Goal: Task Accomplishment & Management: Manage account settings

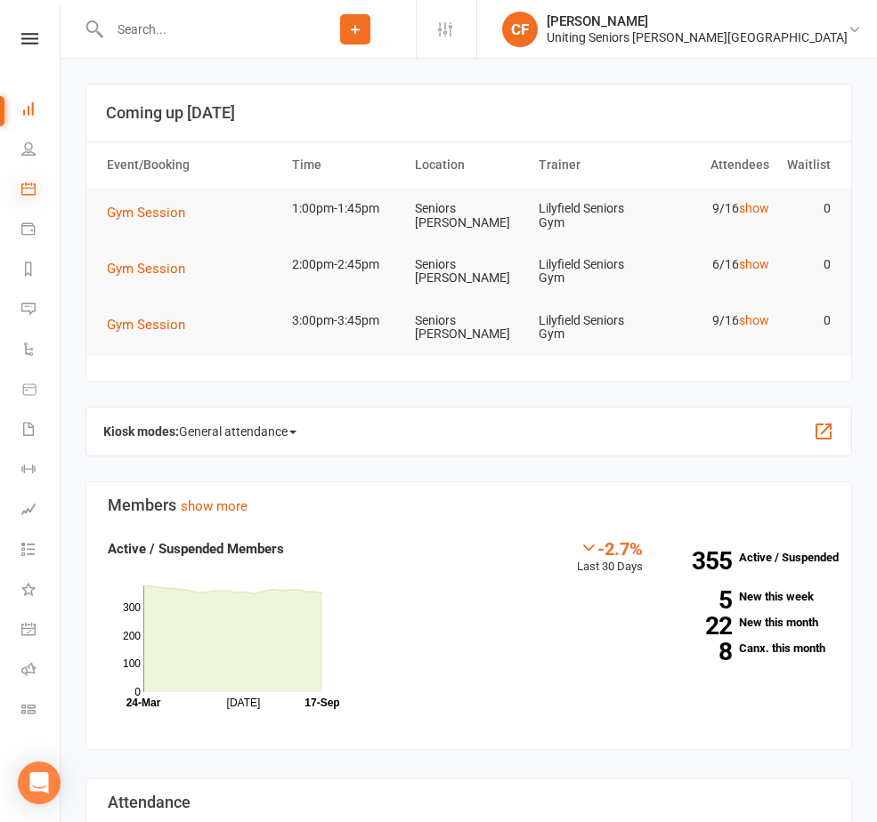
click at [25, 191] on icon at bounding box center [28, 189] width 14 height 14
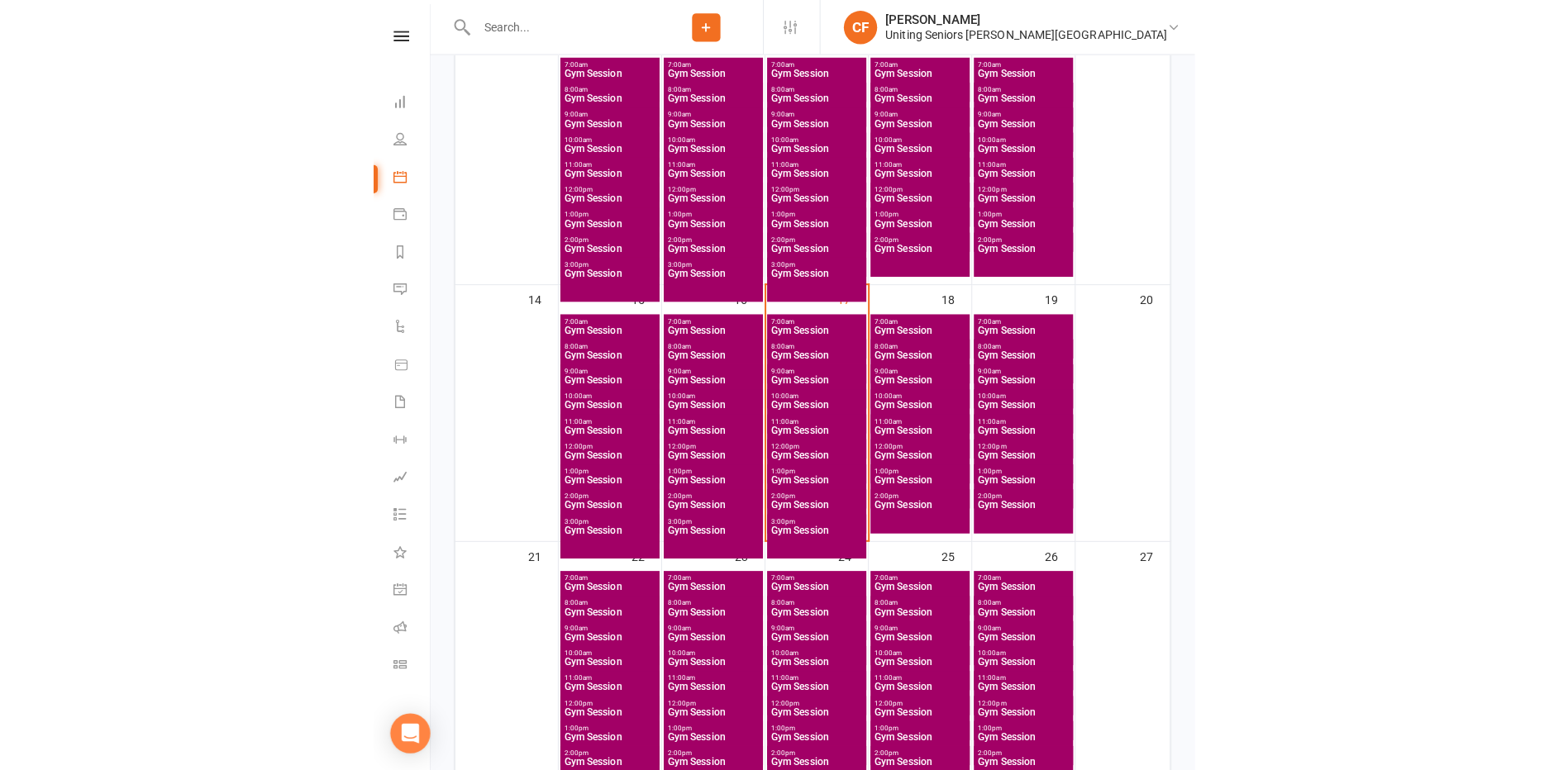
scroll to position [579, 0]
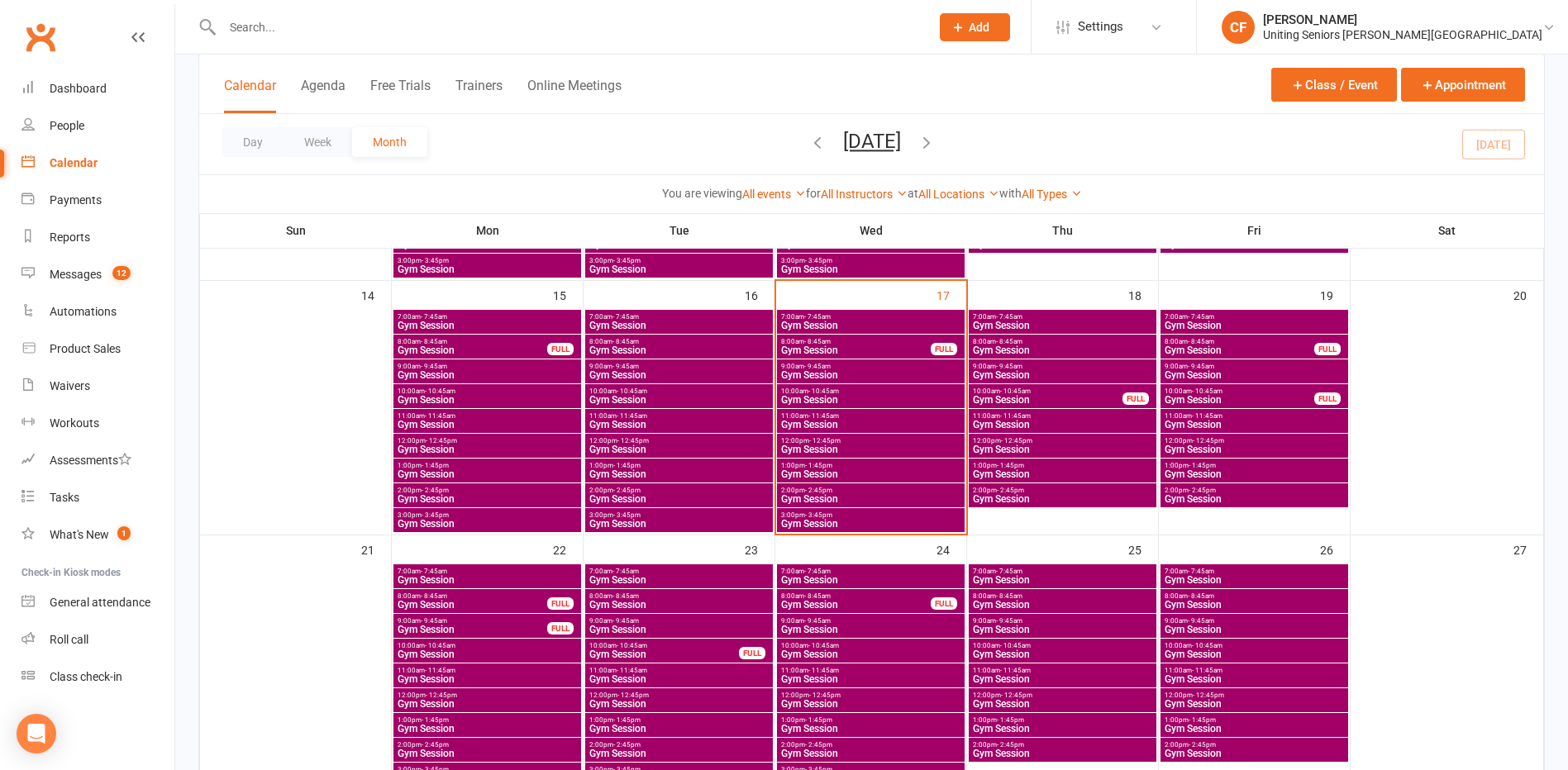
click at [380, 40] on div at bounding box center [558, 27] width 720 height 54
click at [387, 19] on input "text" at bounding box center [568, 27] width 701 height 23
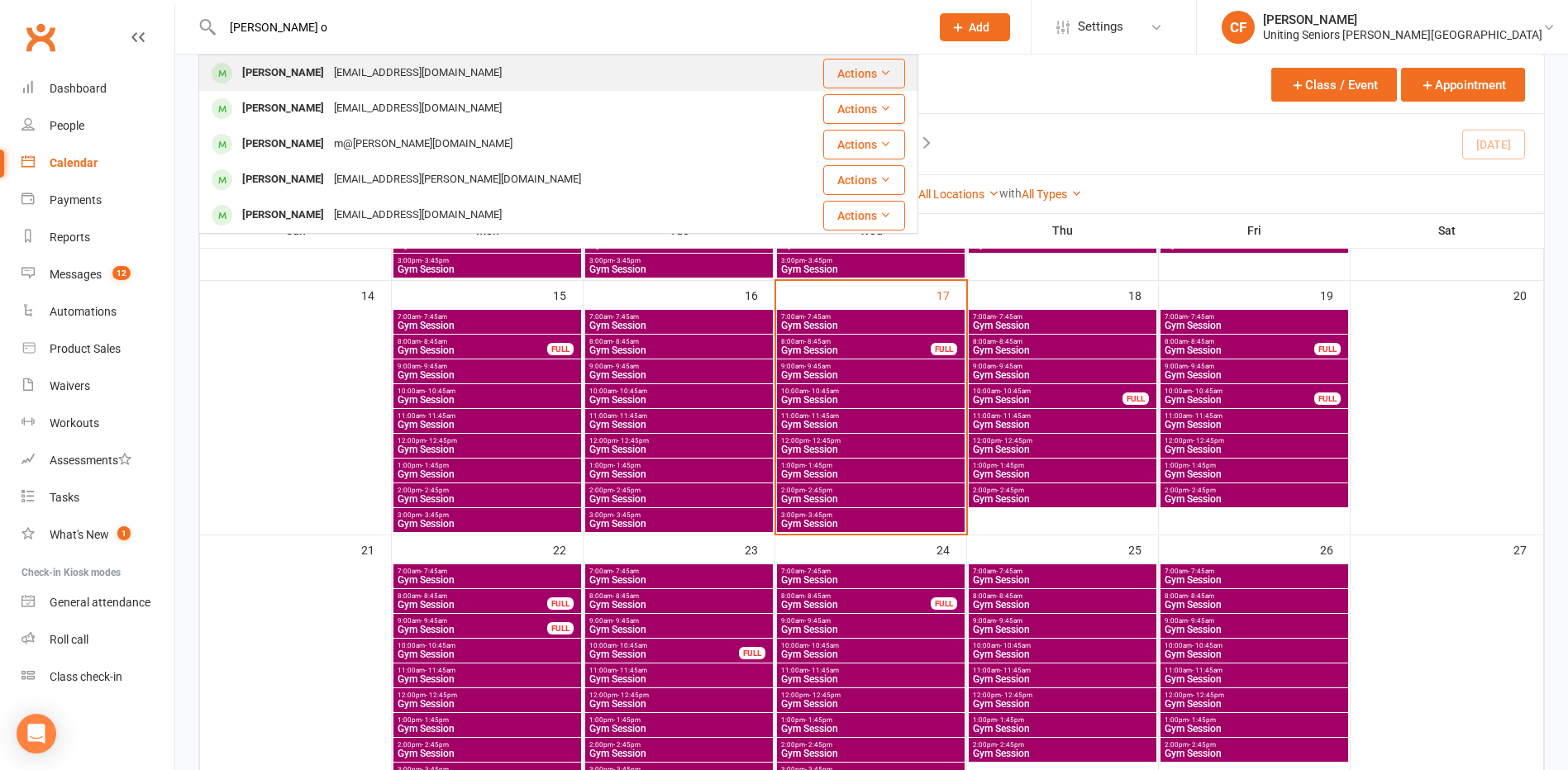
type input "[PERSON_NAME] o"
click at [387, 74] on div "[EMAIL_ADDRESS][DOMAIN_NAME]" at bounding box center [417, 73] width 177 height 24
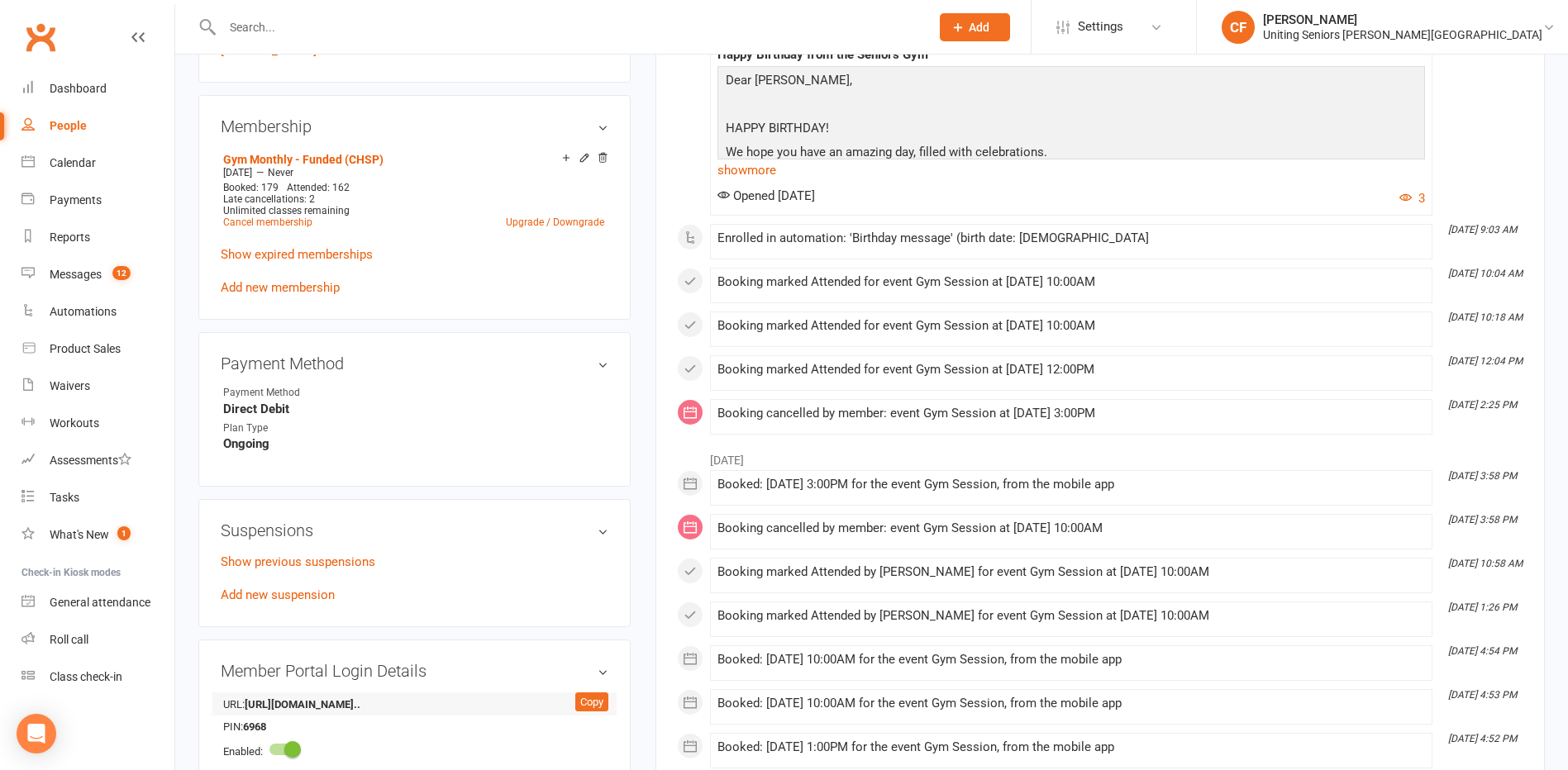
scroll to position [744, 0]
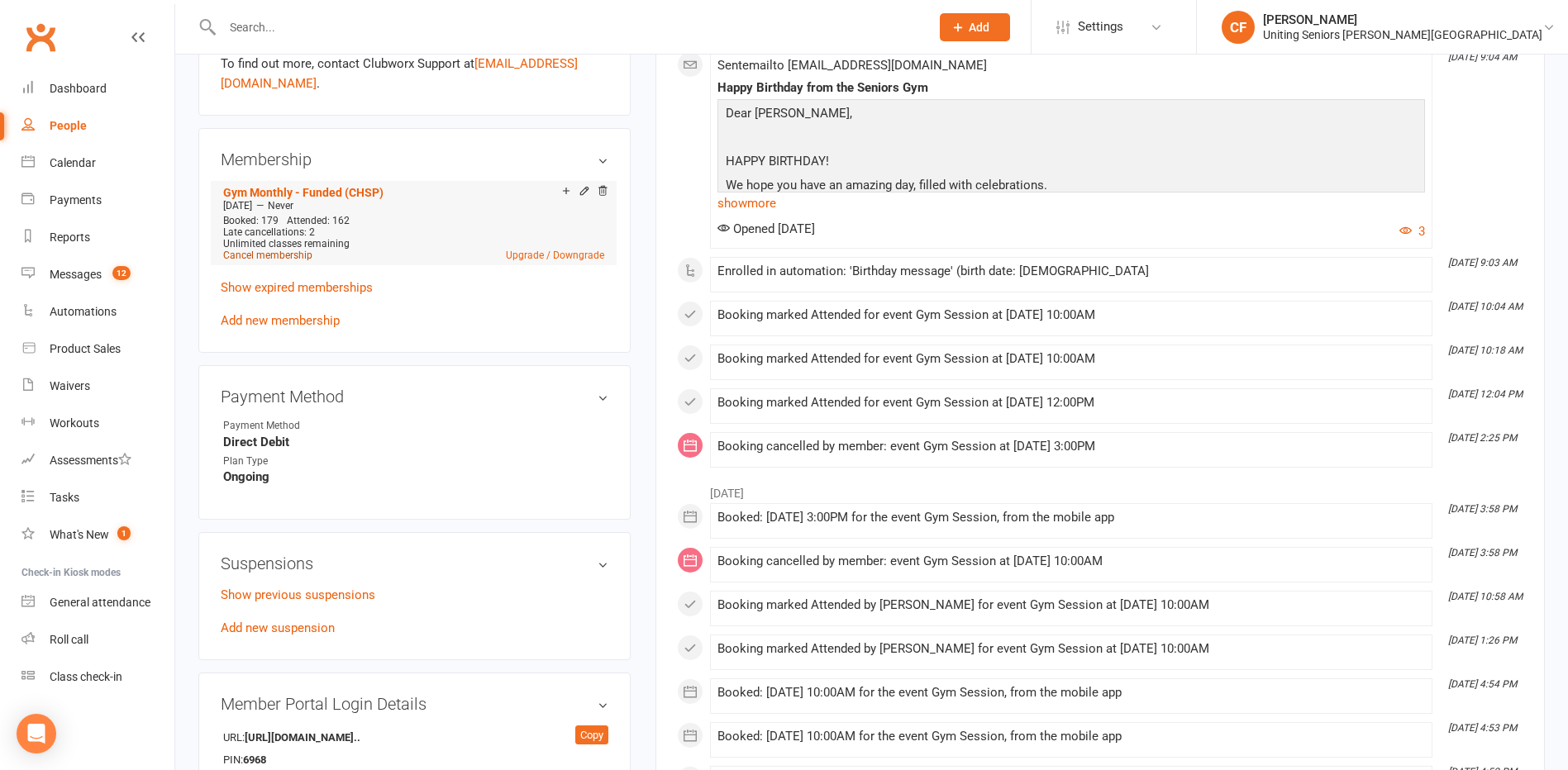
click at [284, 259] on link "Cancel membership" at bounding box center [268, 255] width 89 height 11
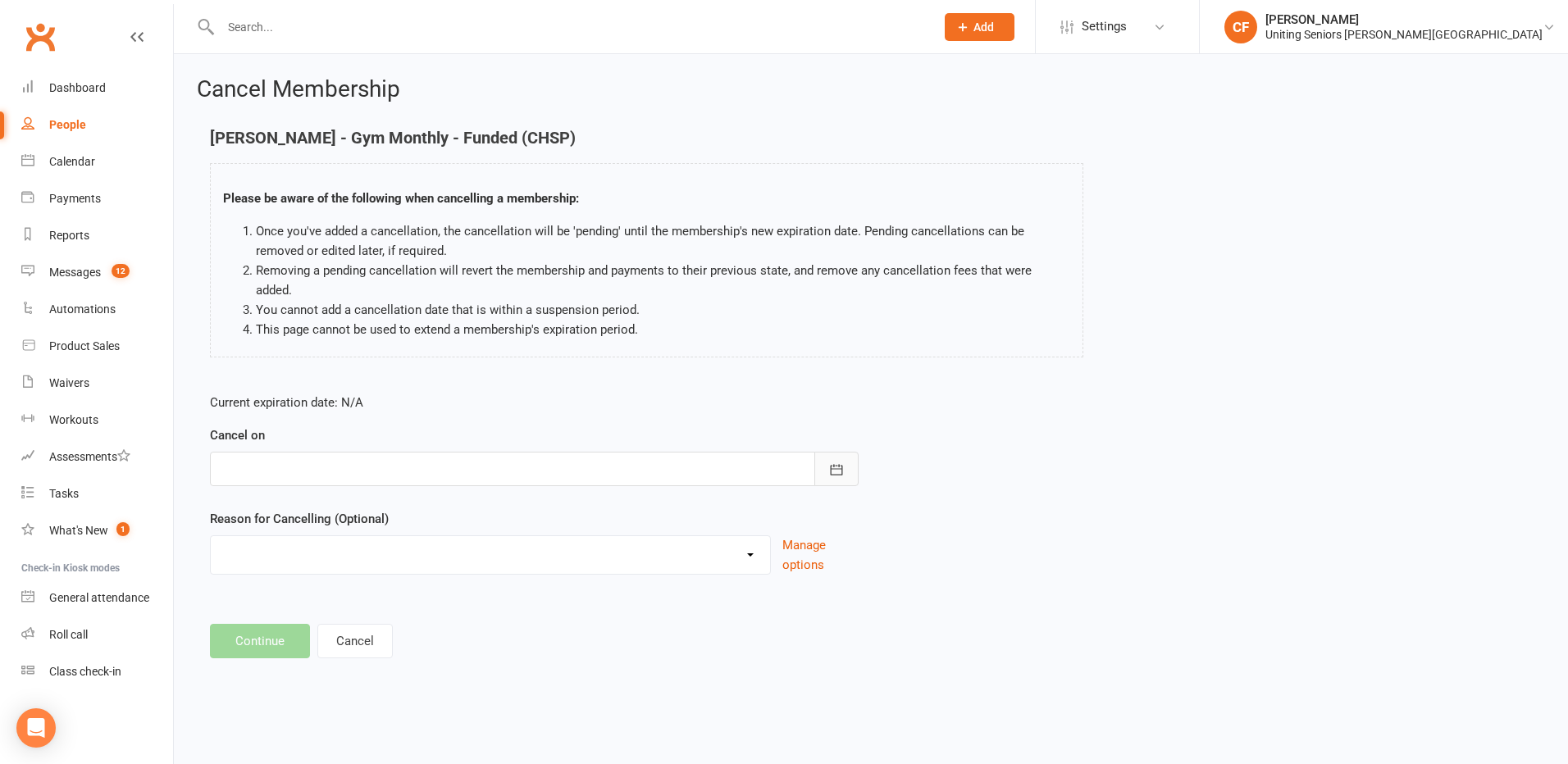
click at [808, 452] on button "button" at bounding box center [837, 468] width 44 height 34
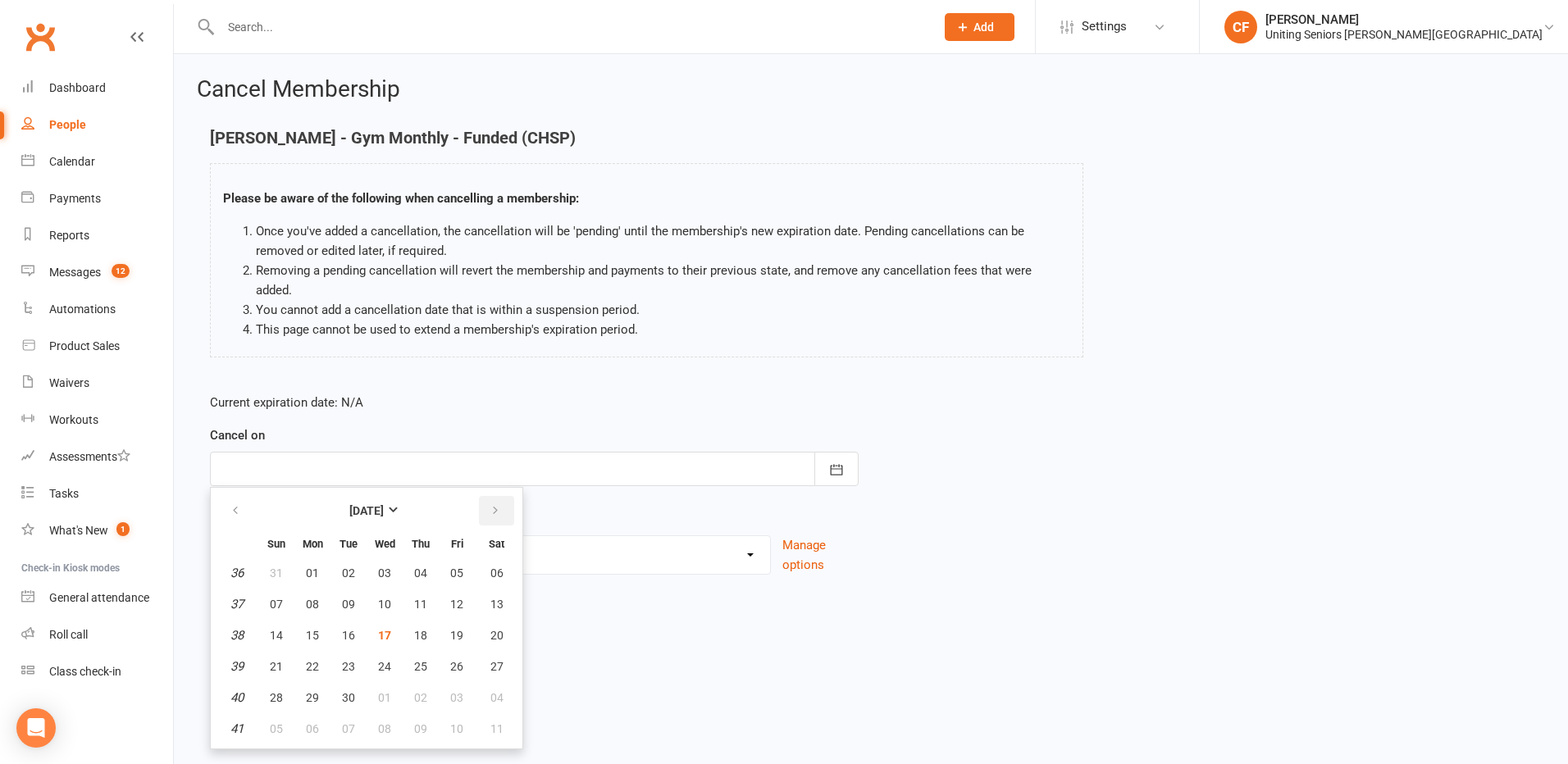
click at [493, 504] on icon "button" at bounding box center [495, 511] width 11 height 13
click at [307, 629] on span "13" at bounding box center [312, 636] width 13 height 13
type input "[DATE]"
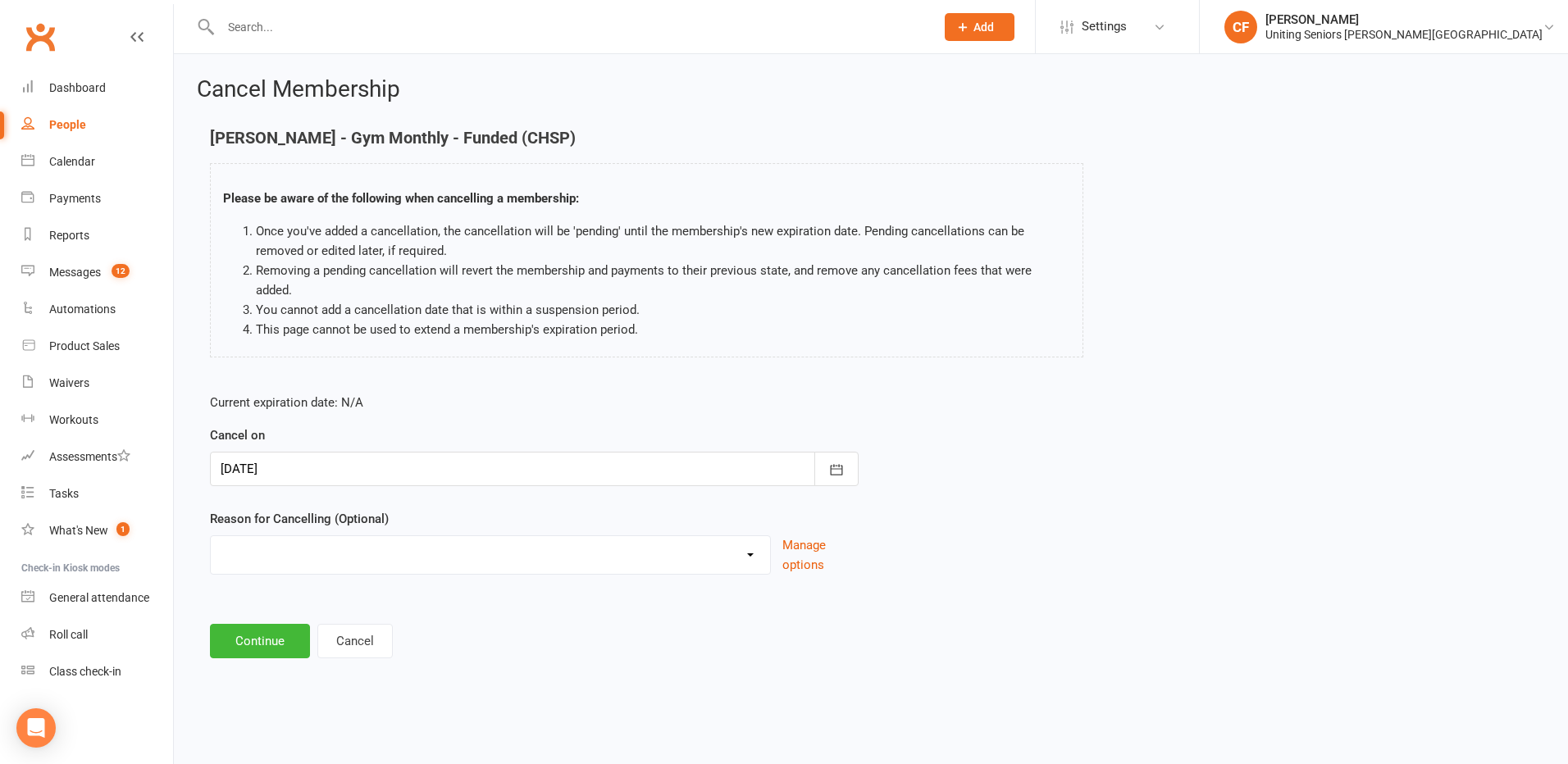
click at [358, 536] on select "Discharged End 10VP Health Holiday Injury Moving to HCP other Transition to CHS…" at bounding box center [490, 553] width 560 height 33
select select "3"
click at [211, 536] on select "Discharged End 10VP Health Holiday Injury Moving to HCP other Transition to CHS…" at bounding box center [490, 553] width 560 height 33
click at [260, 624] on button "Continue" at bounding box center [260, 641] width 100 height 34
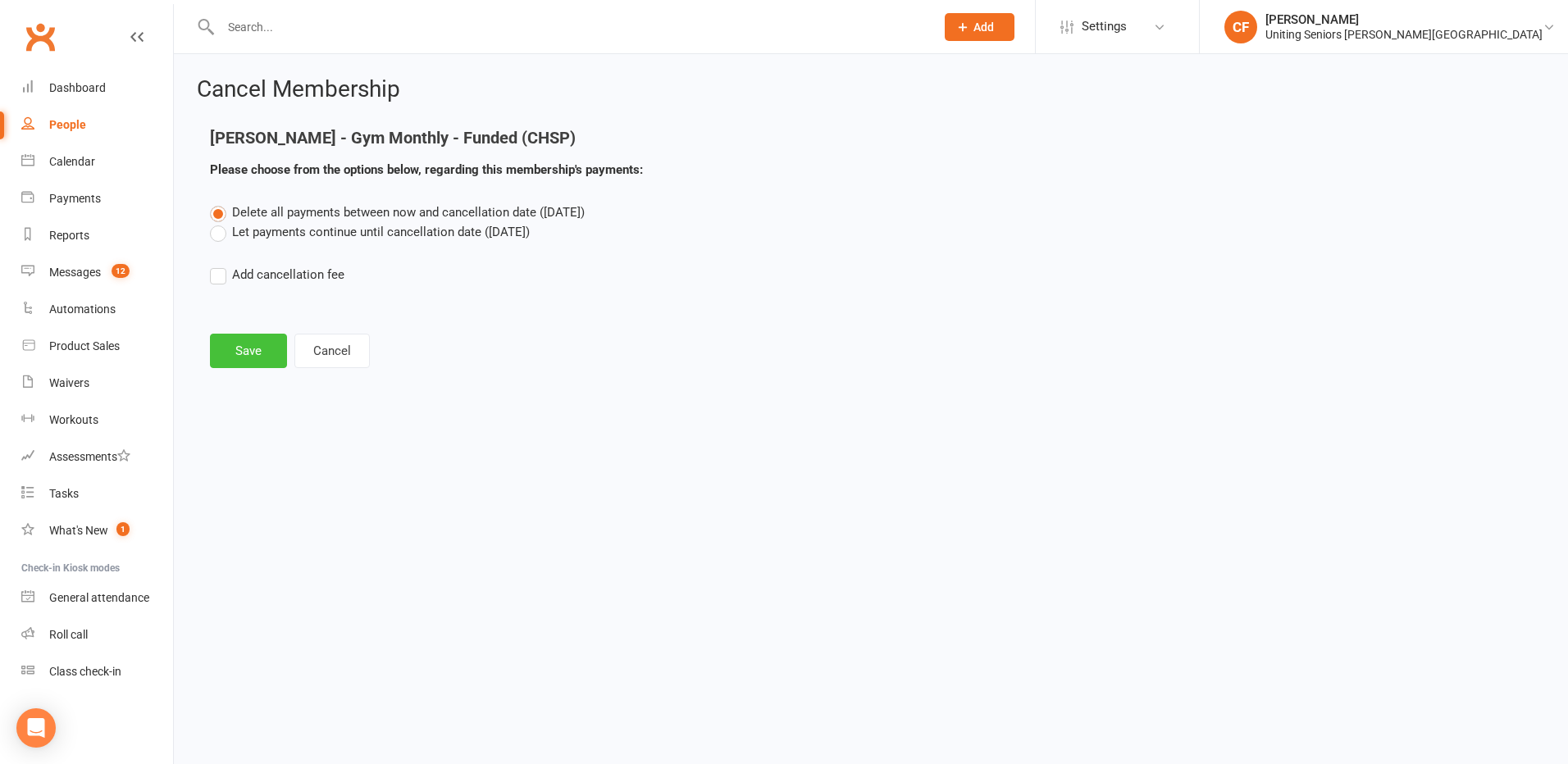
click at [263, 359] on button "Save" at bounding box center [249, 350] width 77 height 34
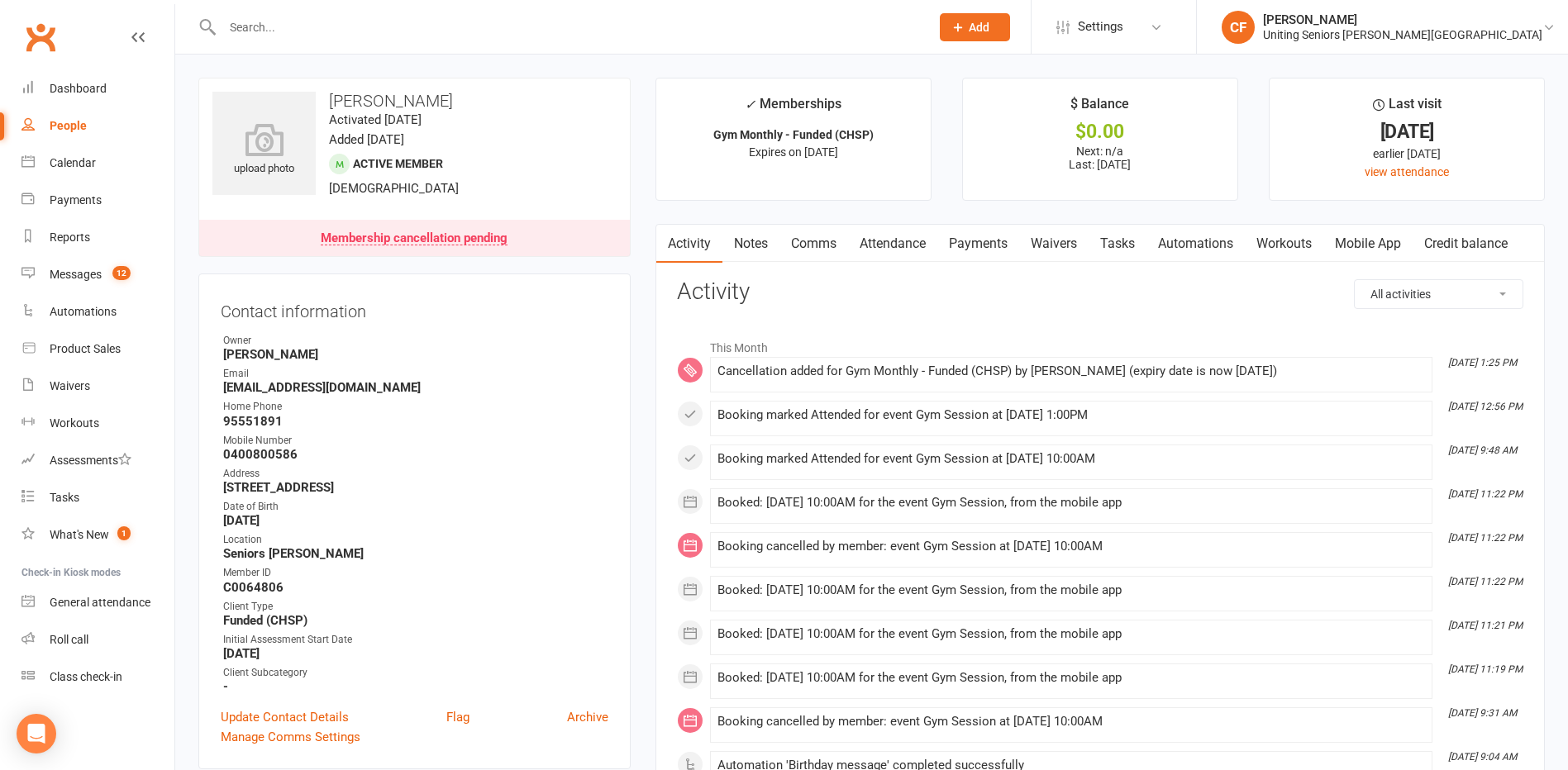
click at [814, 248] on link "Comms" at bounding box center [814, 243] width 69 height 38
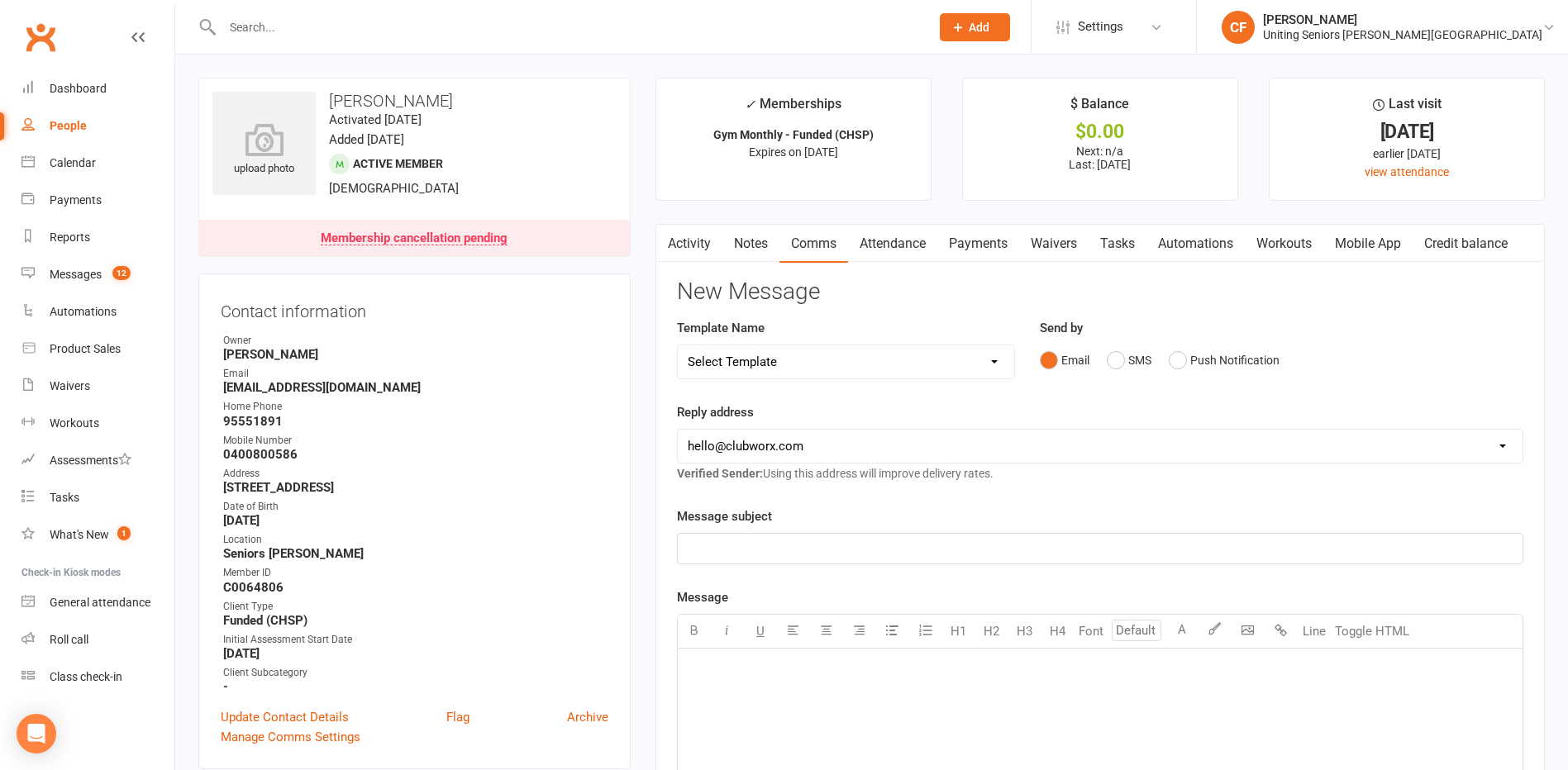
click at [814, 355] on select "Select Template [Email] Absence [Email] Booking Confirmation [Email] Confirmati…" at bounding box center [846, 362] width 336 height 33
select select "2"
click at [678, 346] on select "Select Template [Email] Absence [Email] Booking Confirmation [Email] Confirmati…" at bounding box center [846, 362] width 336 height 33
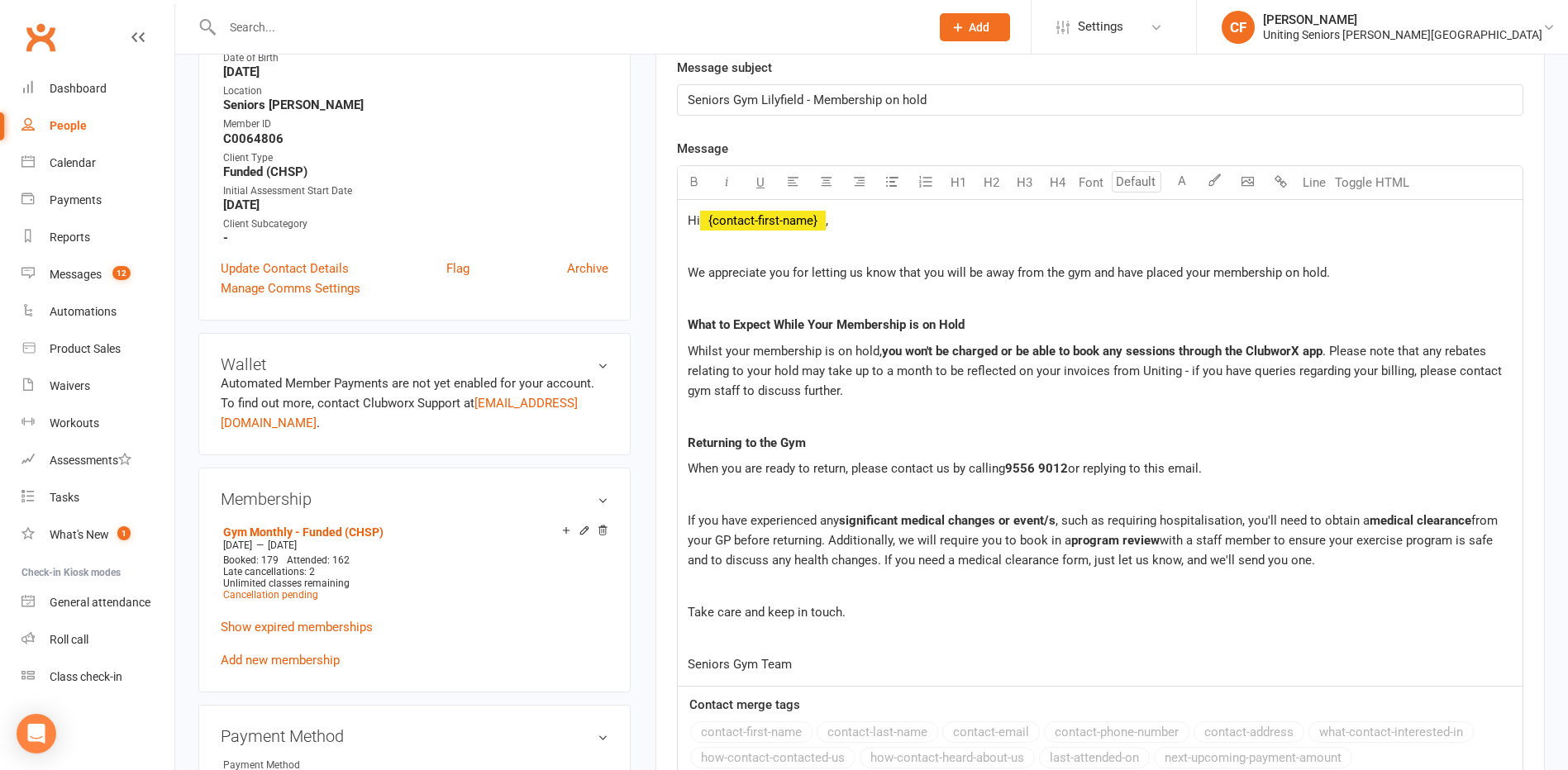
scroll to position [413, 0]
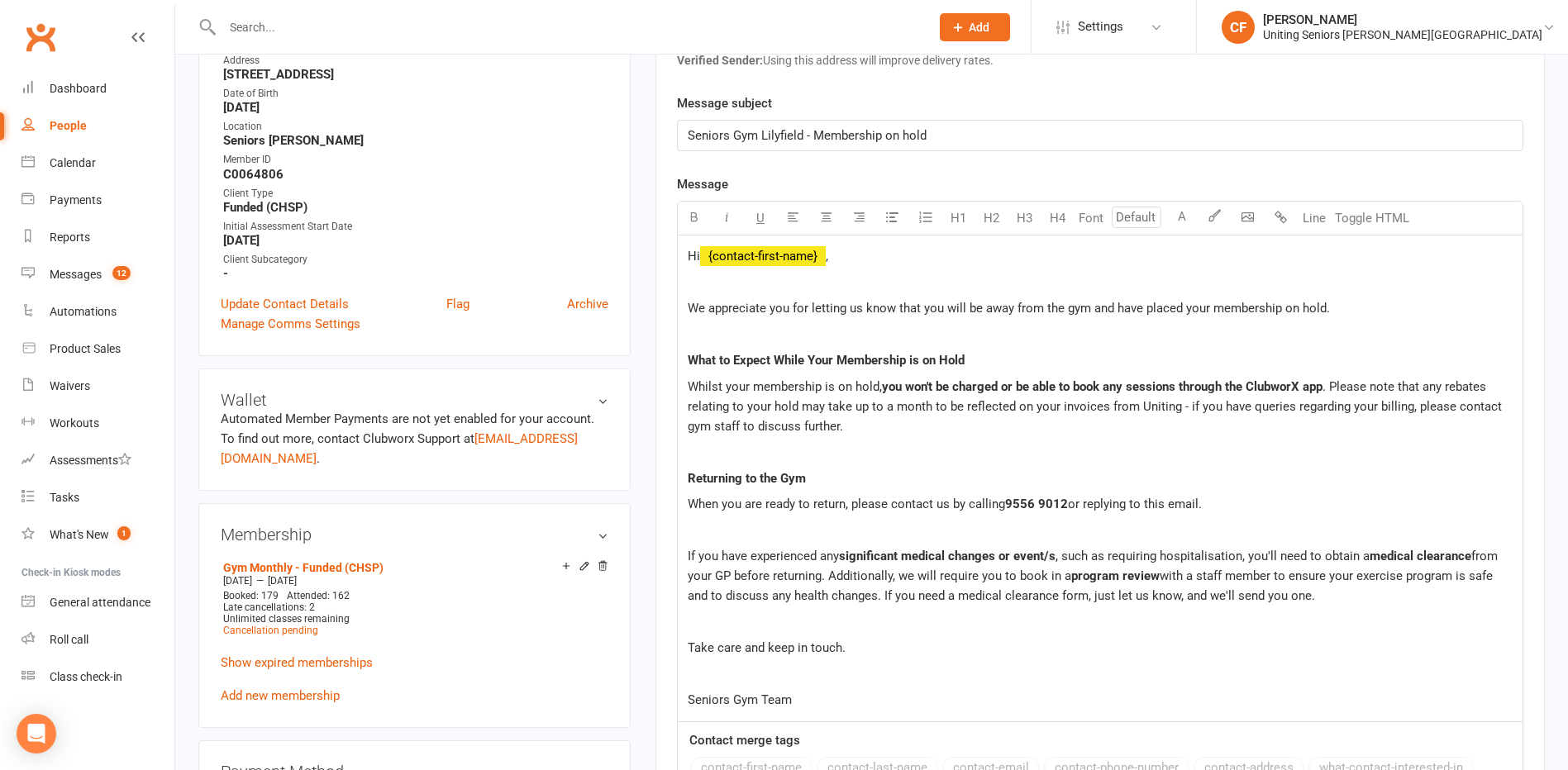
click at [814, 308] on p "We appreciate you for letting us know that you will be away from the gym and ha…" at bounding box center [1100, 307] width 825 height 20
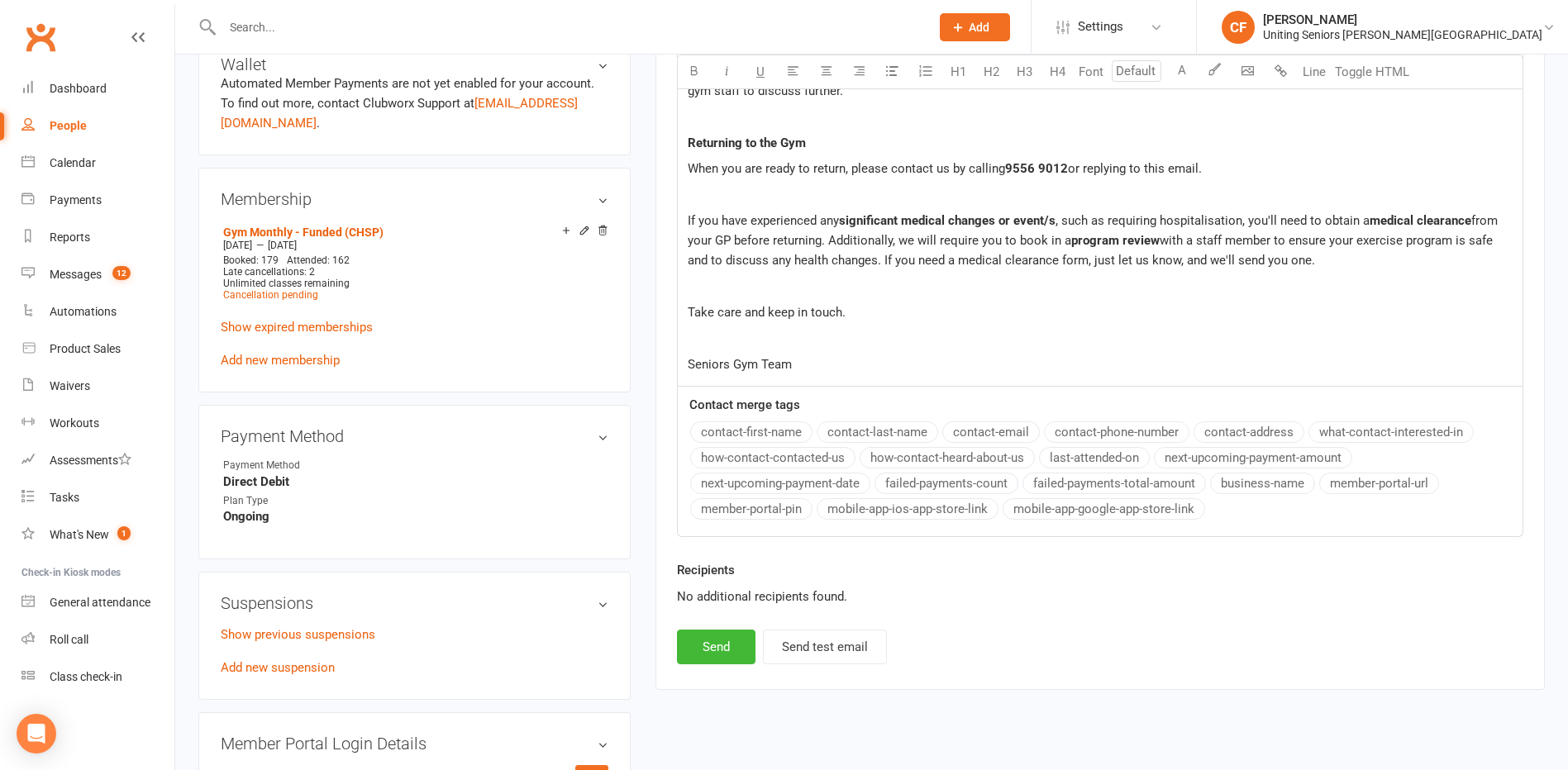
scroll to position [1157, 0]
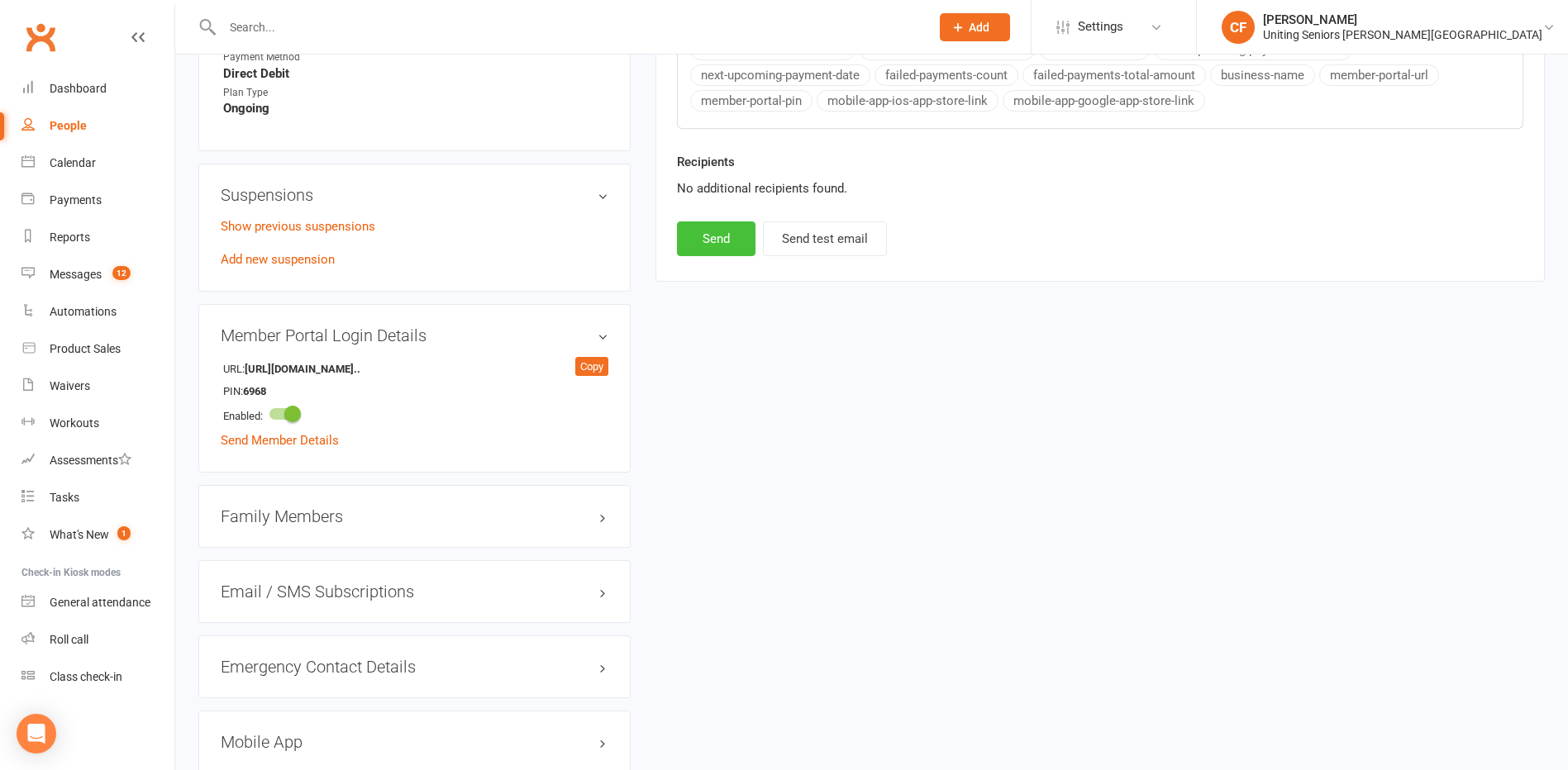
click at [692, 240] on button "Send" at bounding box center [716, 238] width 79 height 34
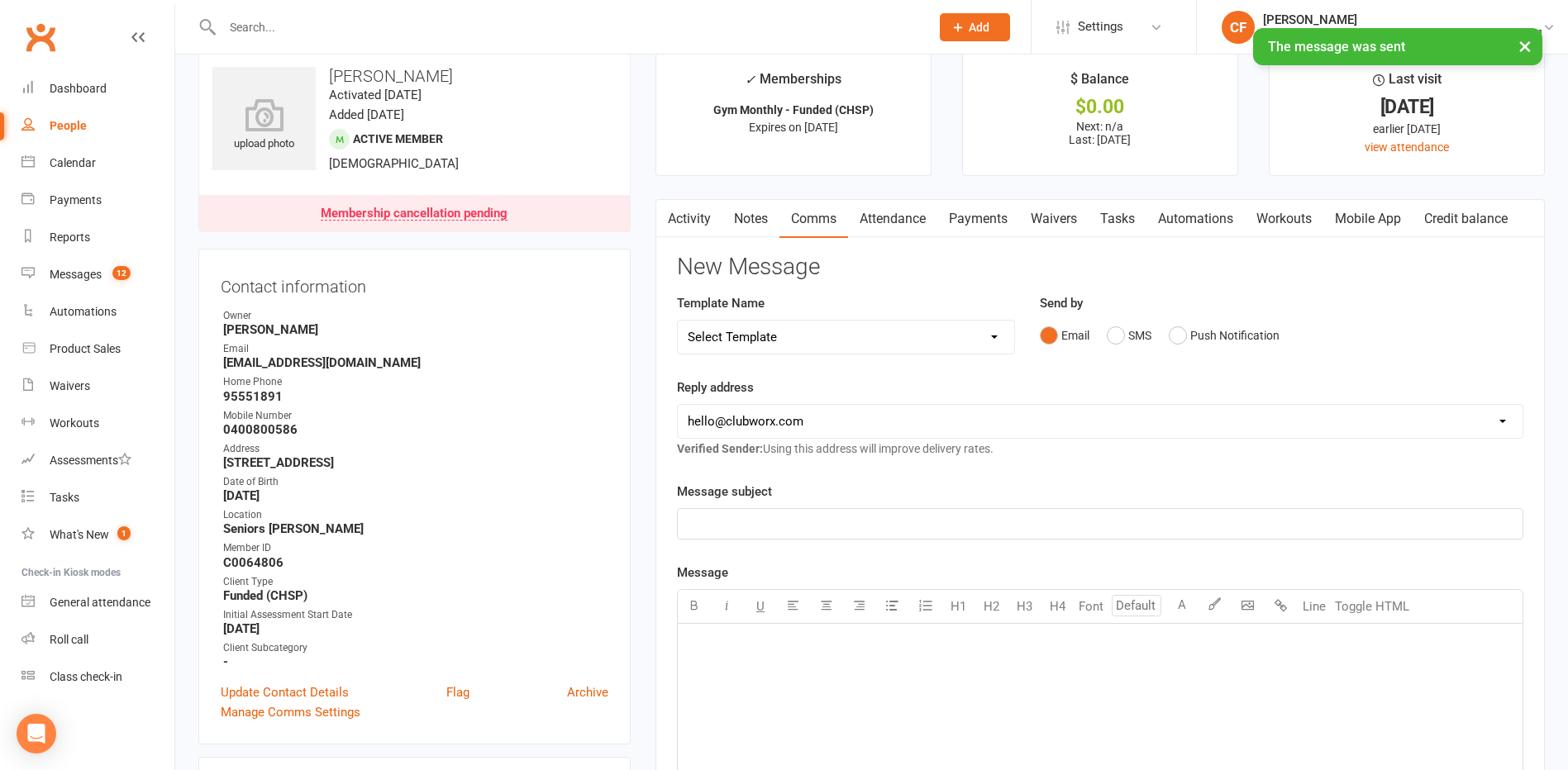
scroll to position [0, 0]
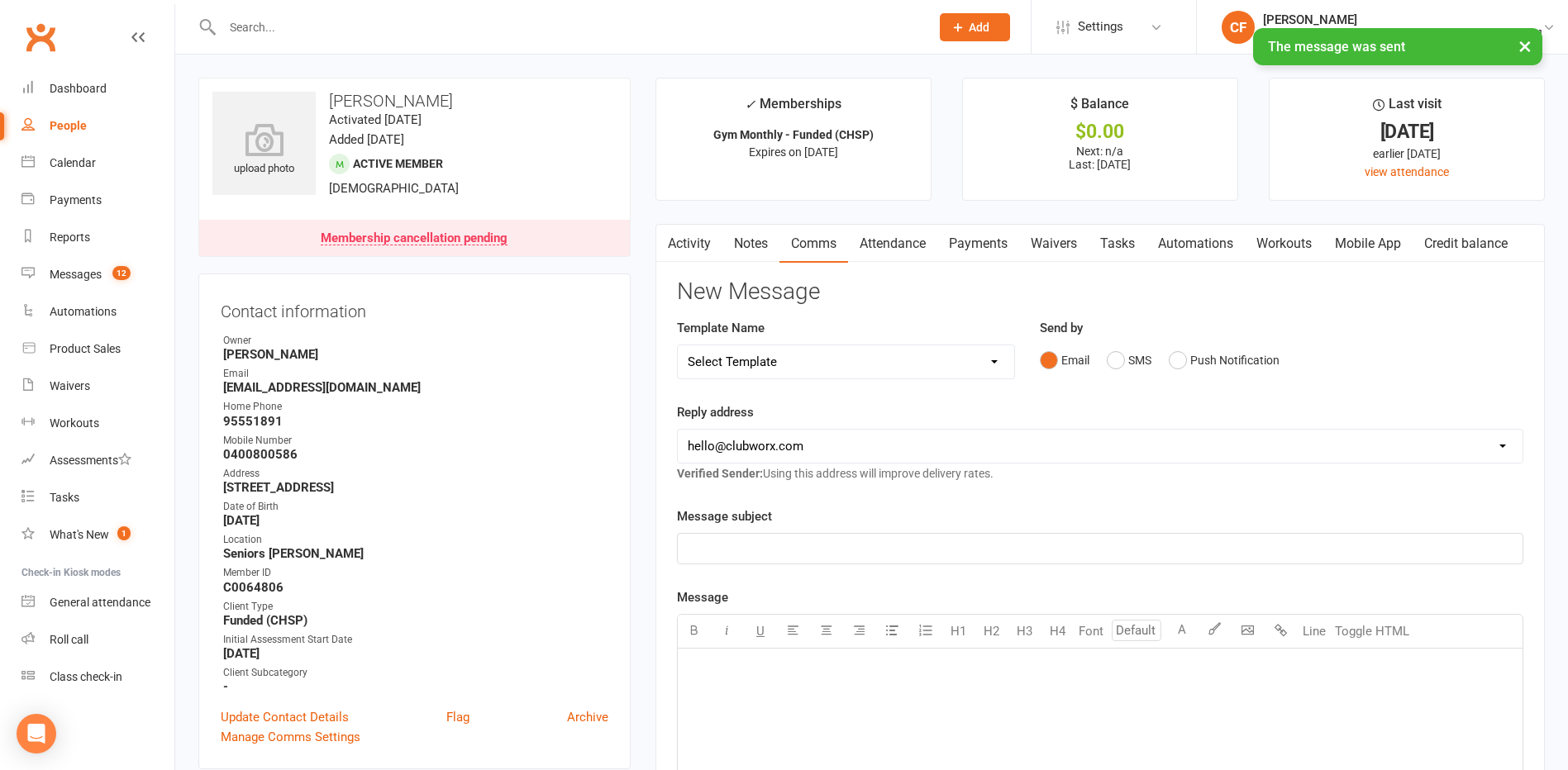
click at [814, 364] on select "Select Template [Email] Absence [Email] Booking Confirmation [Email] Confirmati…" at bounding box center [846, 362] width 336 height 33
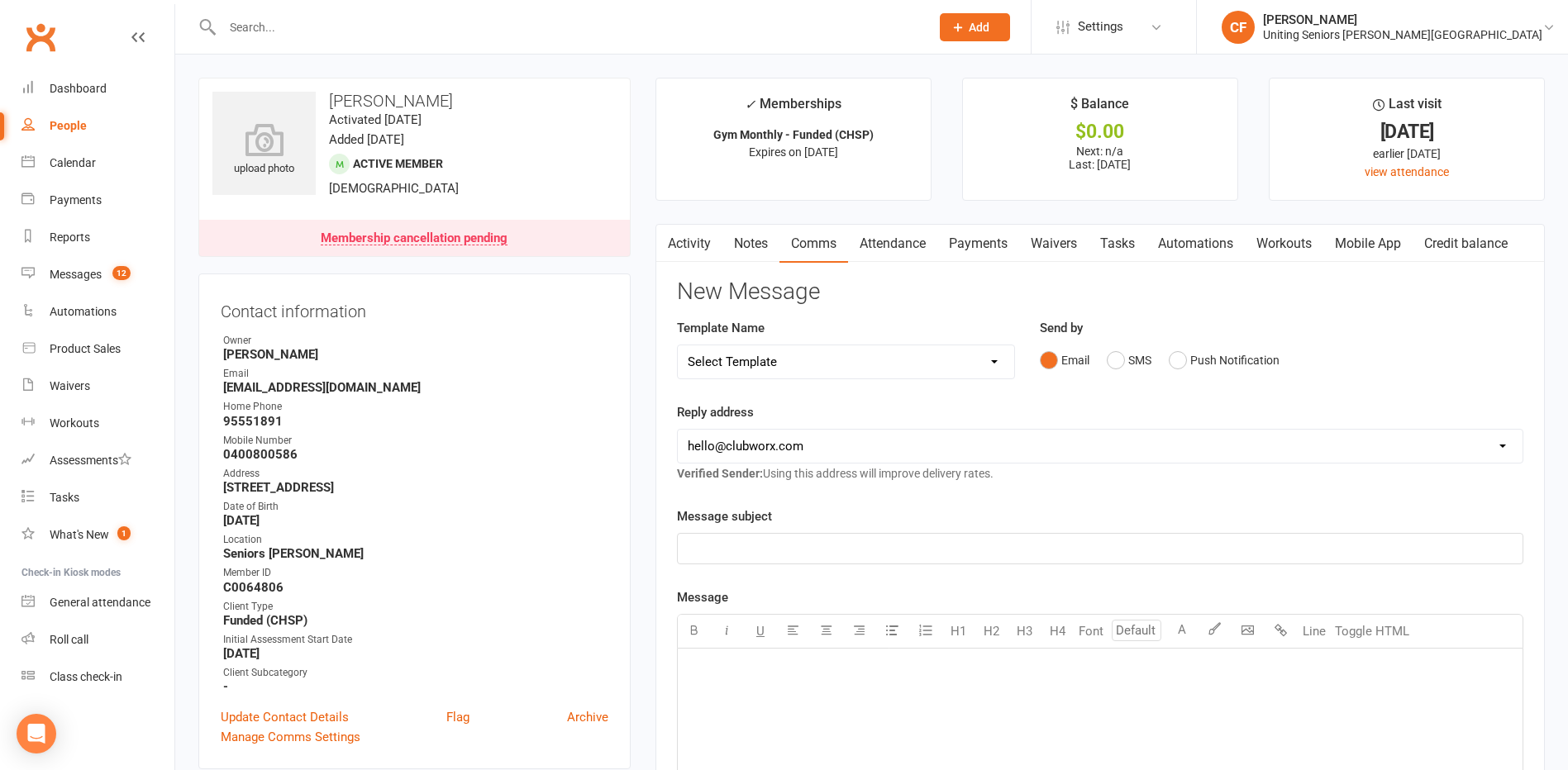
select select "2"
click at [678, 346] on select "Select Template [Email] Absence [Email] Booking Confirmation [Email] Confirmati…" at bounding box center [846, 362] width 336 height 33
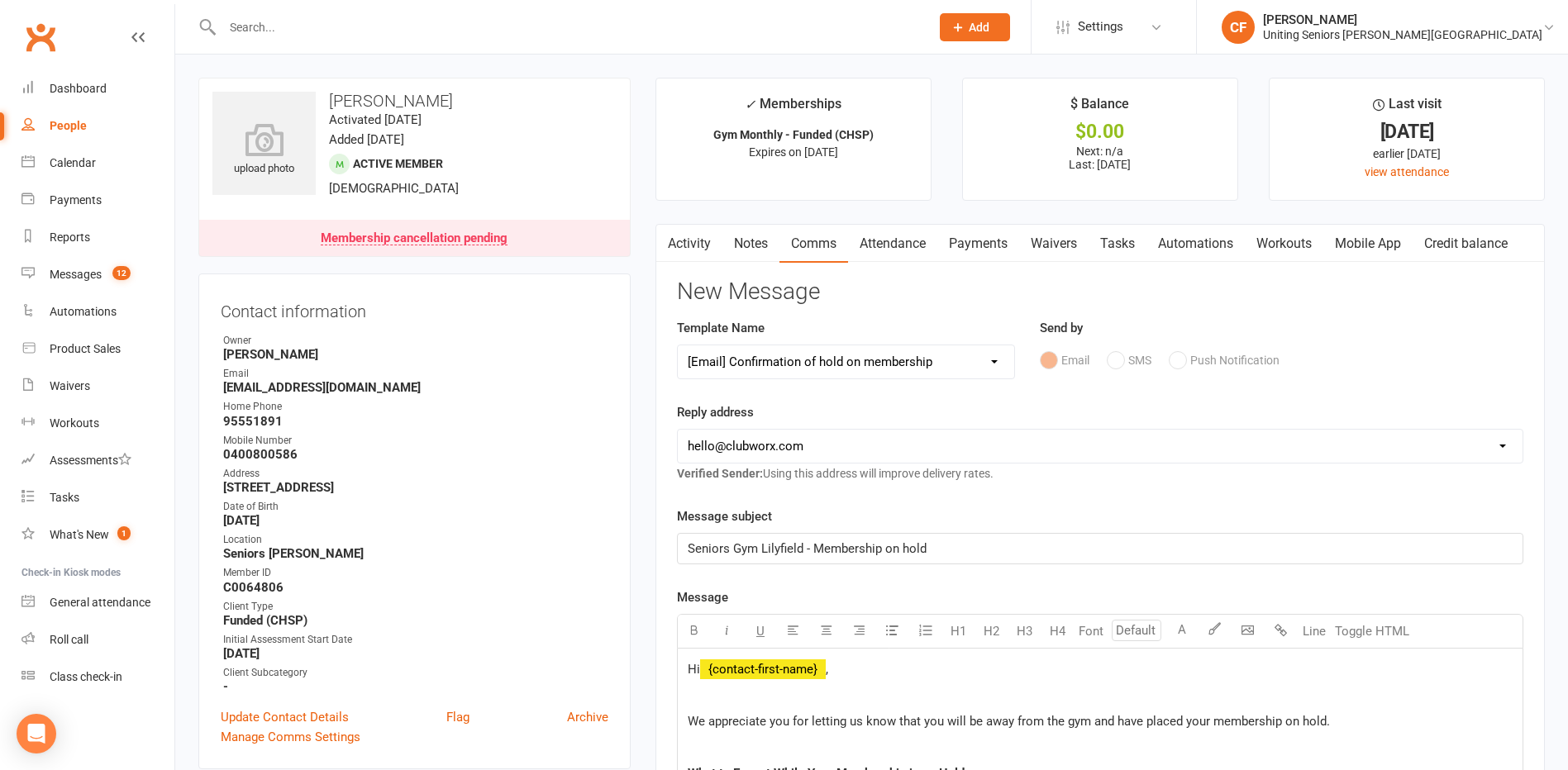
click at [614, 283] on div "Contact information Owner [PERSON_NAME] Email [EMAIL_ADDRESS][DOMAIN_NAME] Home…" at bounding box center [414, 522] width 432 height 496
click at [687, 235] on link "Activity" at bounding box center [689, 243] width 66 height 38
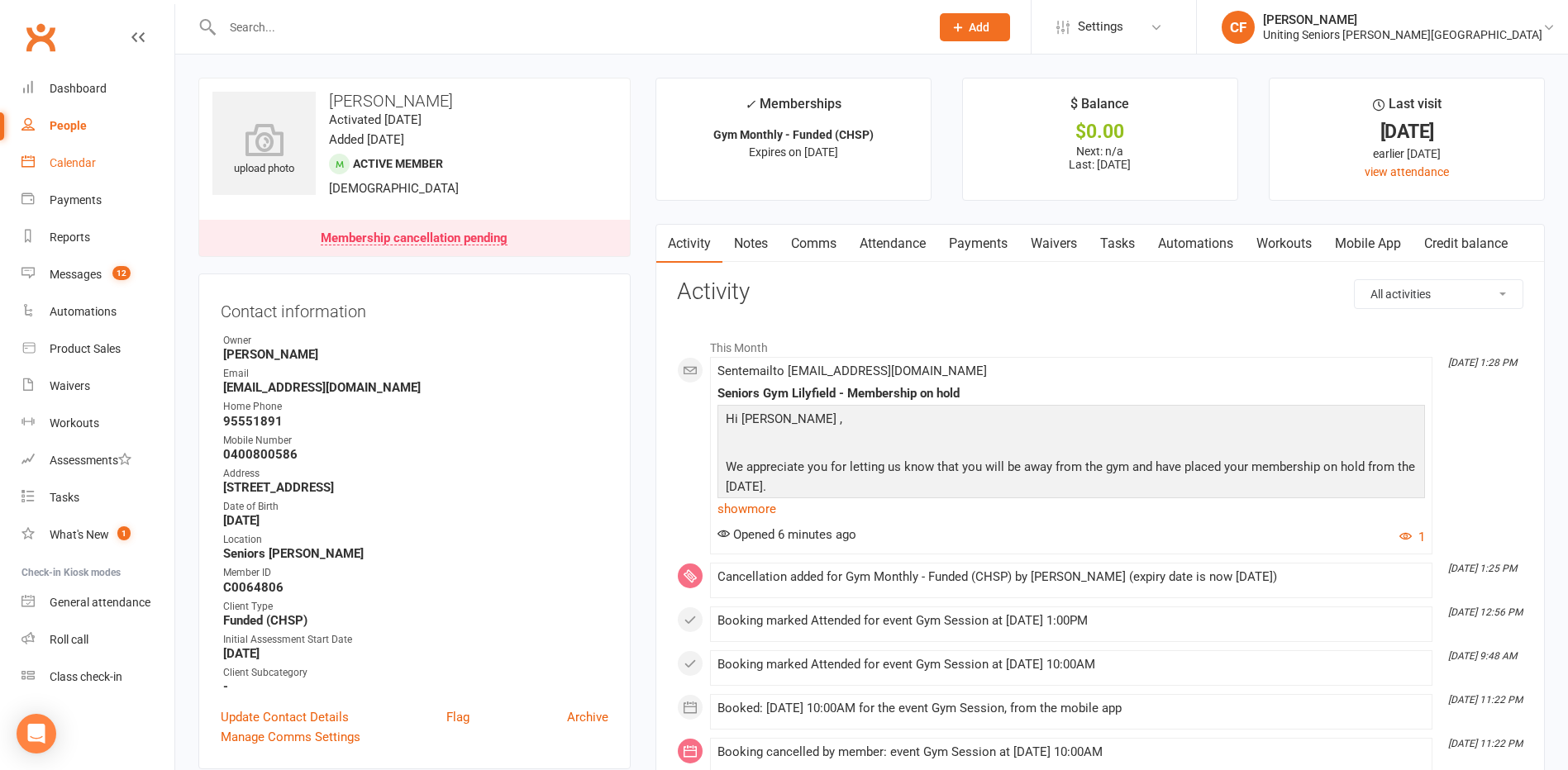
click at [80, 158] on div "Calendar" at bounding box center [72, 163] width 46 height 13
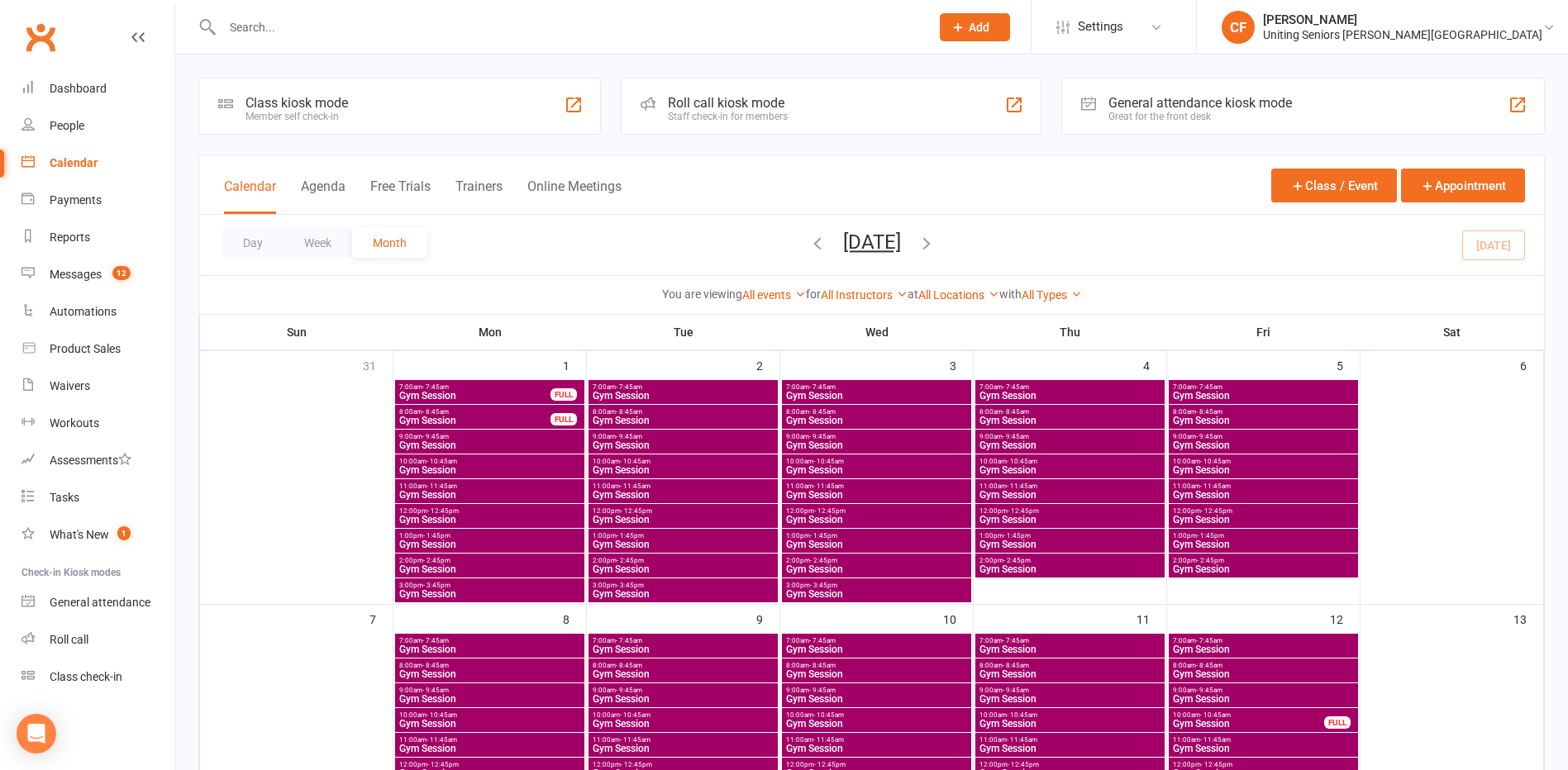
click at [814, 243] on icon "button" at bounding box center [927, 243] width 19 height 19
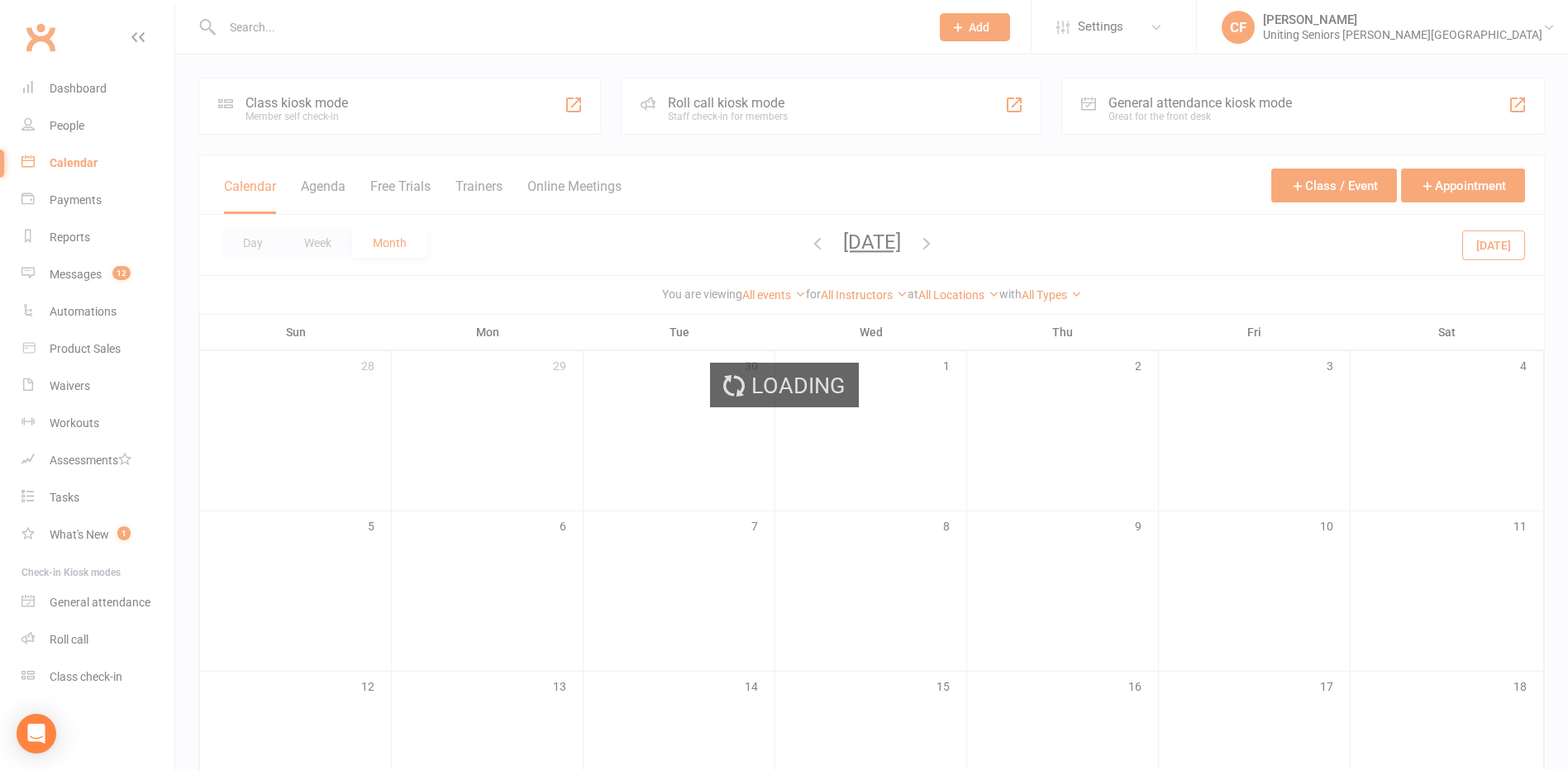
click at [814, 243] on div "Loading" at bounding box center [784, 385] width 1568 height 770
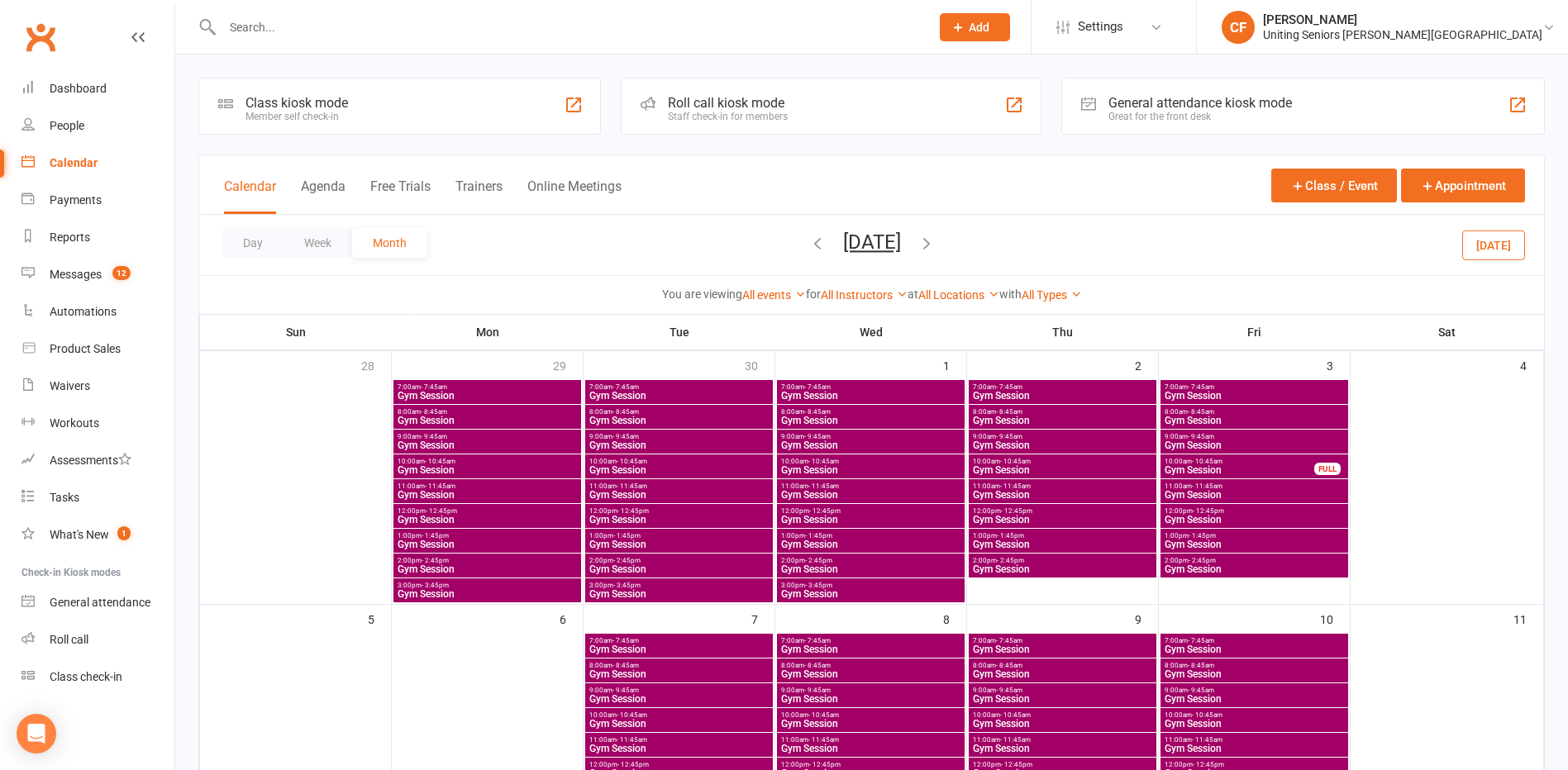
click at [814, 243] on div "Day Week Month [DATE] [DATE] Sun Mon Tue Wed Thu Fri Sat 31 01 02 03 04 05 06 0…" at bounding box center [871, 244] width 1345 height 60
click at [814, 243] on icon "button" at bounding box center [927, 243] width 19 height 19
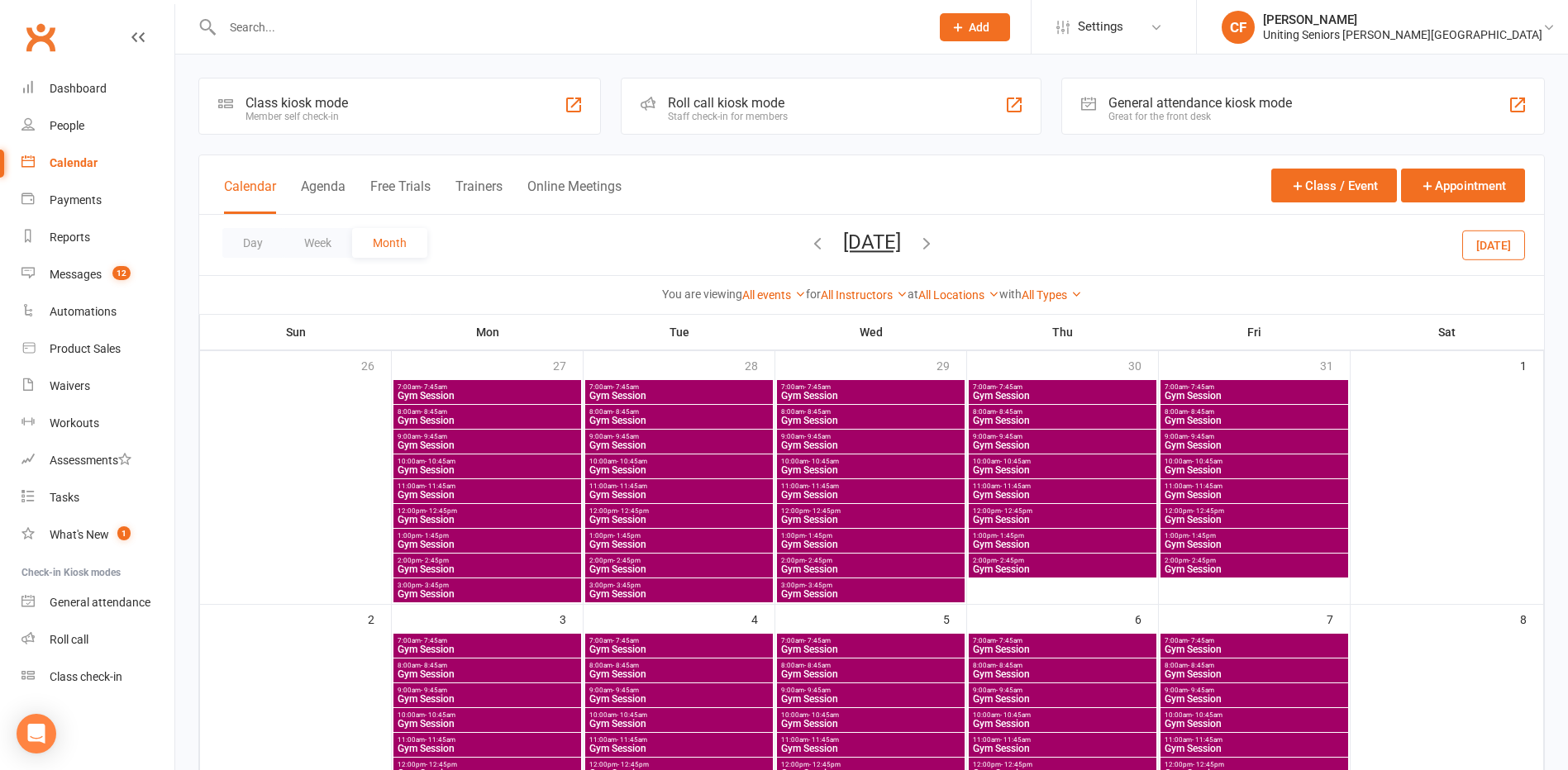
click at [814, 243] on icon "button" at bounding box center [927, 243] width 19 height 19
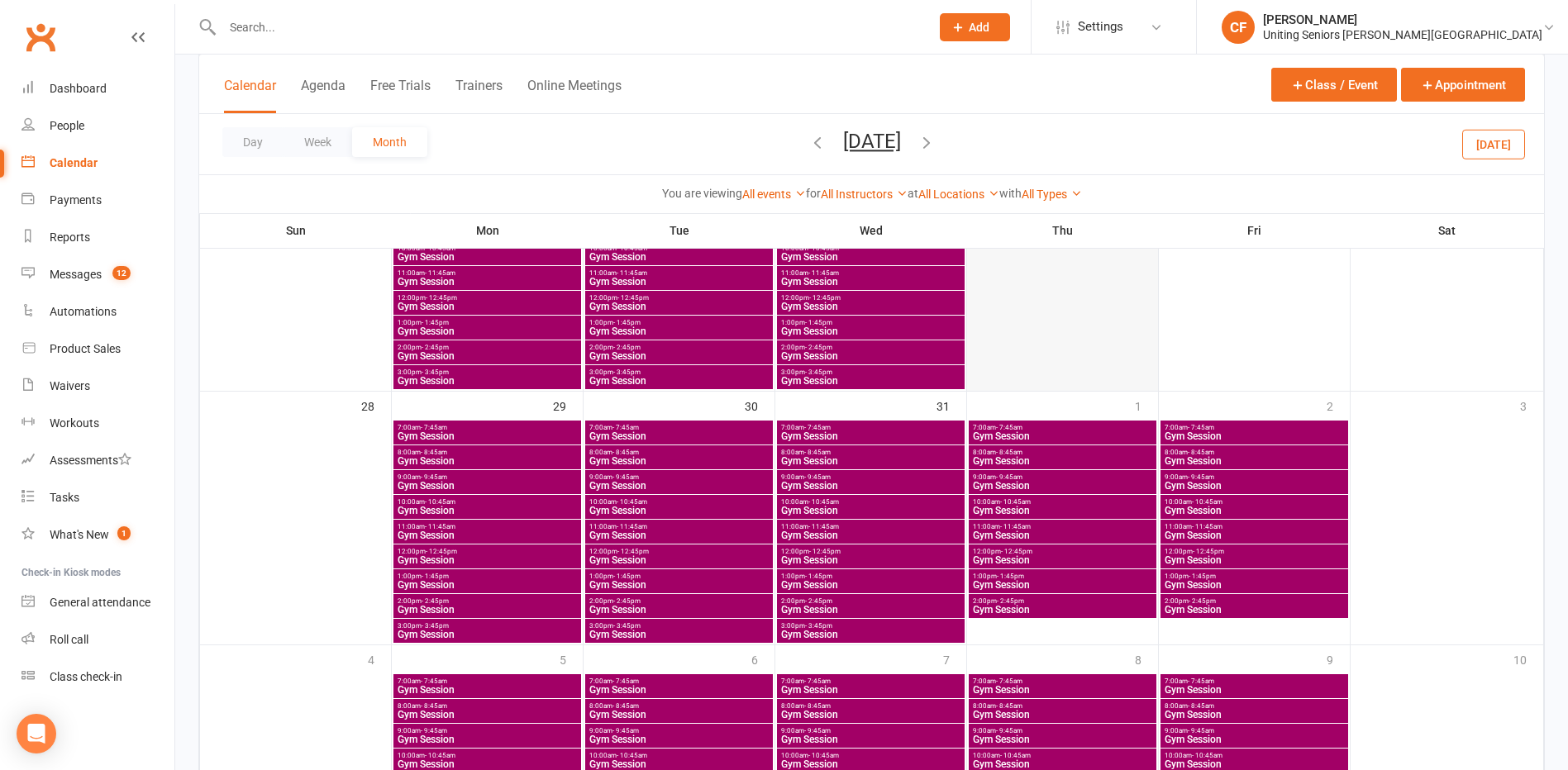
scroll to position [904, 0]
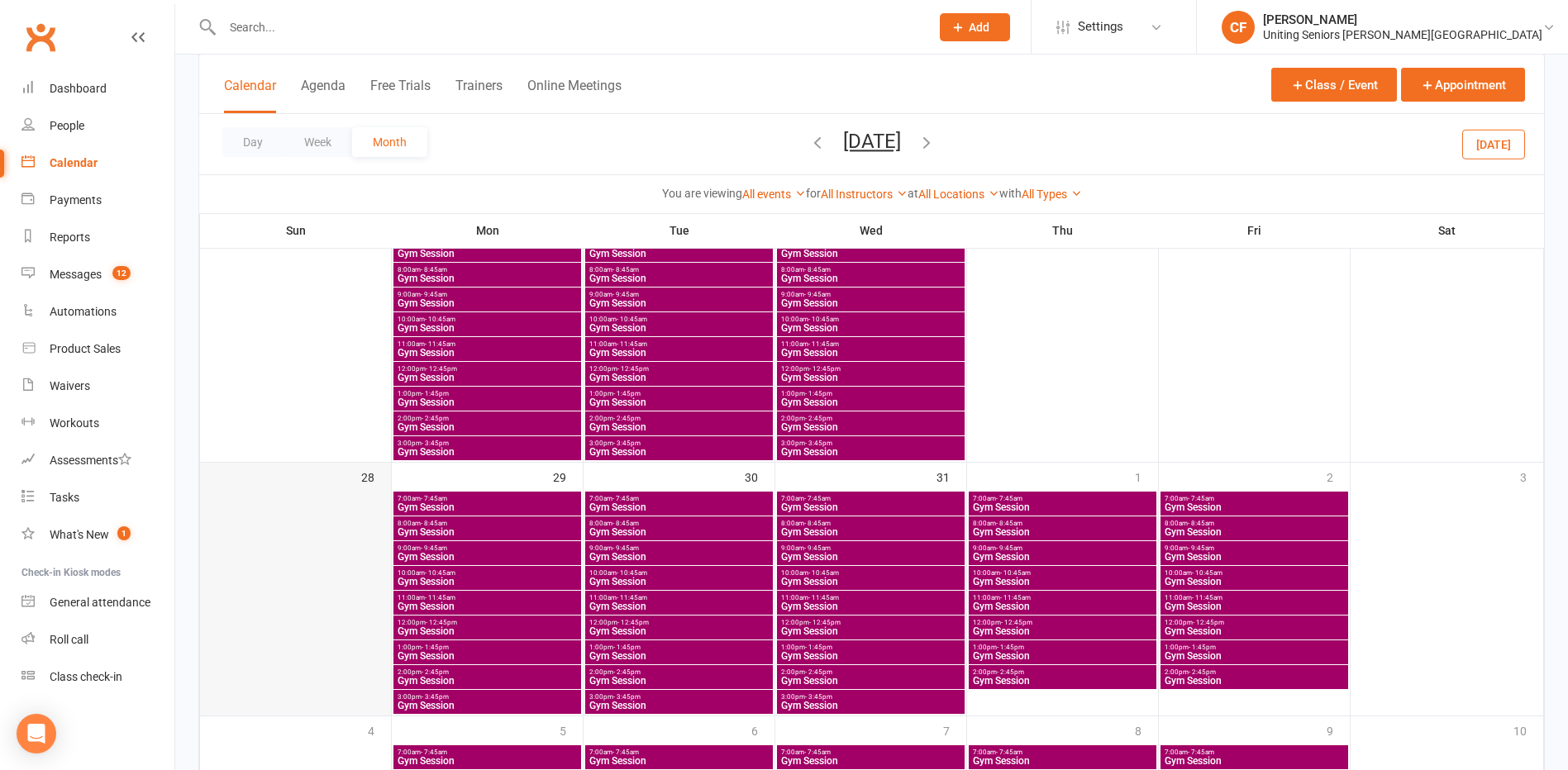
click at [383, 533] on div at bounding box center [295, 603] width 188 height 223
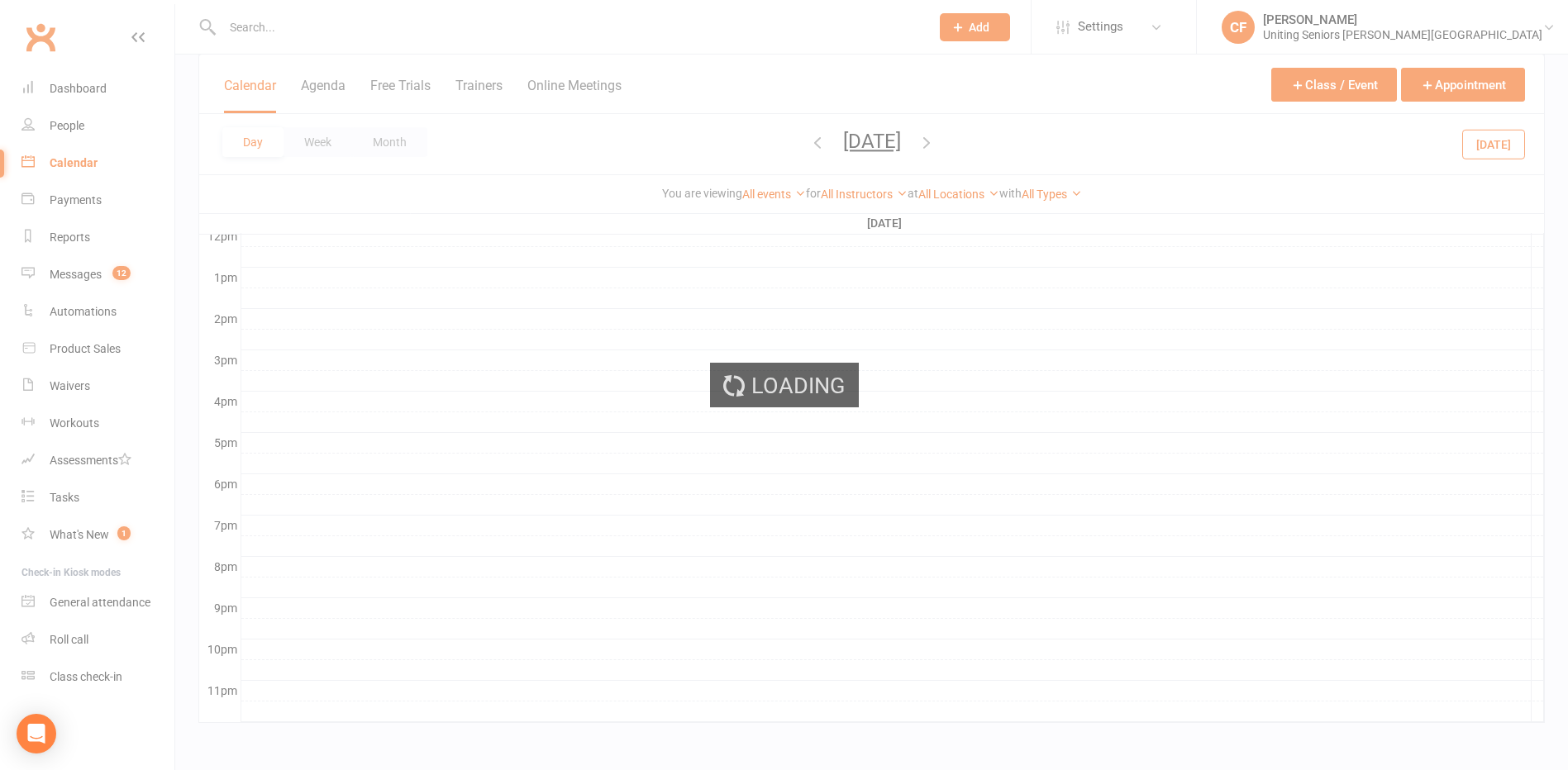
scroll to position [0, 0]
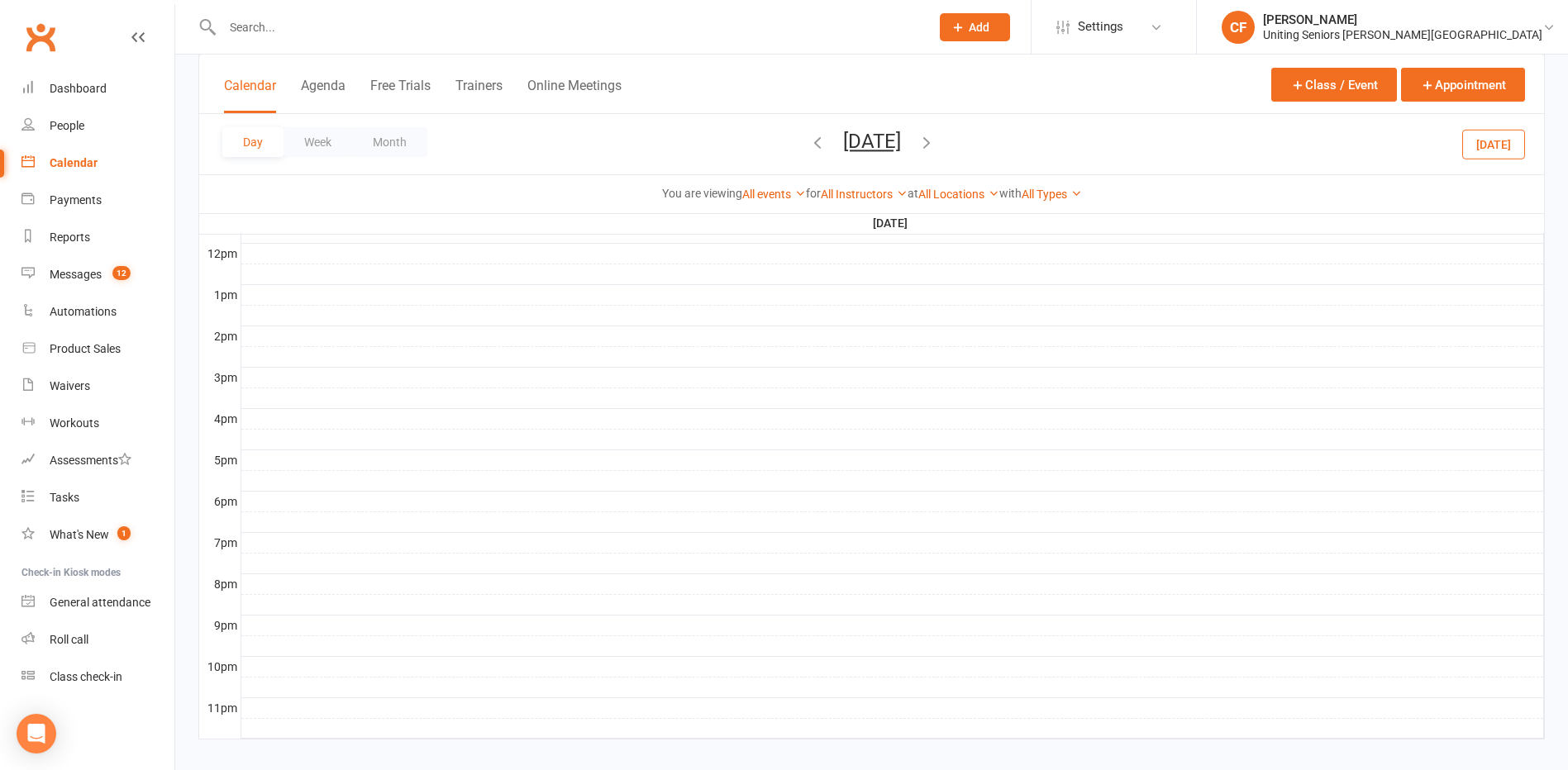
click at [808, 133] on icon "button" at bounding box center [817, 142] width 19 height 19
click at [373, 139] on button "Month" at bounding box center [389, 142] width 75 height 30
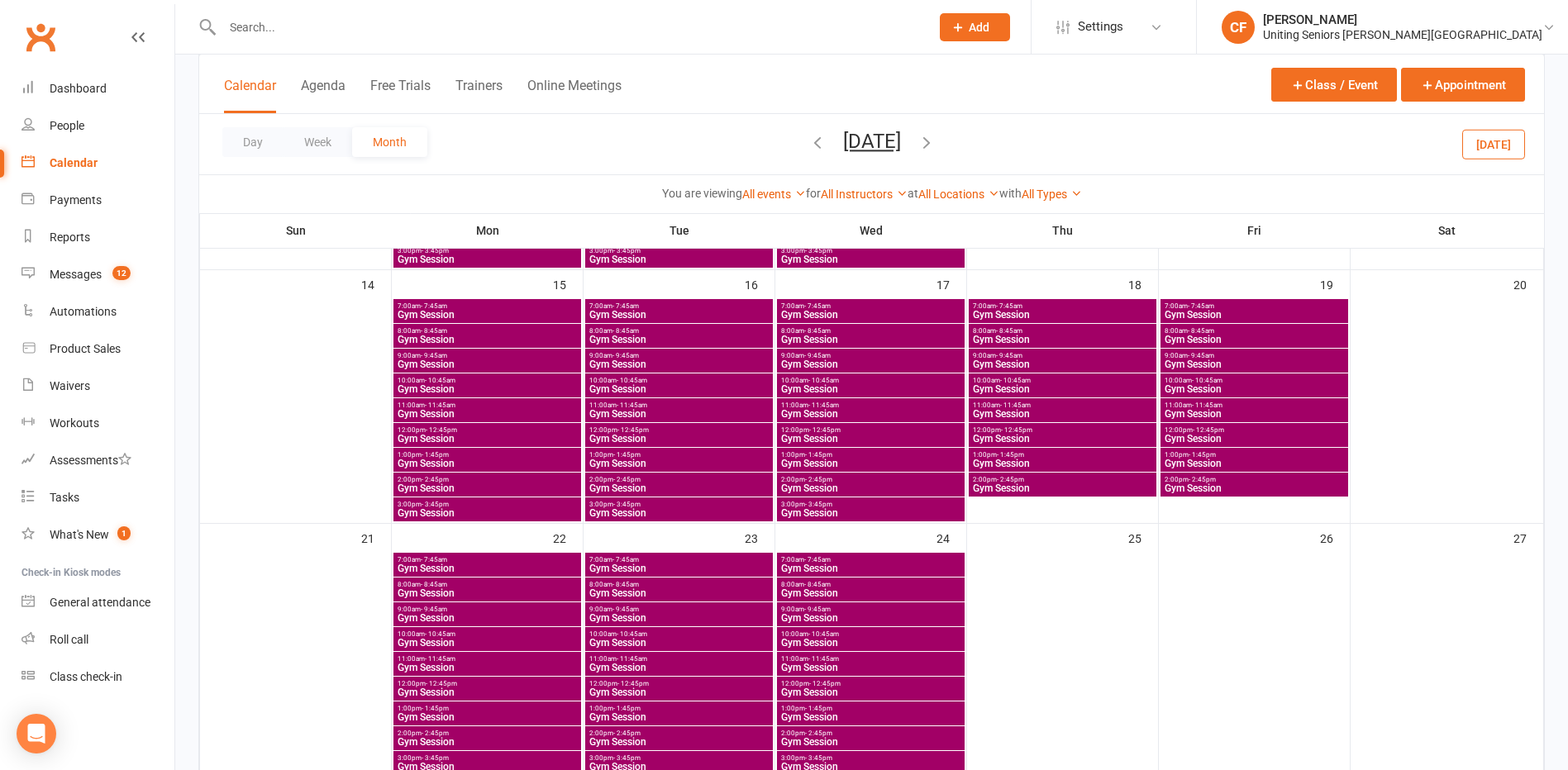
click at [808, 147] on icon "button" at bounding box center [817, 142] width 19 height 19
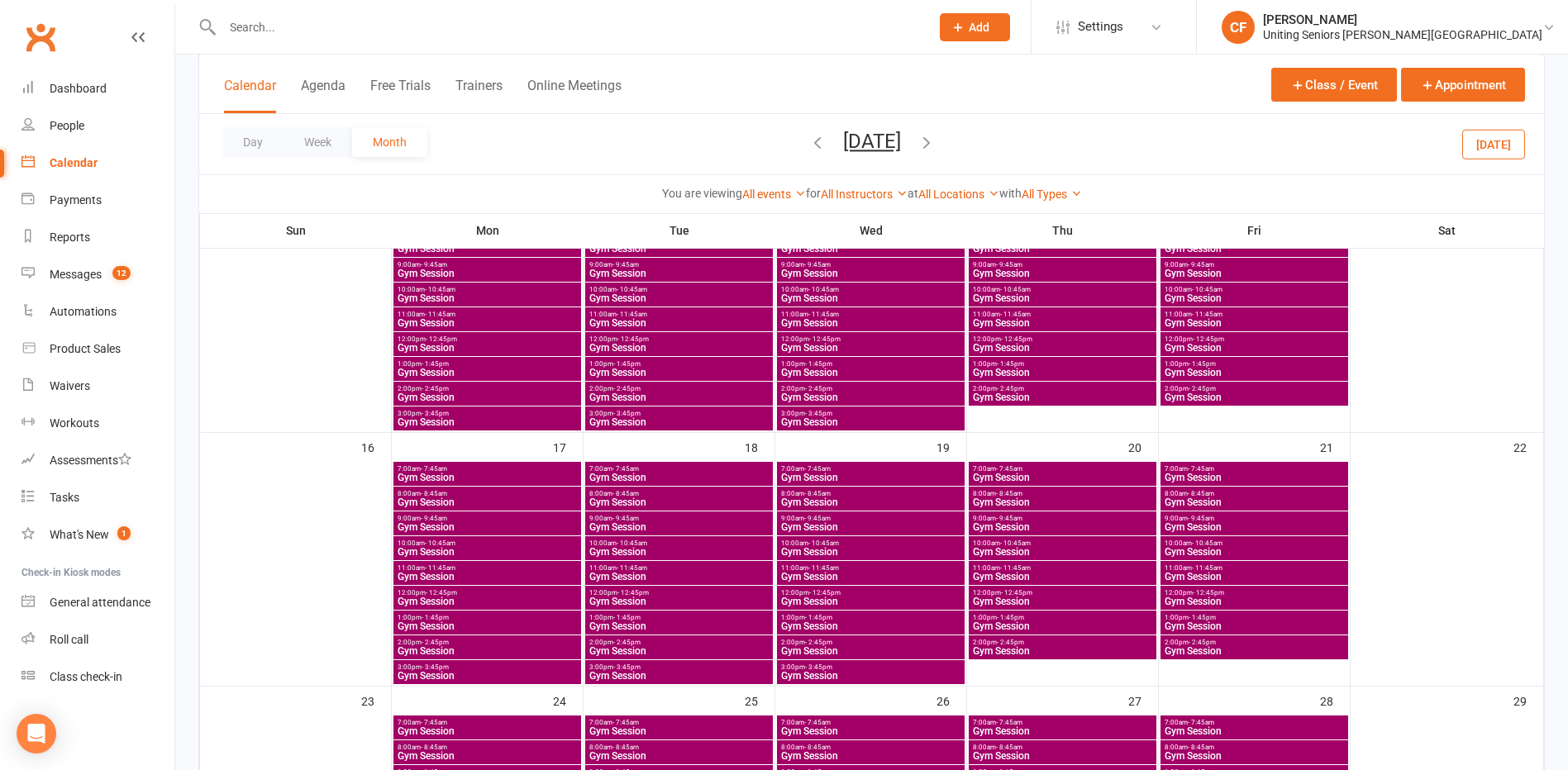
click at [808, 147] on icon "button" at bounding box center [817, 142] width 19 height 19
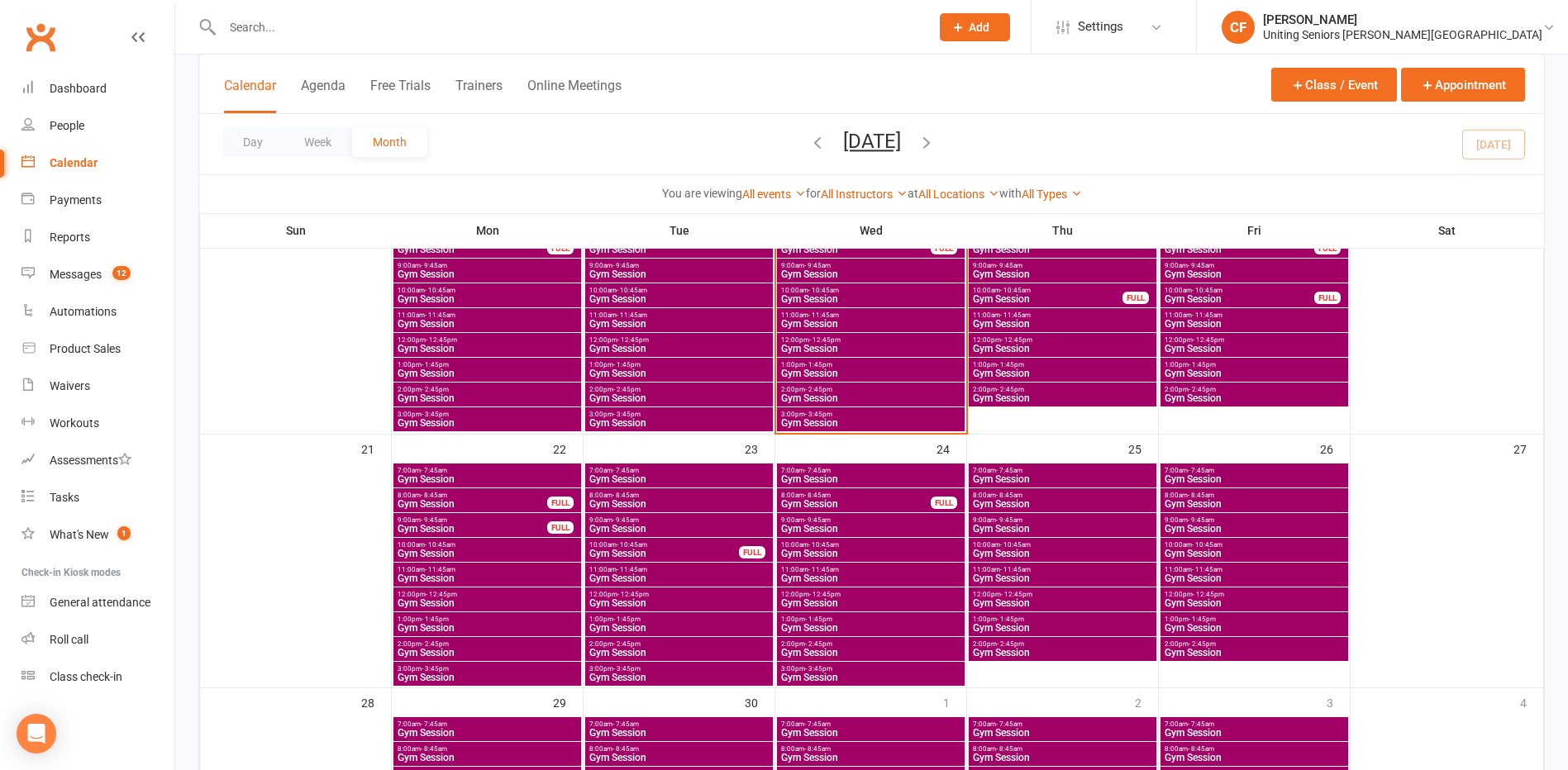
scroll to position [596, 0]
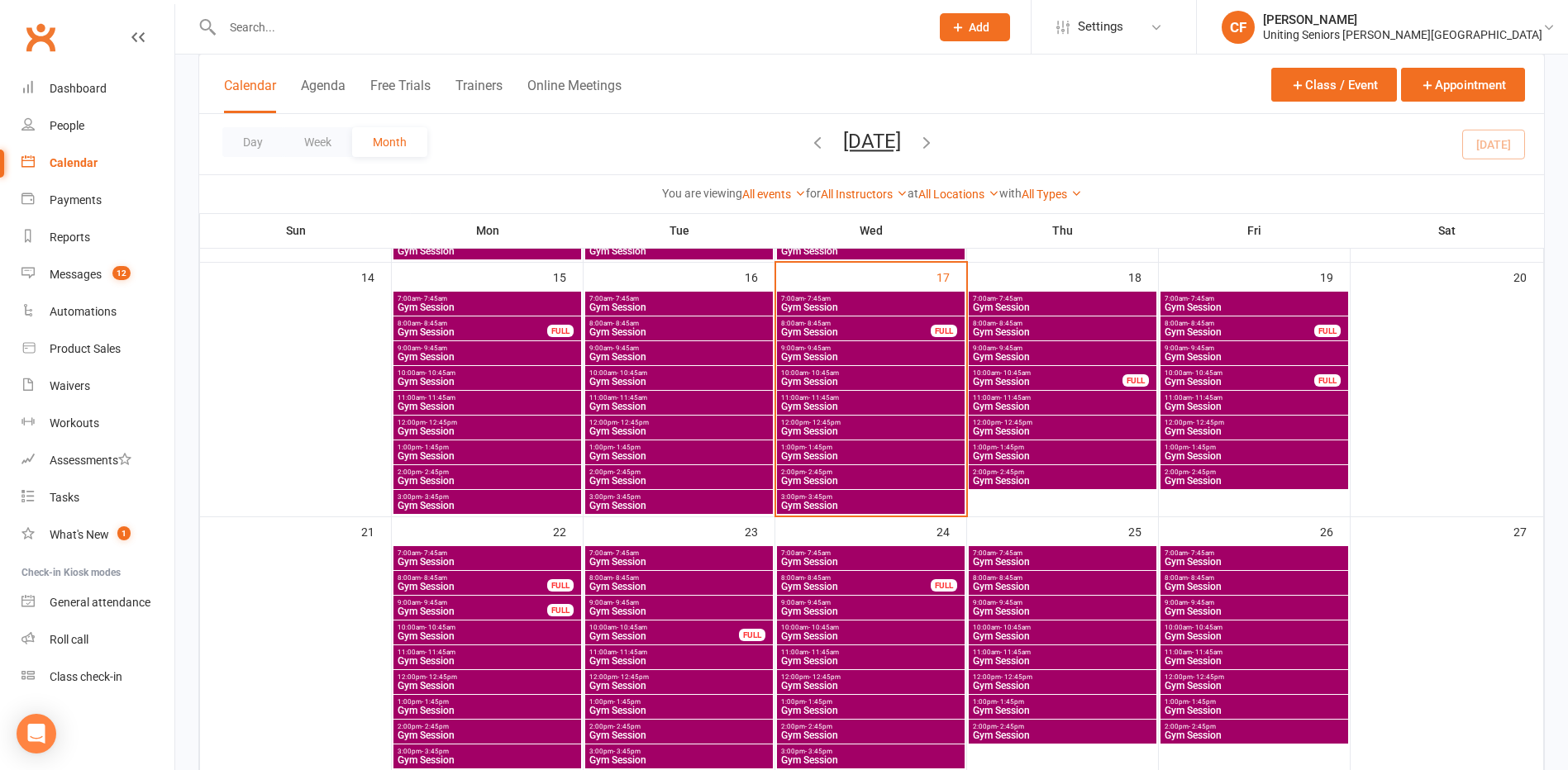
click at [814, 303] on span "Gym Session" at bounding box center [870, 307] width 181 height 10
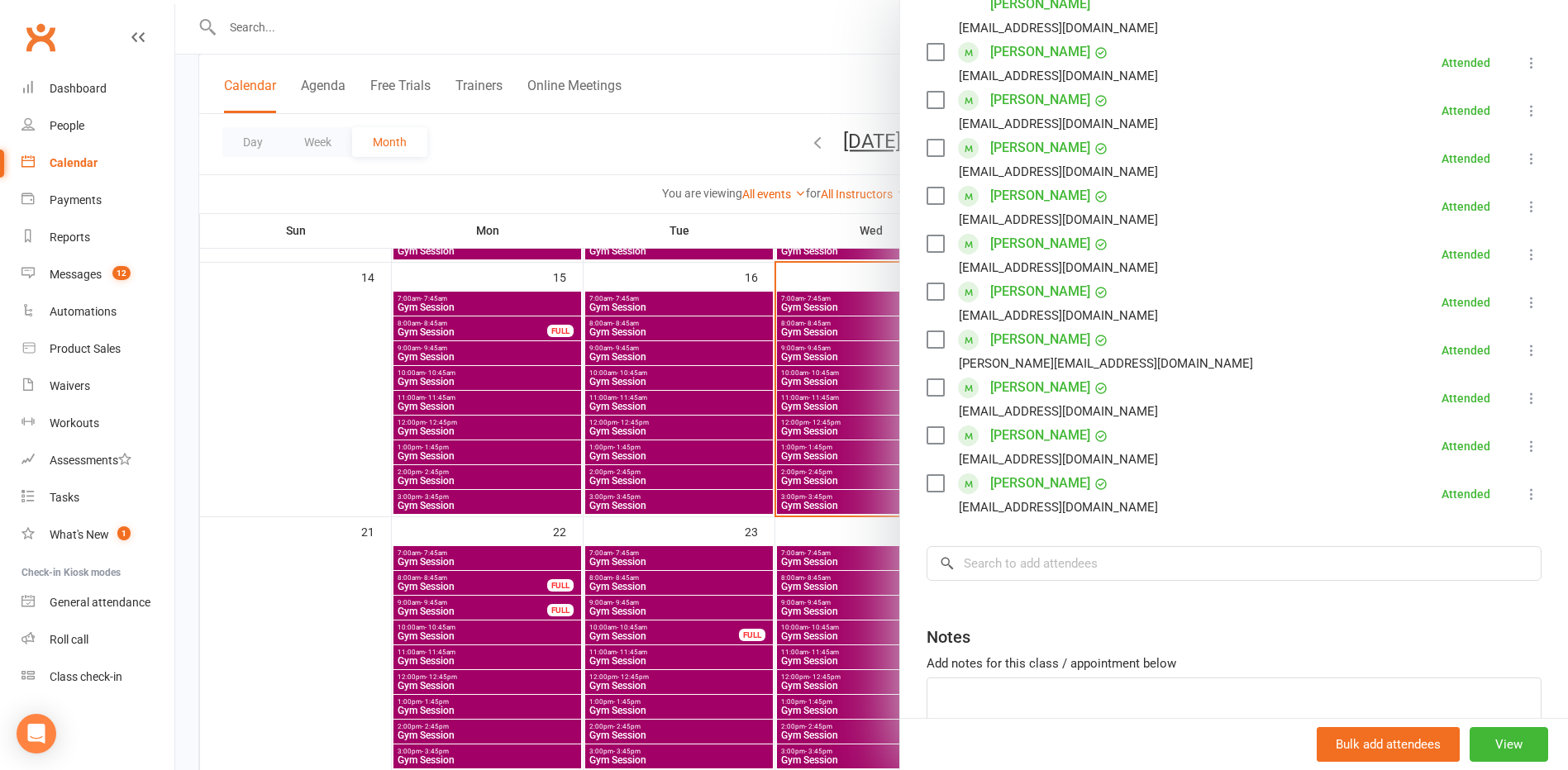
scroll to position [496, 0]
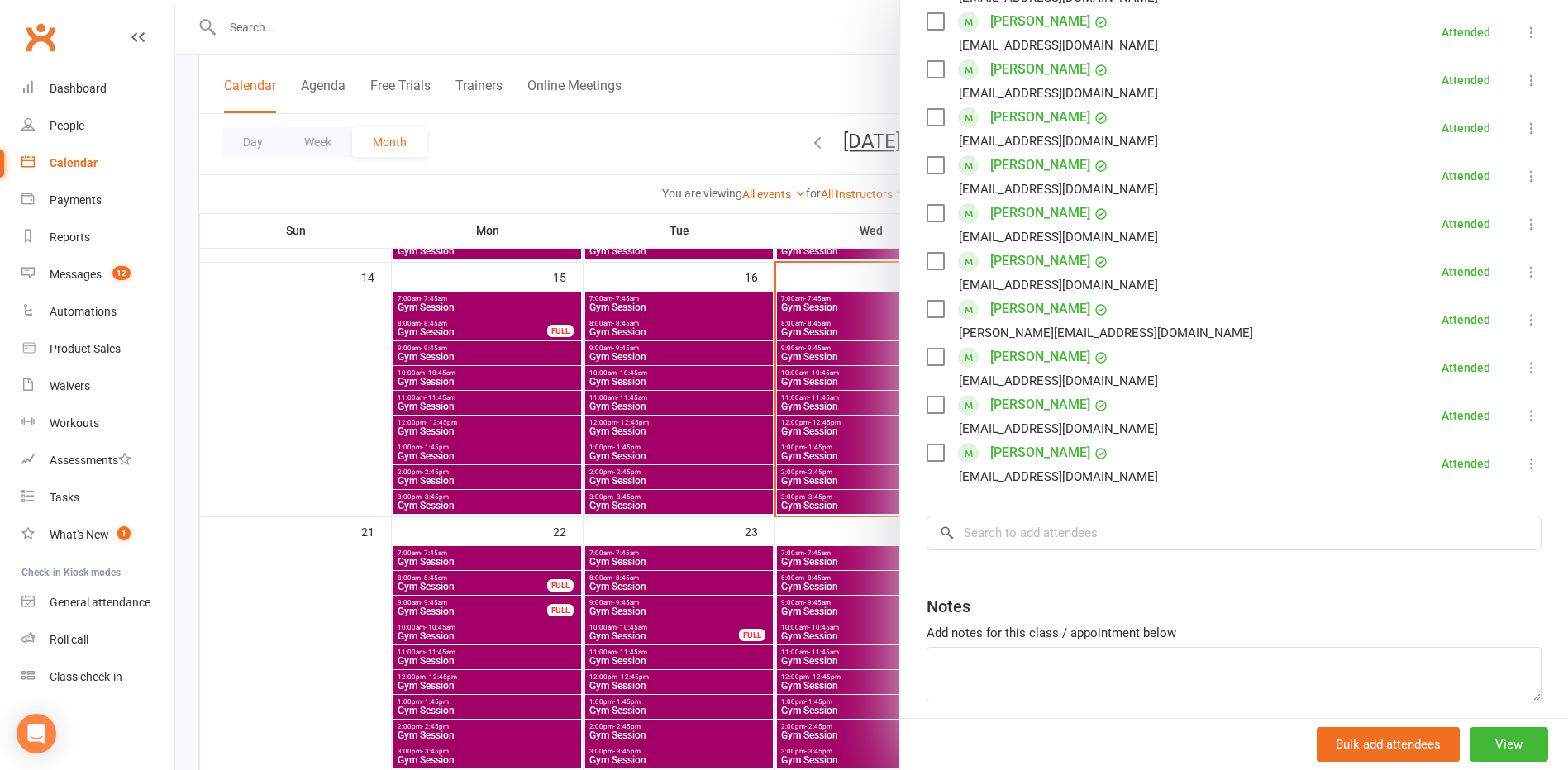
drag, startPoint x: 807, startPoint y: 408, endPoint x: 830, endPoint y: 374, distance: 41.0
click at [807, 408] on div at bounding box center [871, 385] width 1392 height 770
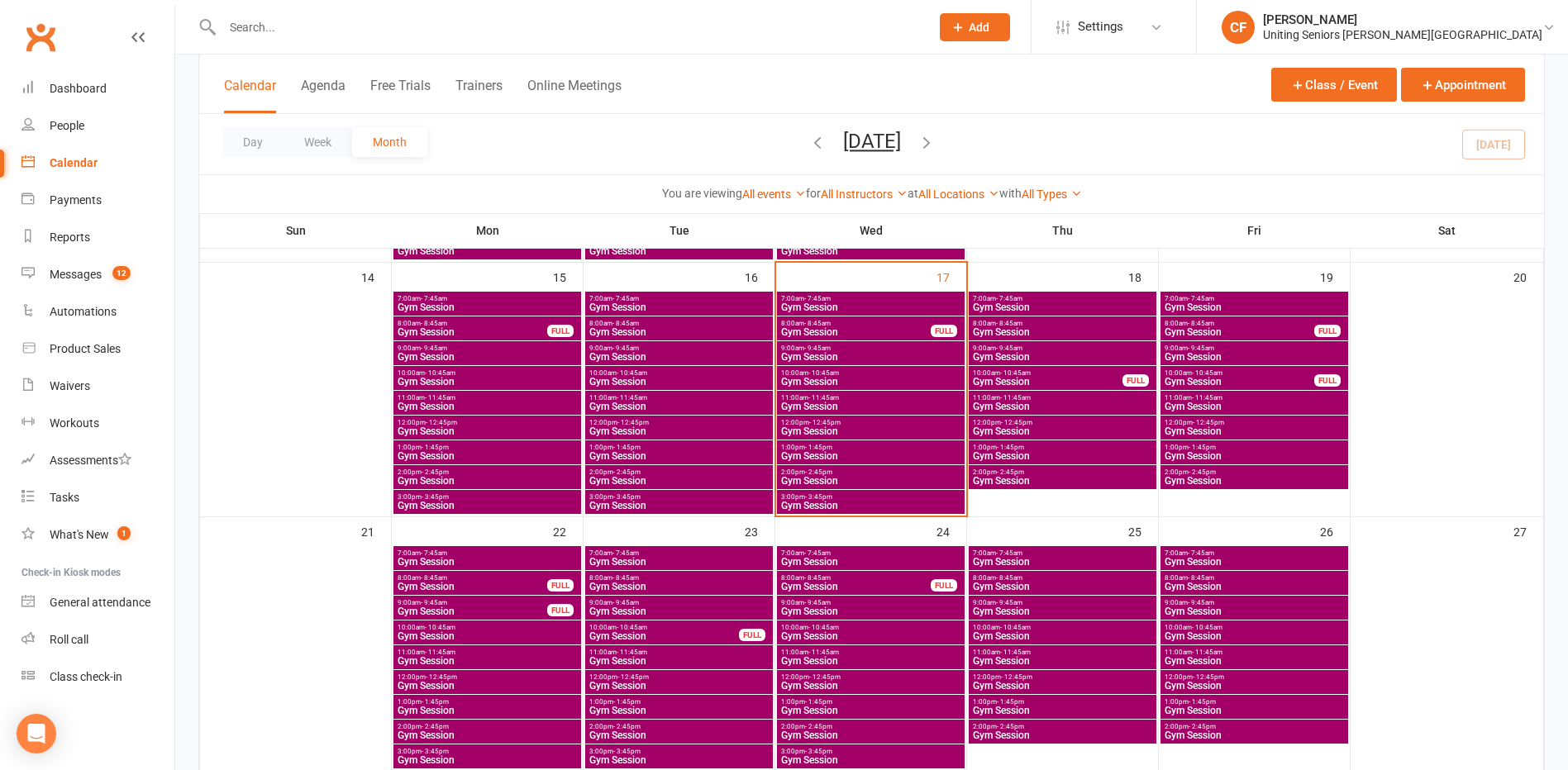
click at [814, 328] on span "Gym Session" at bounding box center [856, 332] width 151 height 10
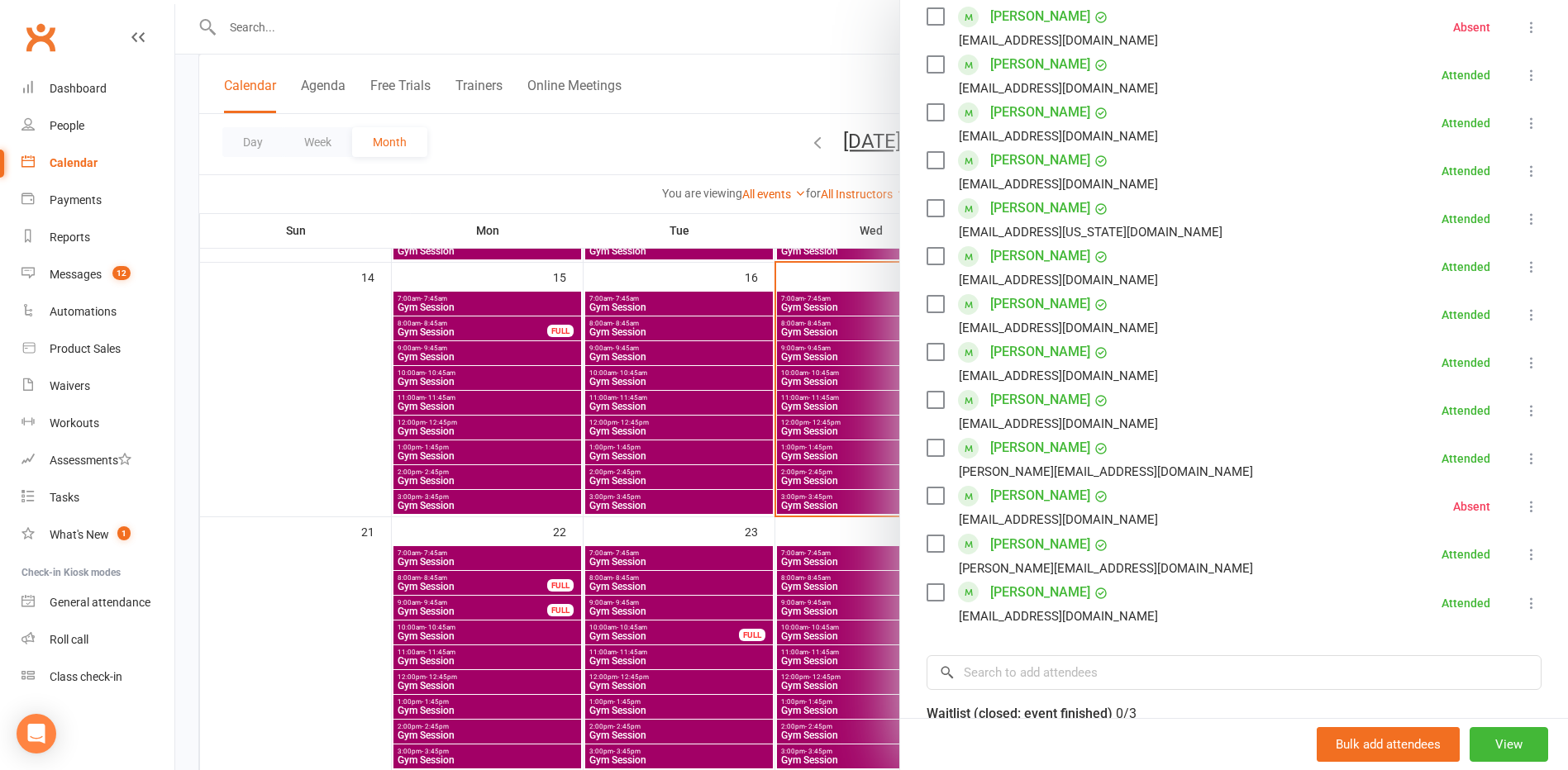
click at [789, 393] on div at bounding box center [871, 385] width 1392 height 770
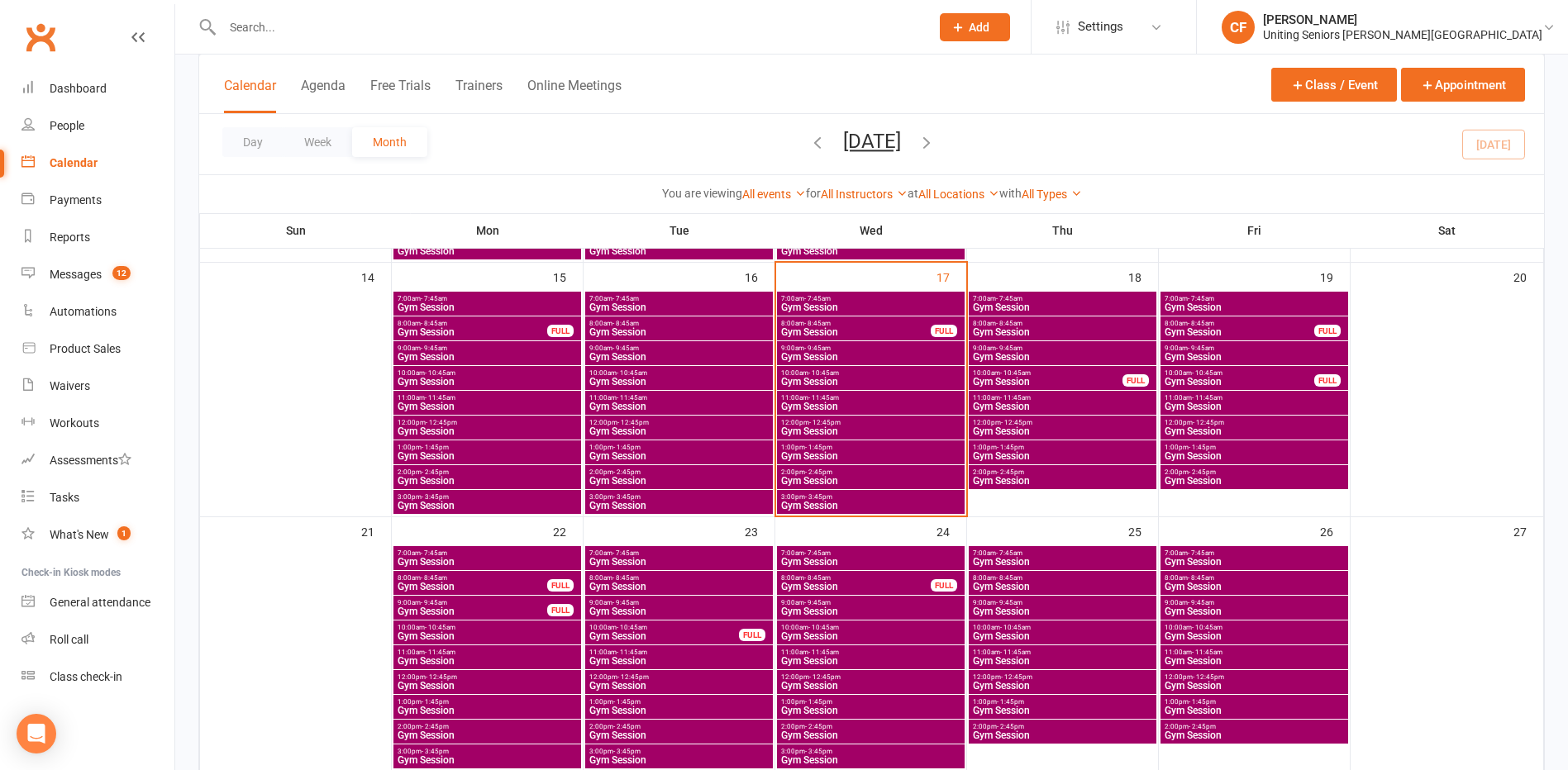
click at [814, 353] on span "Gym Session" at bounding box center [870, 357] width 181 height 10
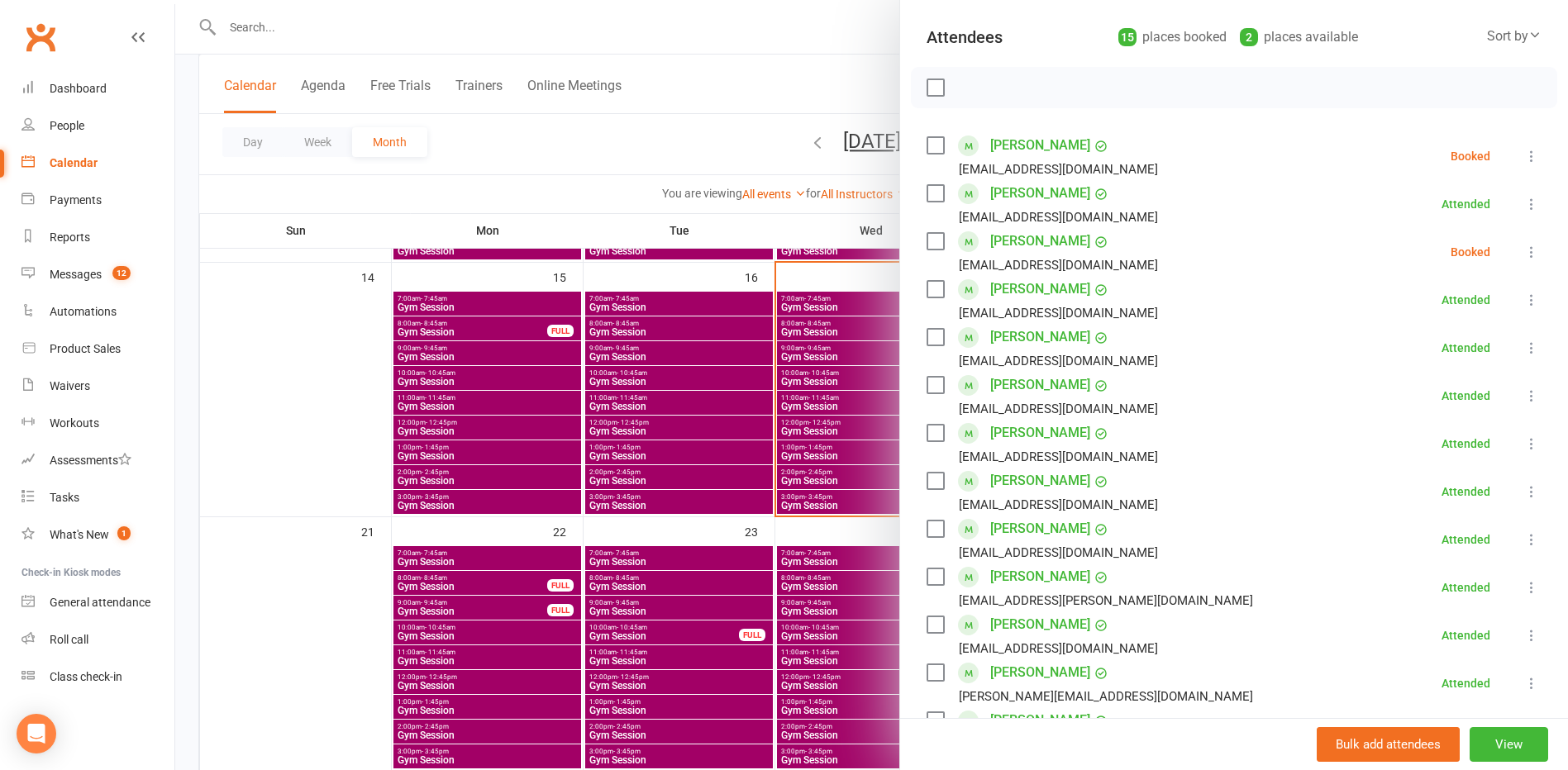
scroll to position [165, 0]
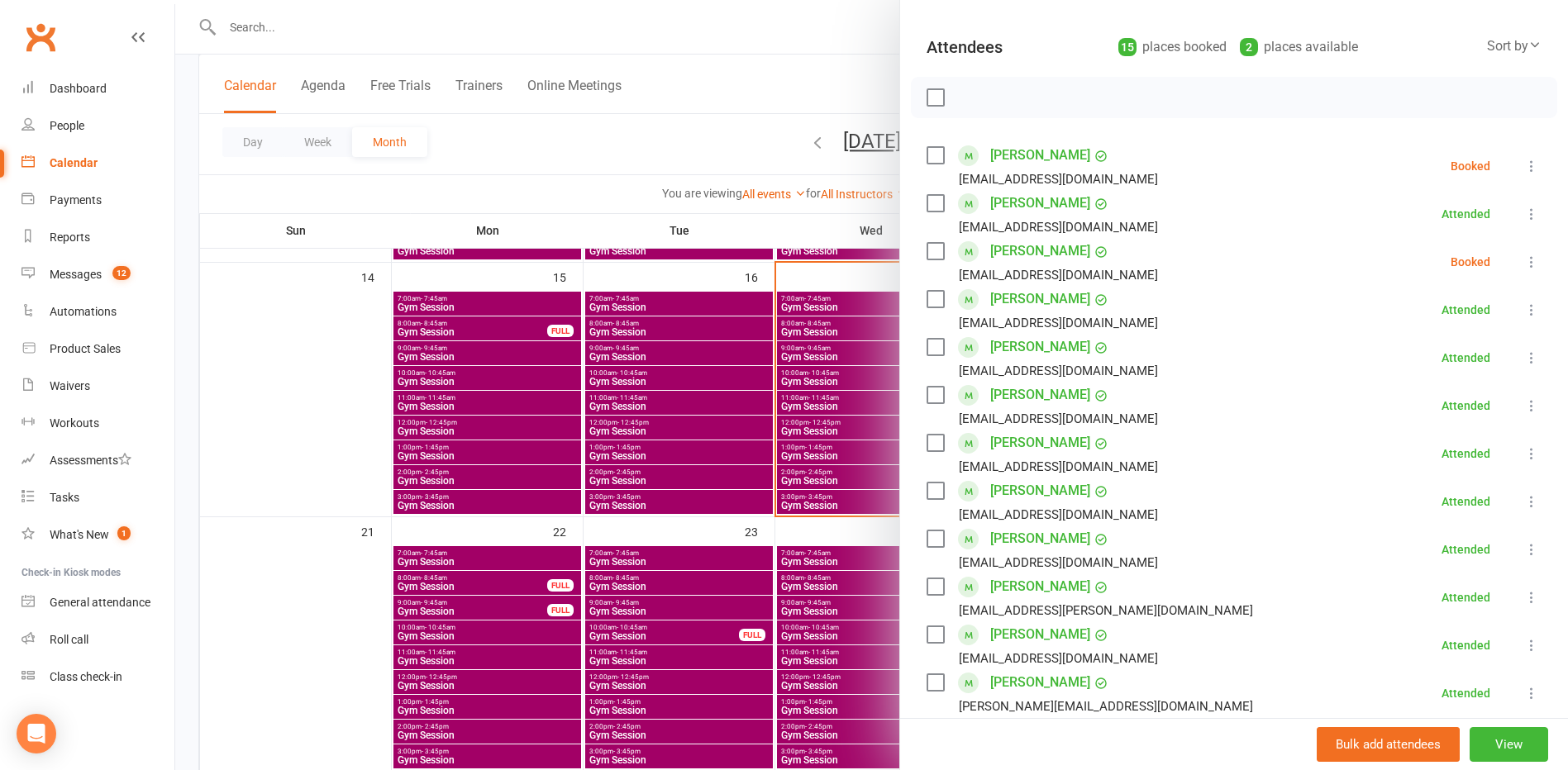
drag, startPoint x: 642, startPoint y: 374, endPoint x: 771, endPoint y: 363, distance: 129.5
click at [642, 374] on div at bounding box center [871, 385] width 1392 height 770
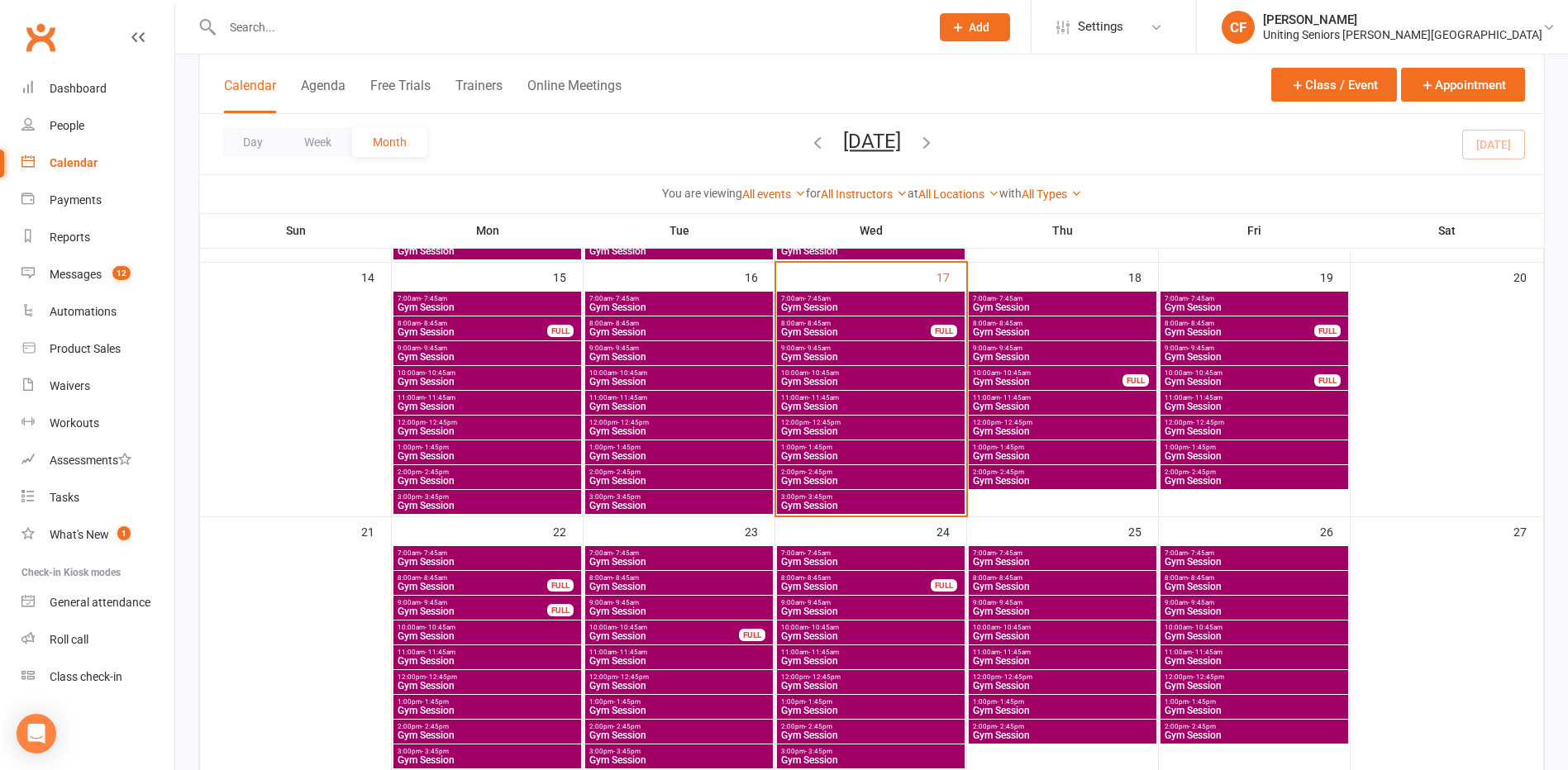
click at [814, 402] on span "Gym Session" at bounding box center [870, 406] width 181 height 10
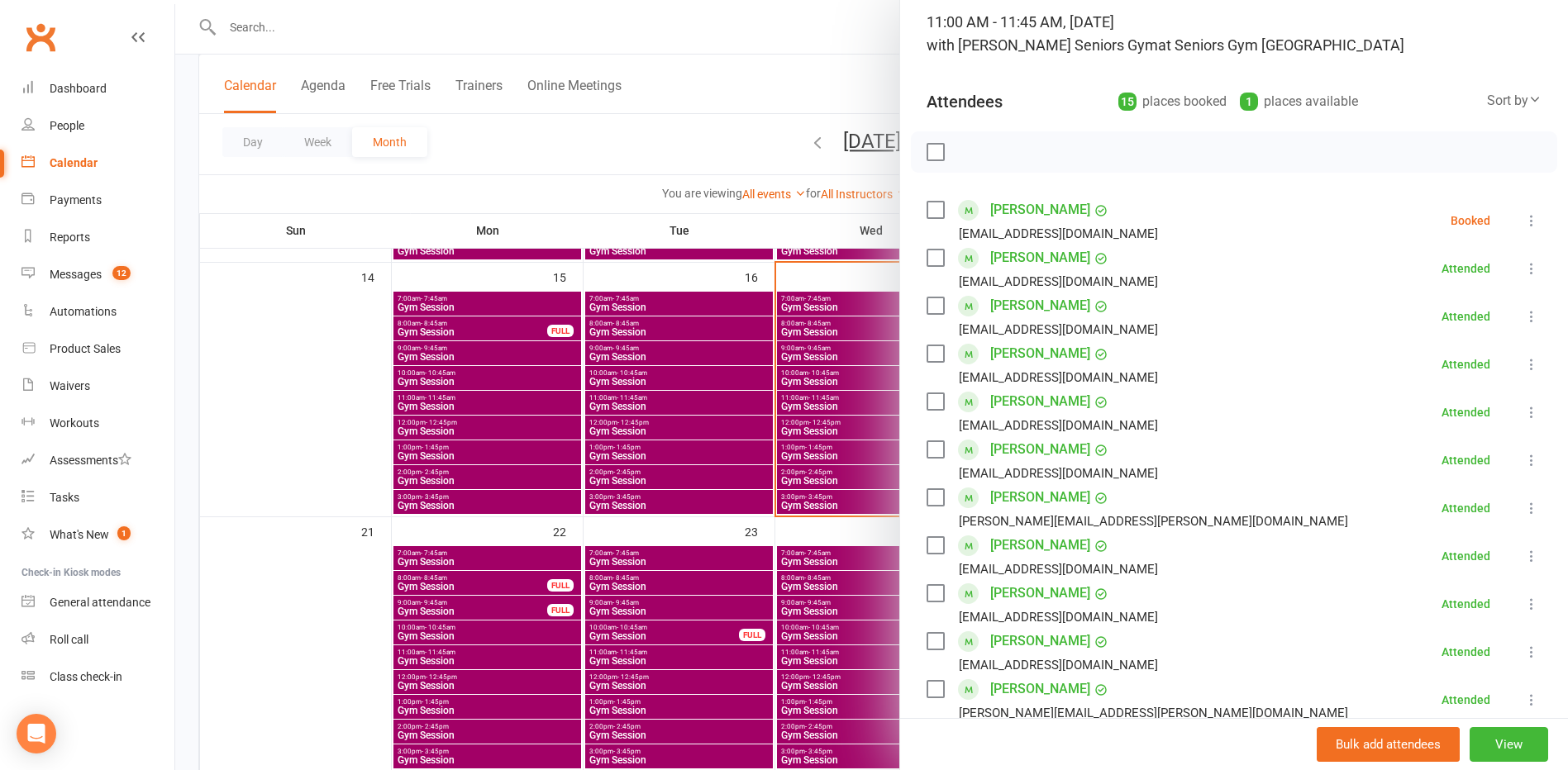
scroll to position [0, 0]
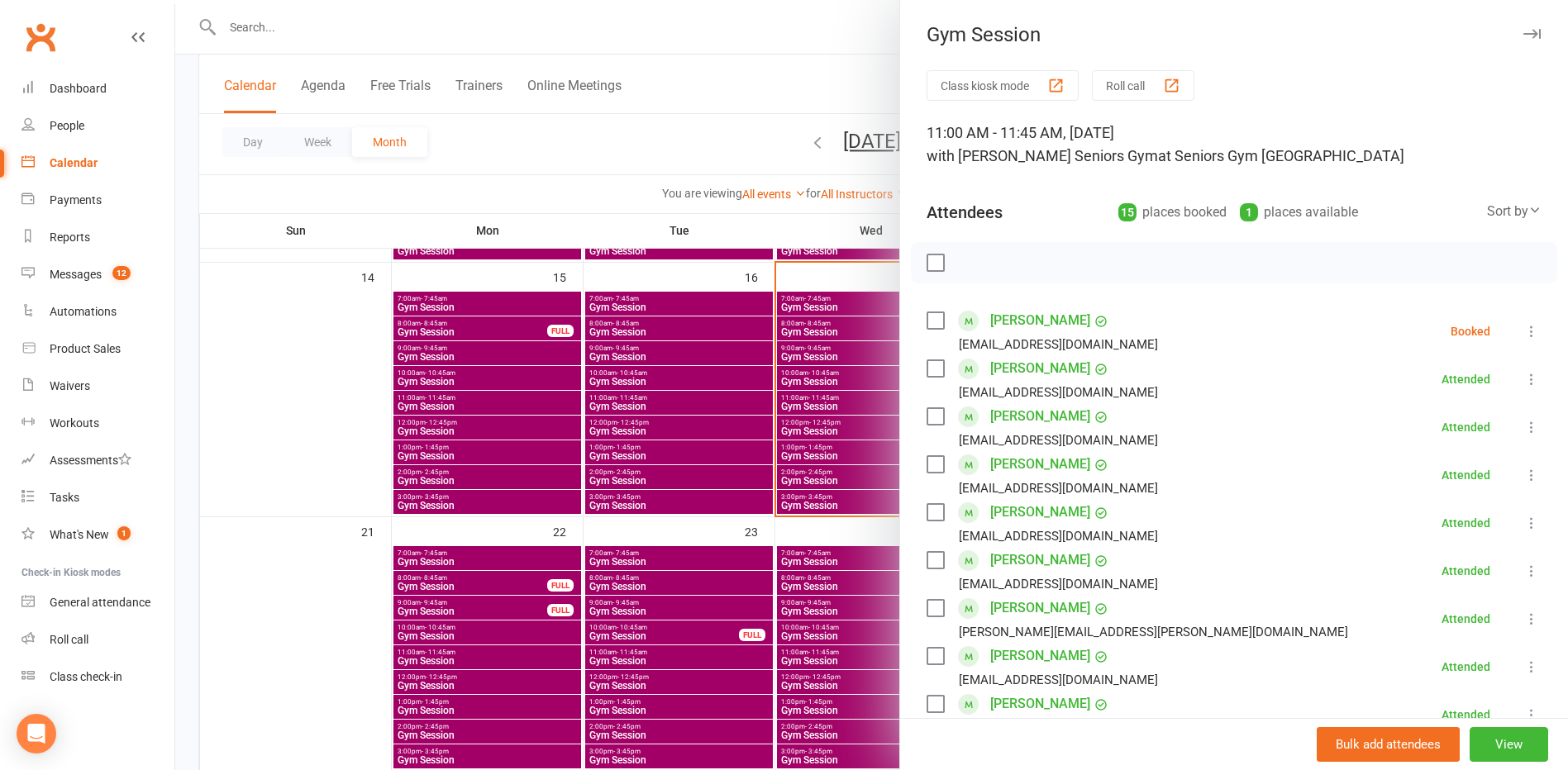
click at [704, 487] on div at bounding box center [871, 385] width 1392 height 770
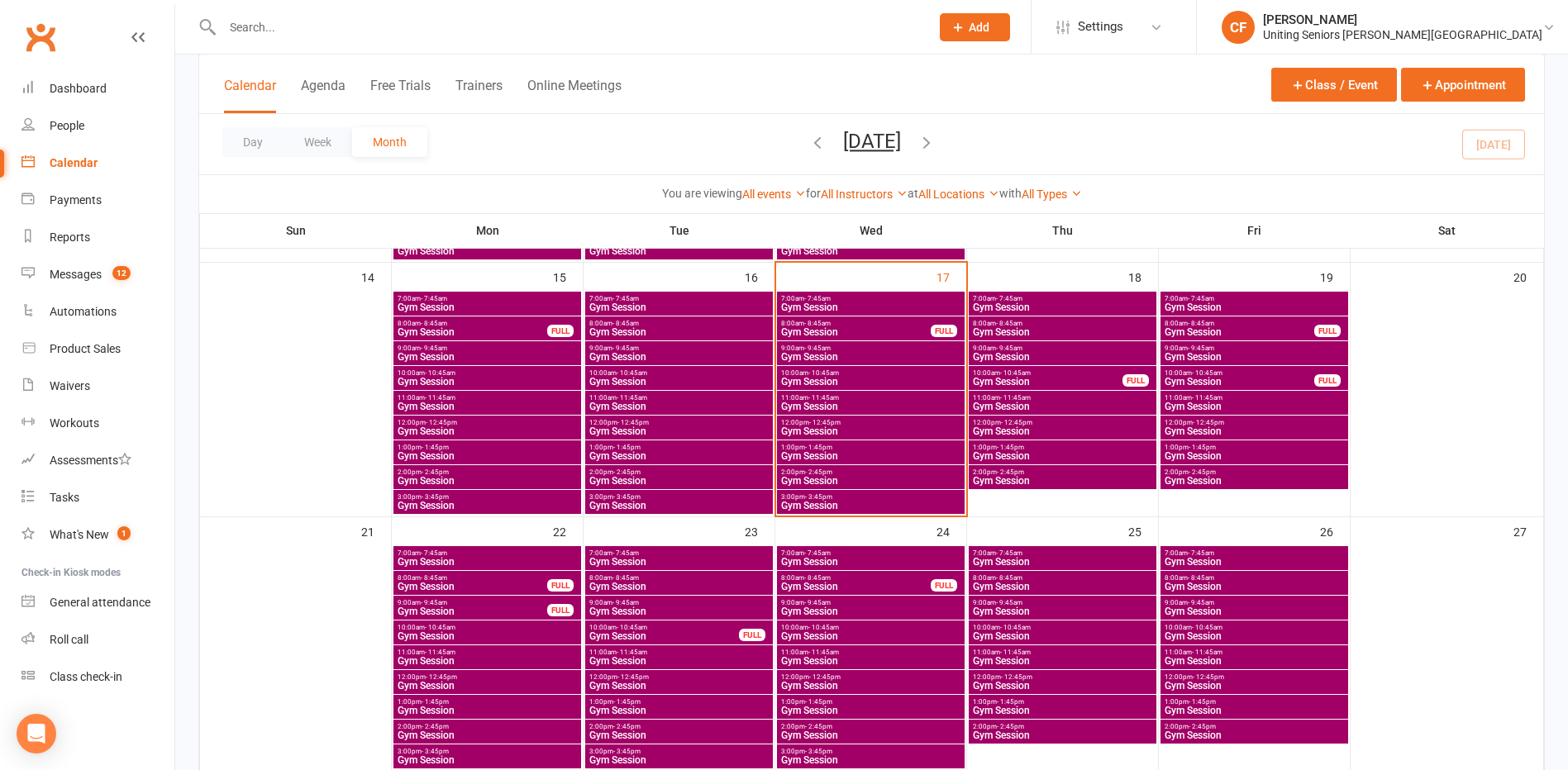
click at [814, 434] on span "Gym Session" at bounding box center [870, 431] width 181 height 10
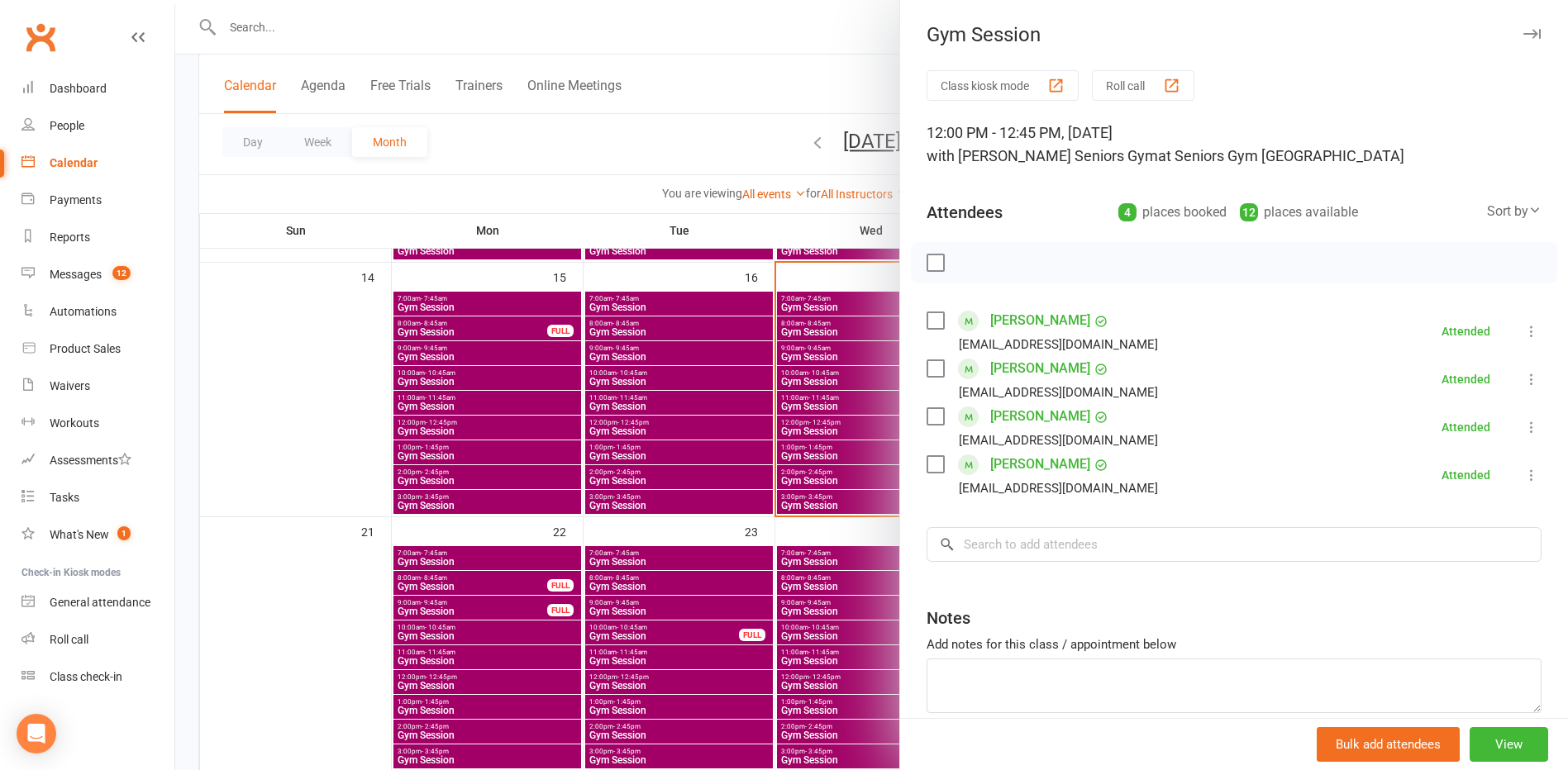
click at [684, 515] on div at bounding box center [871, 385] width 1392 height 770
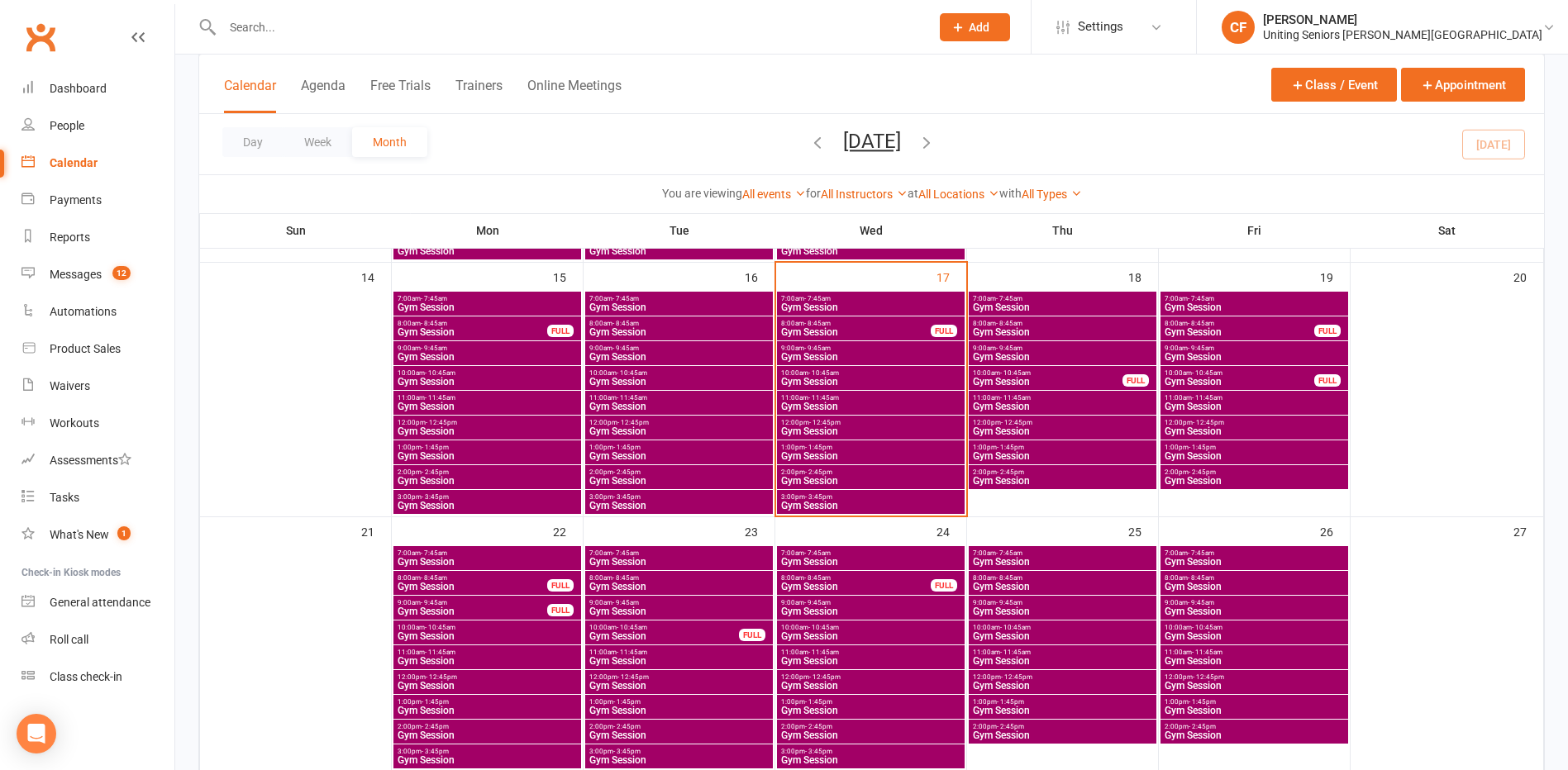
click at [808, 454] on span "Gym Session" at bounding box center [870, 456] width 181 height 10
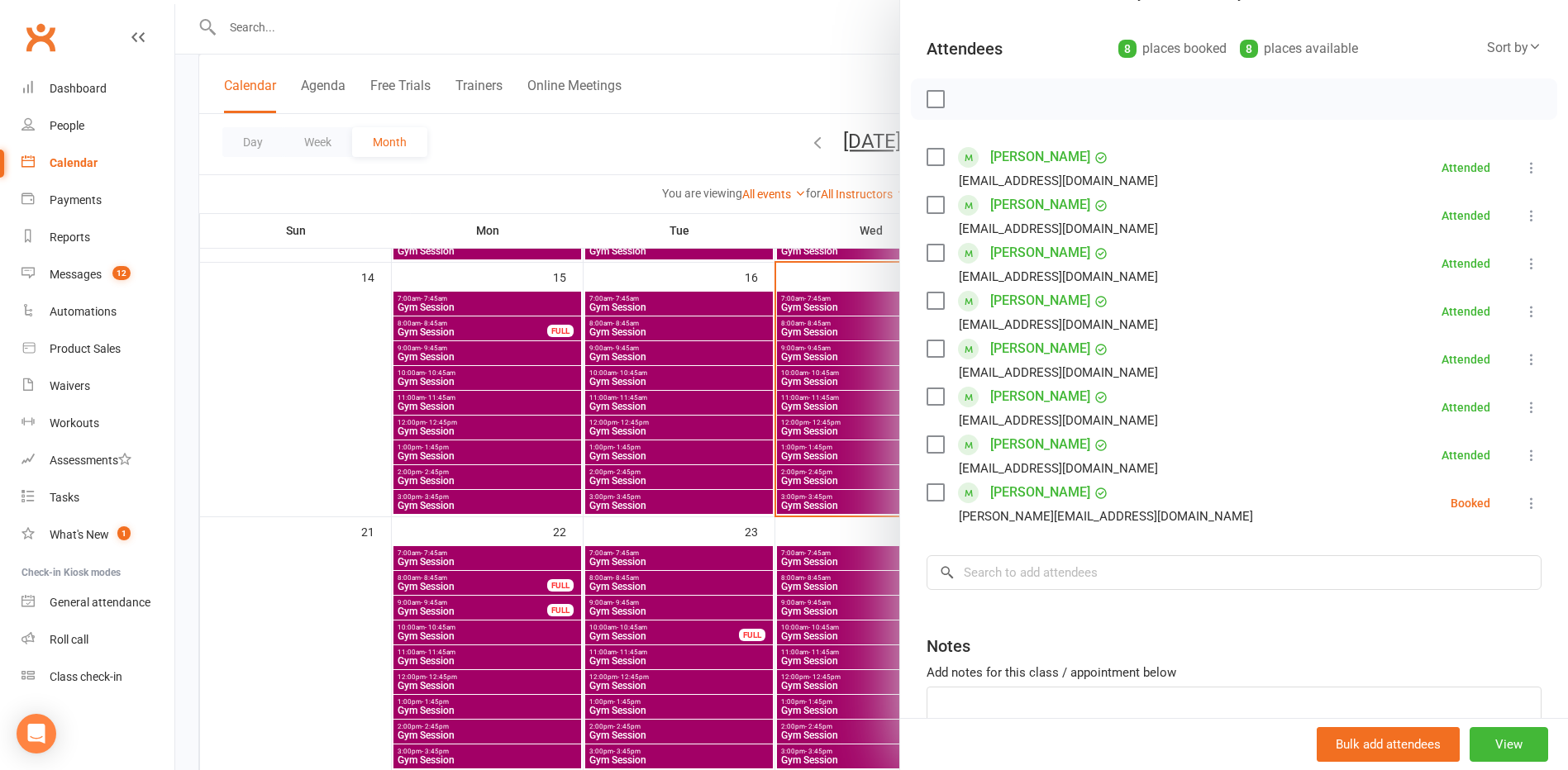
scroll to position [165, 0]
click at [720, 463] on div at bounding box center [871, 385] width 1392 height 770
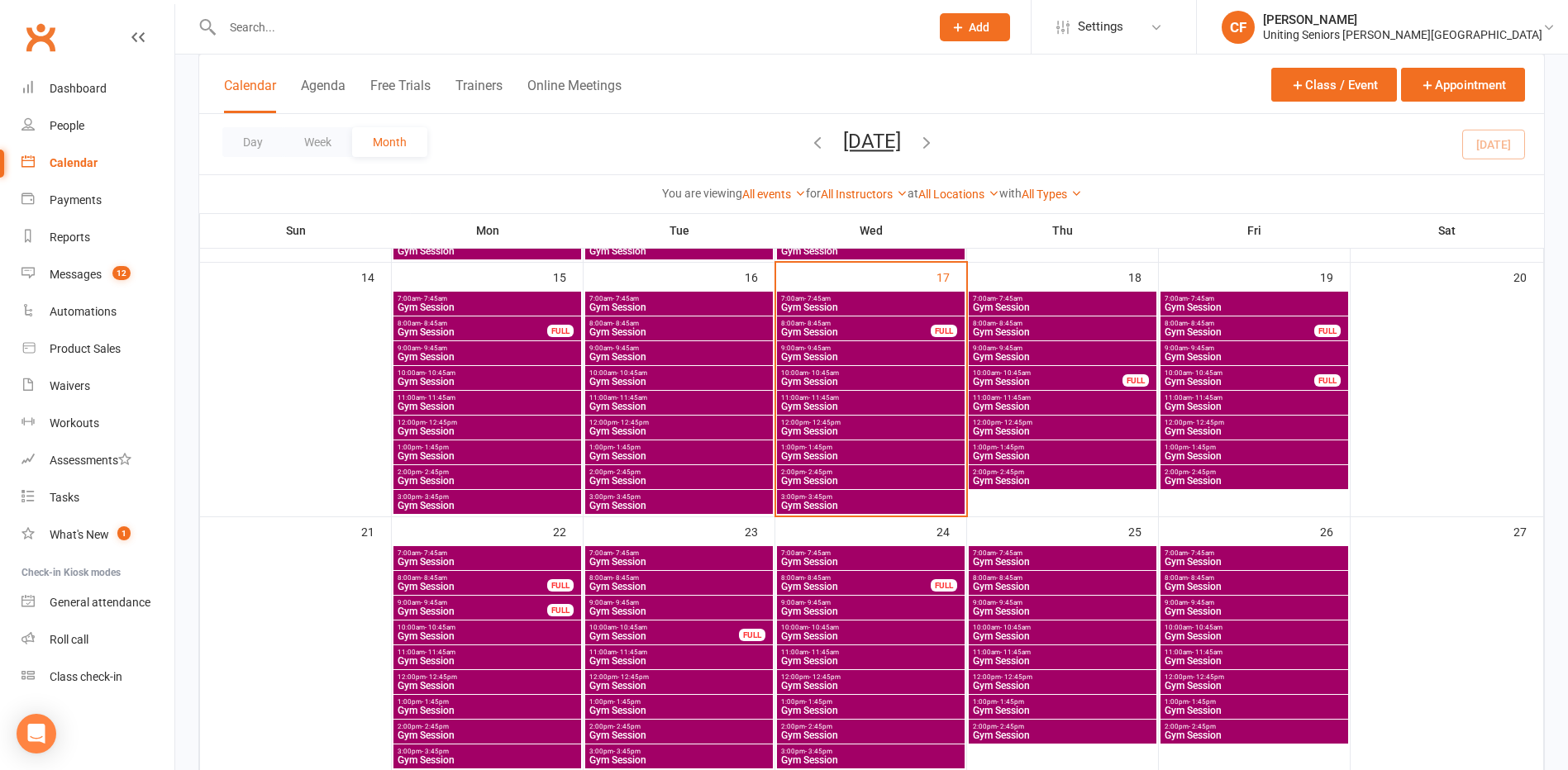
click at [814, 472] on span "2:00pm - 2:45pm" at bounding box center [870, 473] width 181 height 7
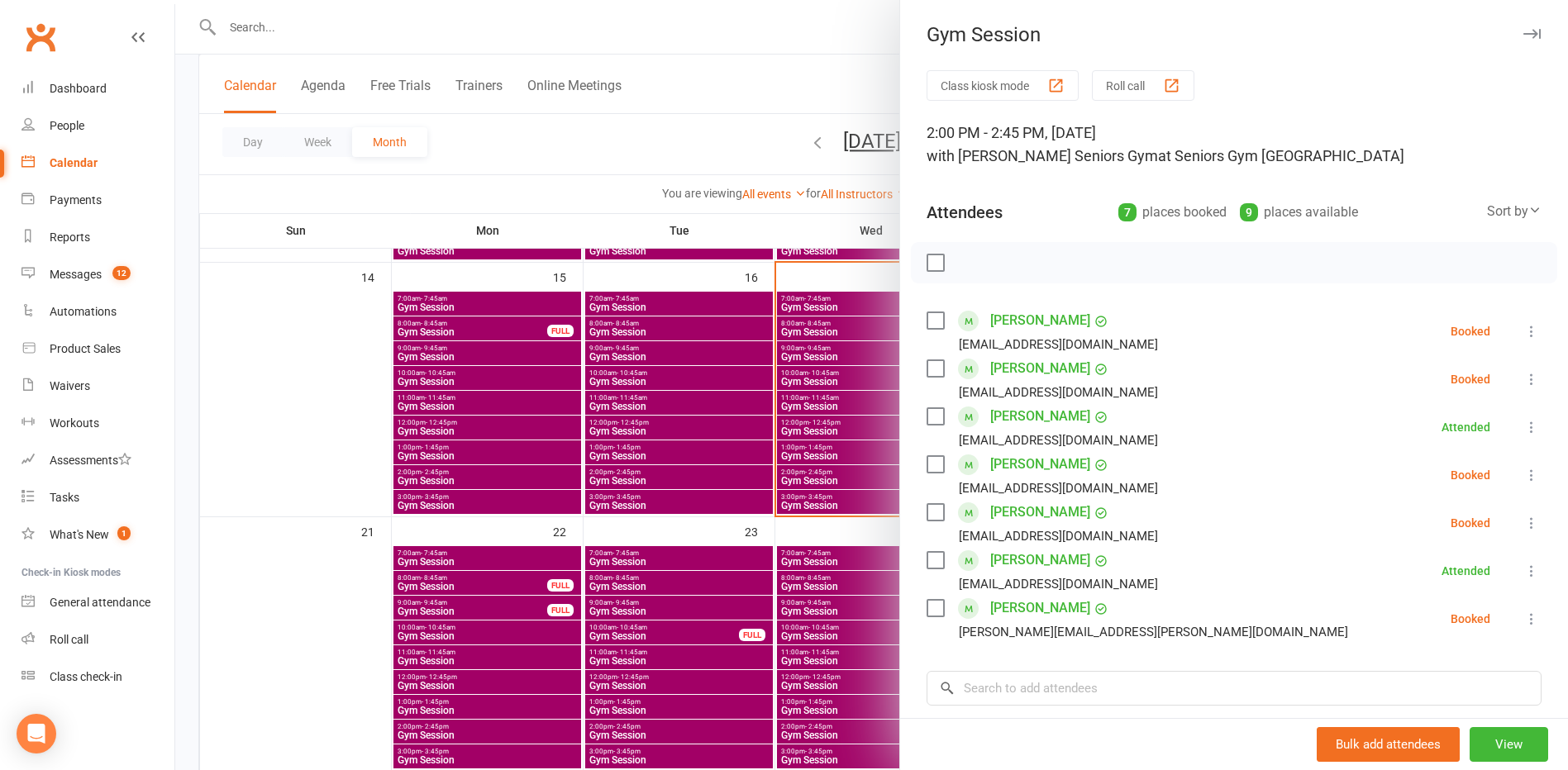
click at [672, 111] on div at bounding box center [871, 385] width 1392 height 770
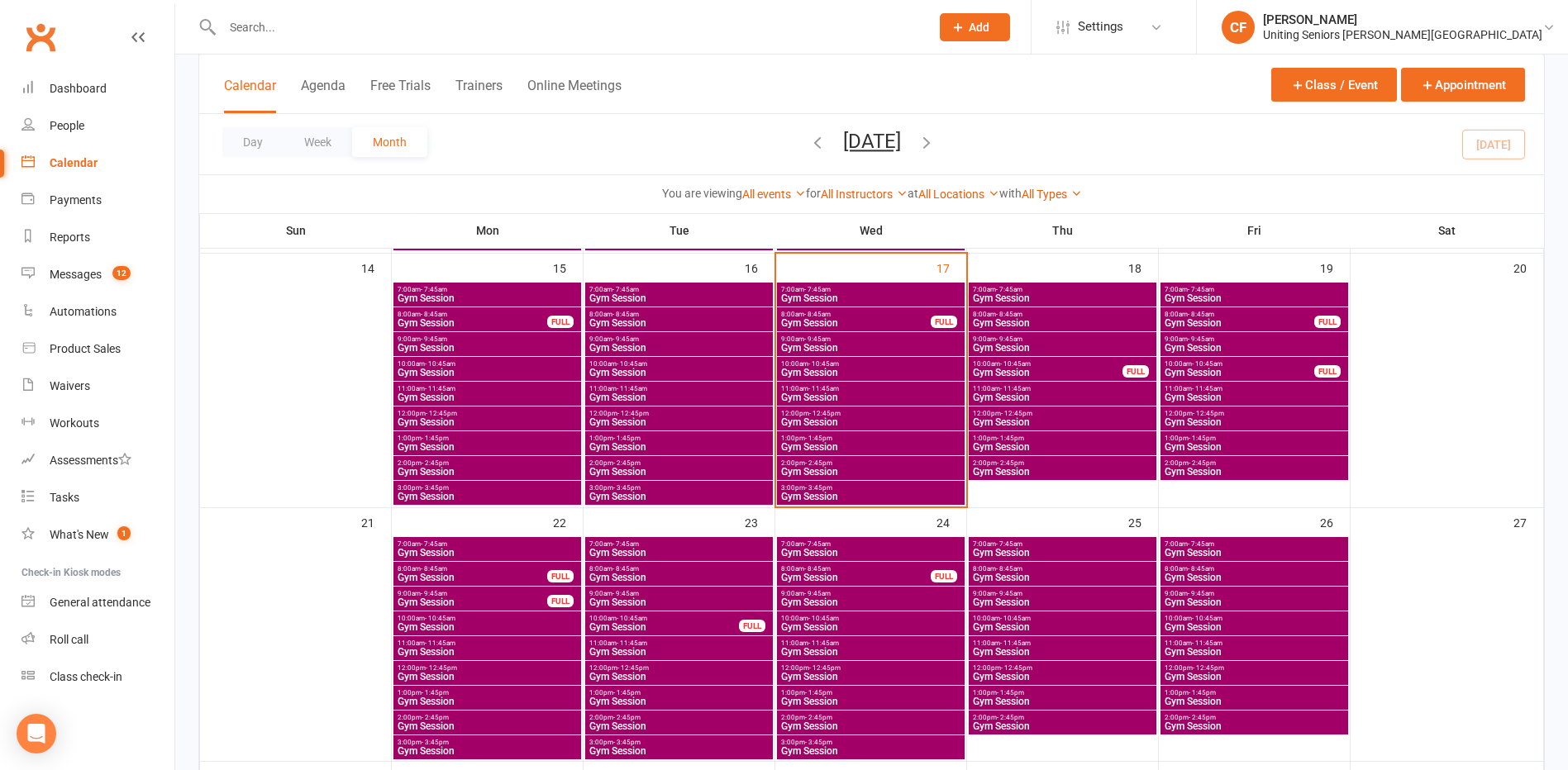
scroll to position [607, 0]
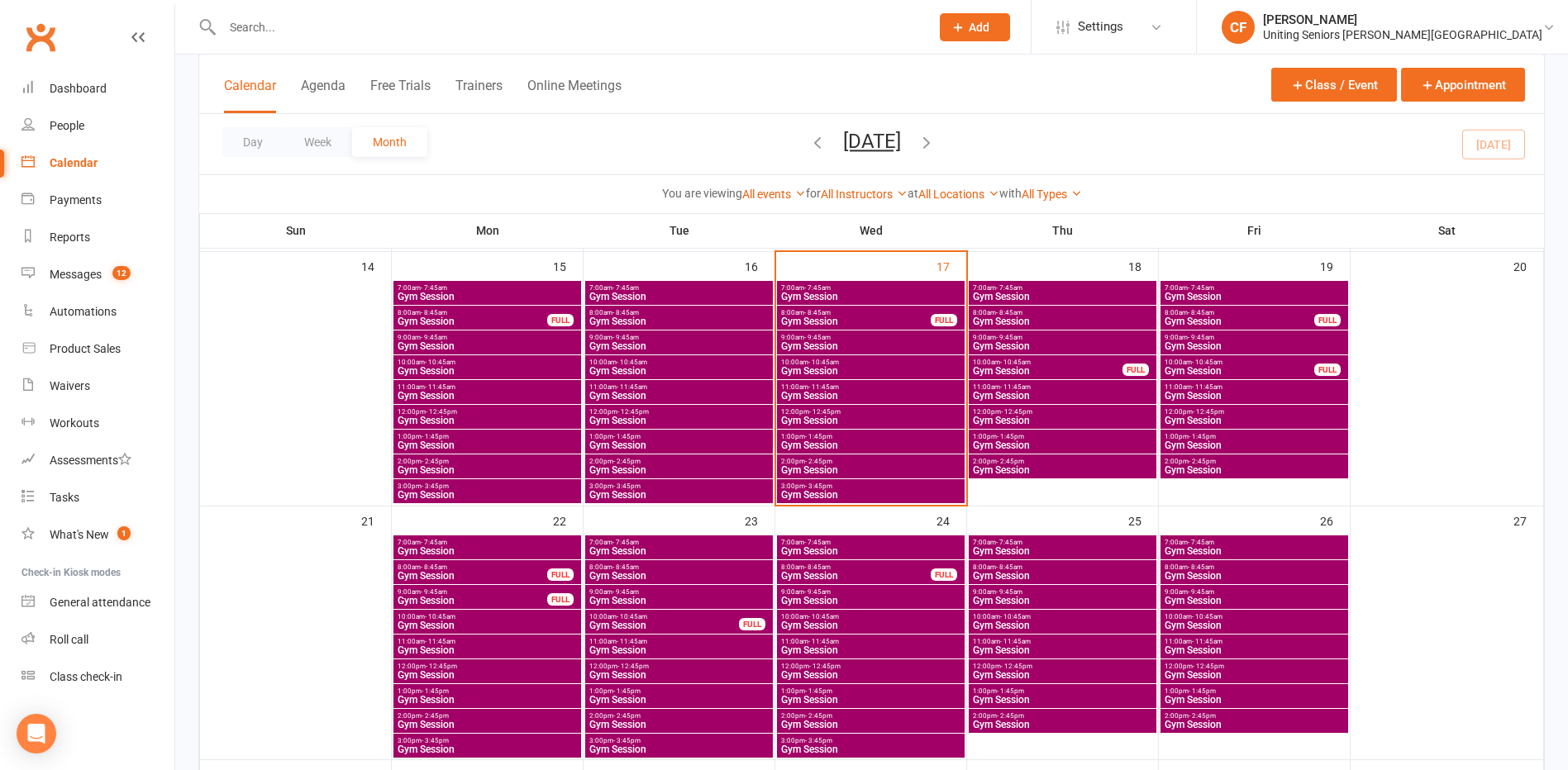
click at [814, 465] on span "Gym Session" at bounding box center [870, 470] width 181 height 10
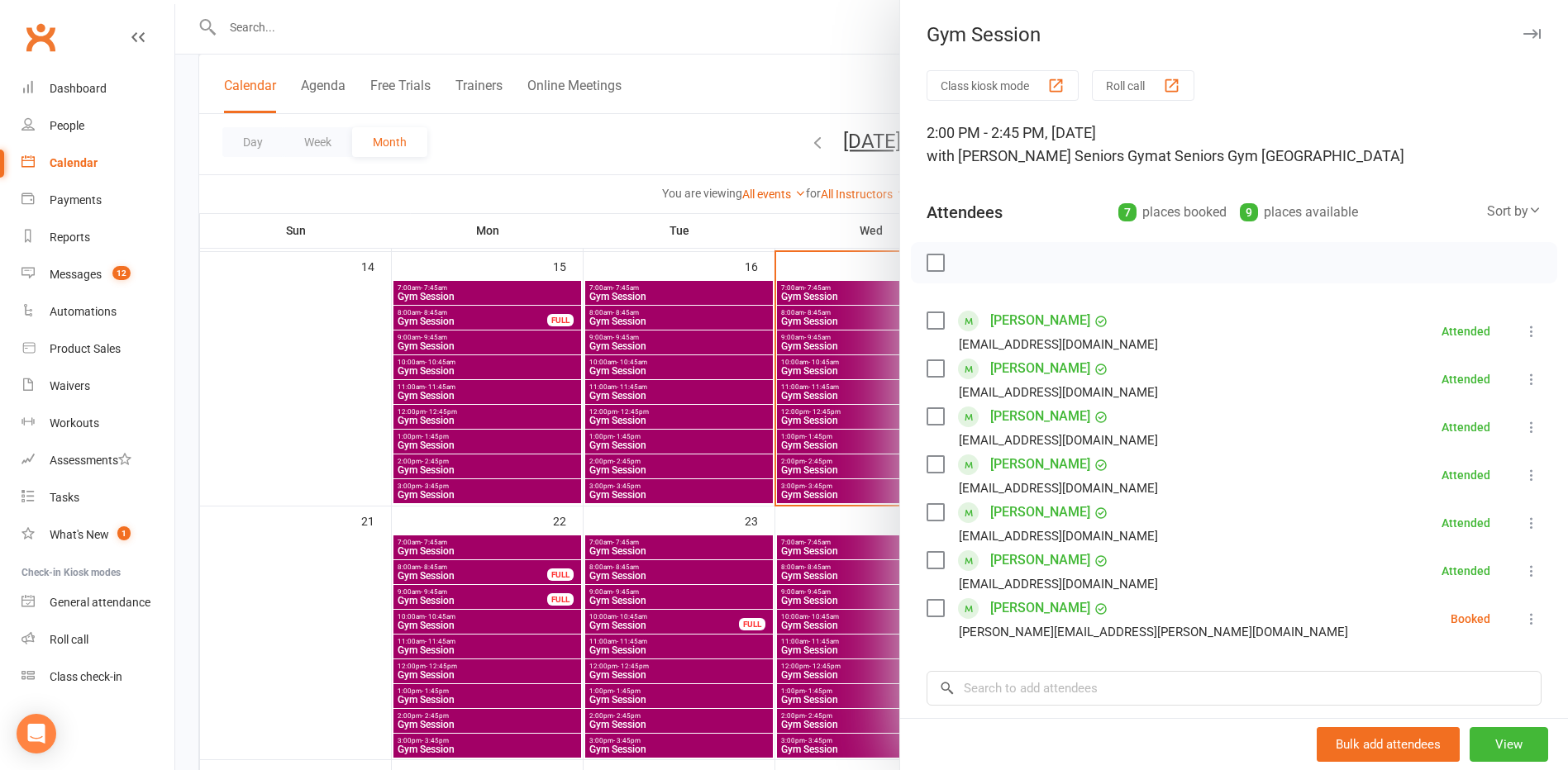
drag, startPoint x: 979, startPoint y: 465, endPoint x: 1084, endPoint y: 469, distance: 105.1
click at [814, 469] on div "[PERSON_NAME] [EMAIL_ADDRESS][DOMAIN_NAME]" at bounding box center [1046, 476] width 238 height 48
copy link "[PERSON_NAME]"
click at [742, 120] on div at bounding box center [871, 385] width 1392 height 770
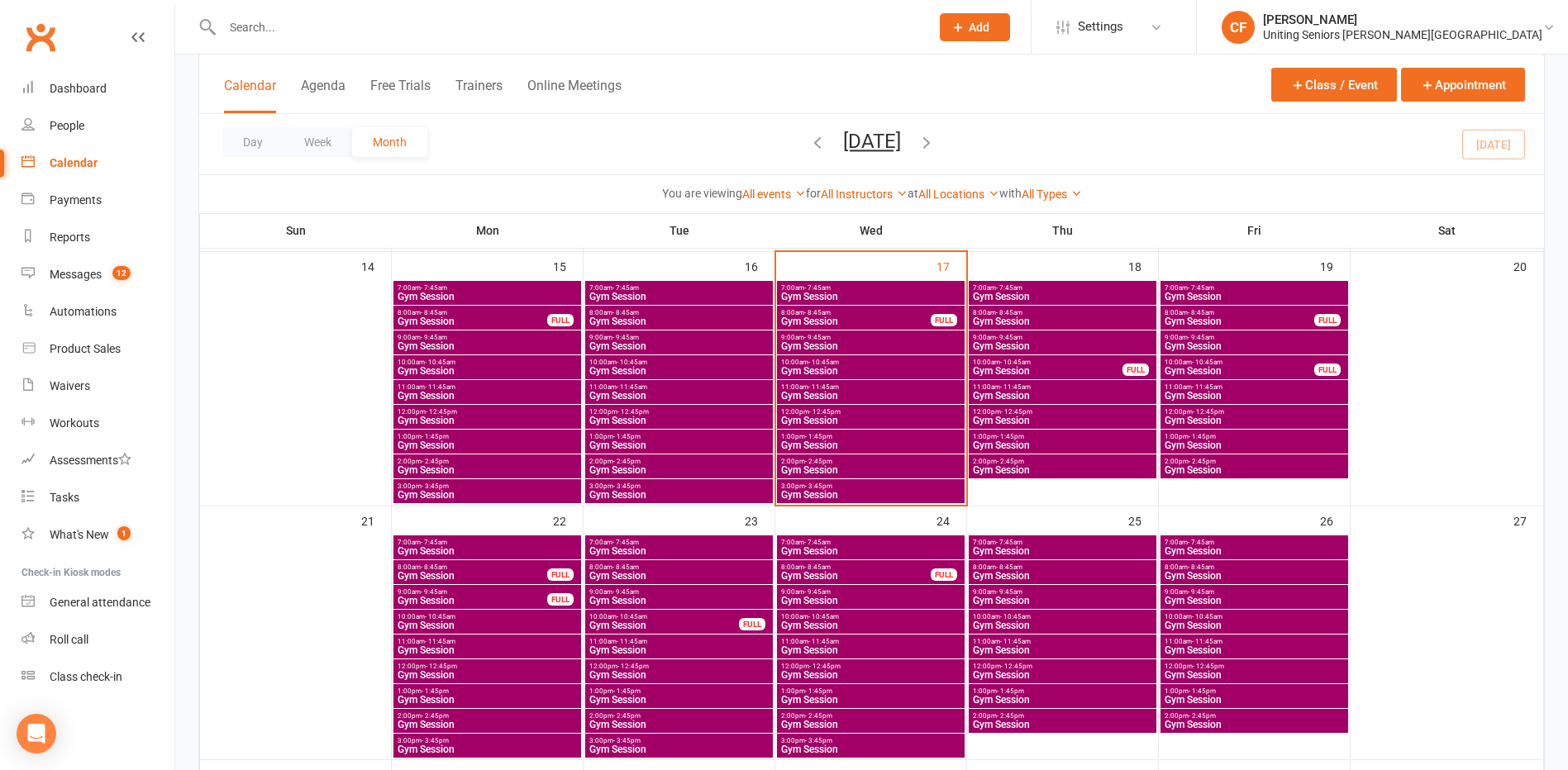
click at [814, 364] on span "- 10:45am" at bounding box center [1015, 362] width 31 height 7
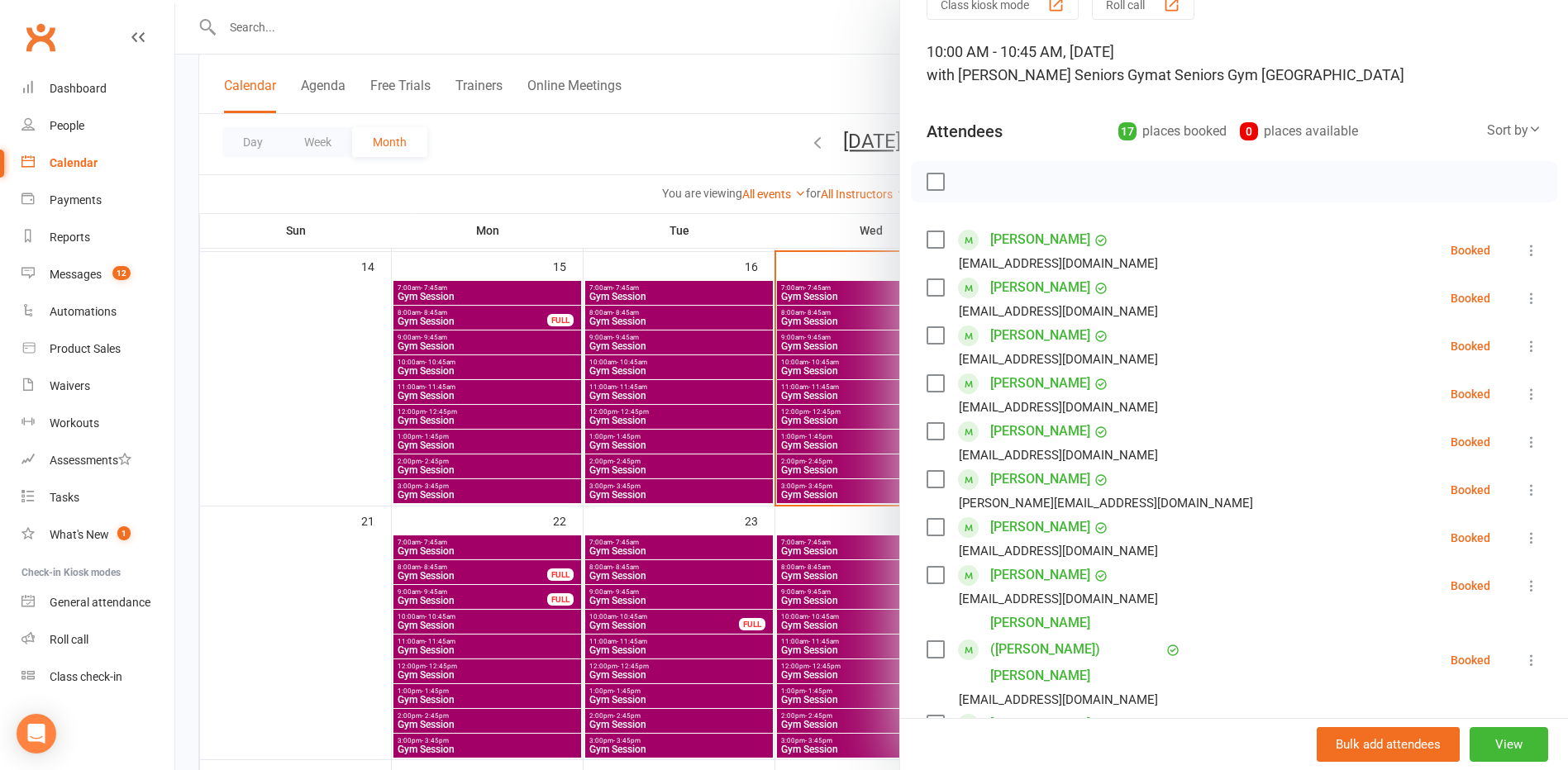
scroll to position [0, 0]
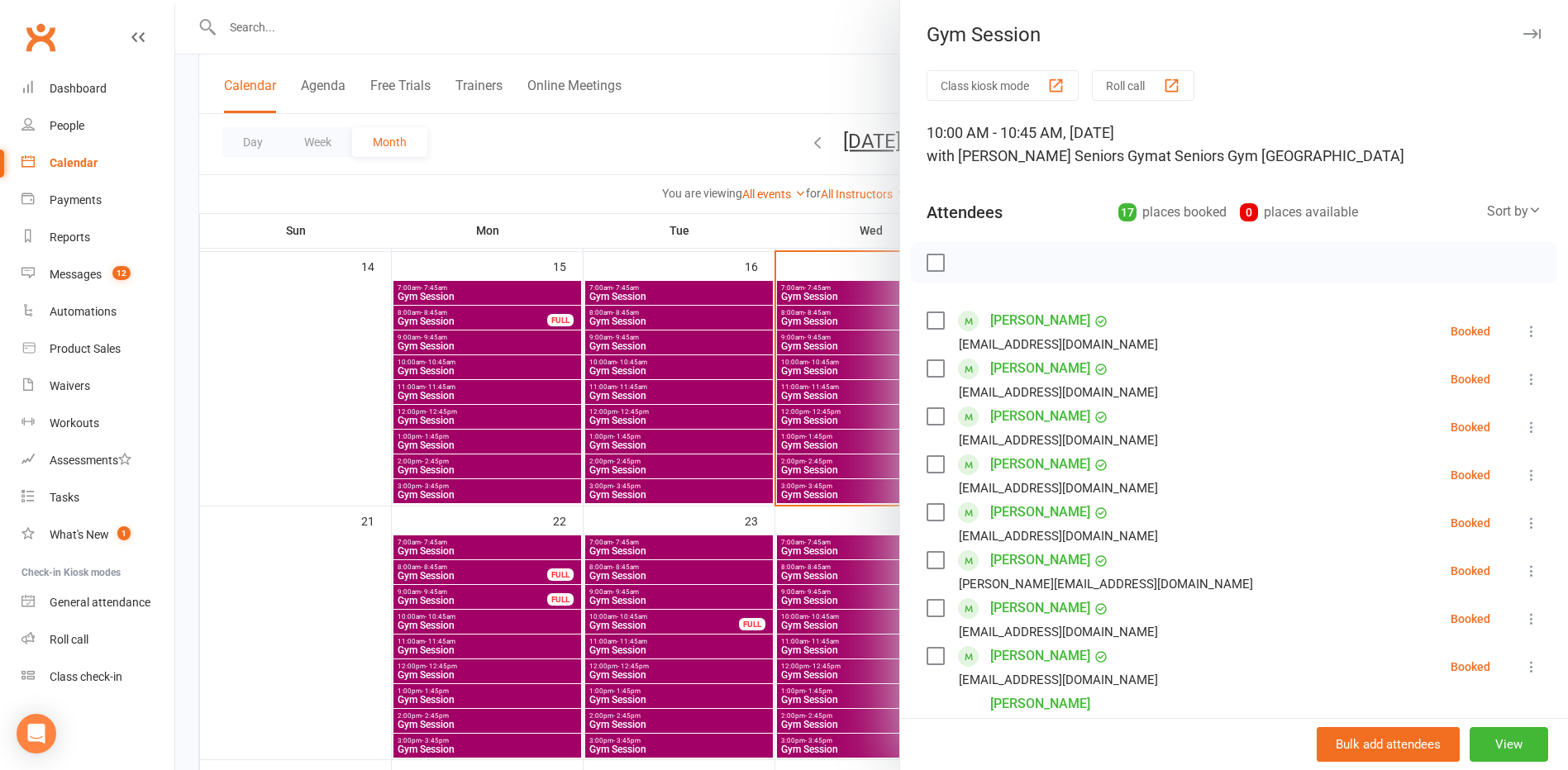
click at [412, 500] on div at bounding box center [871, 385] width 1392 height 770
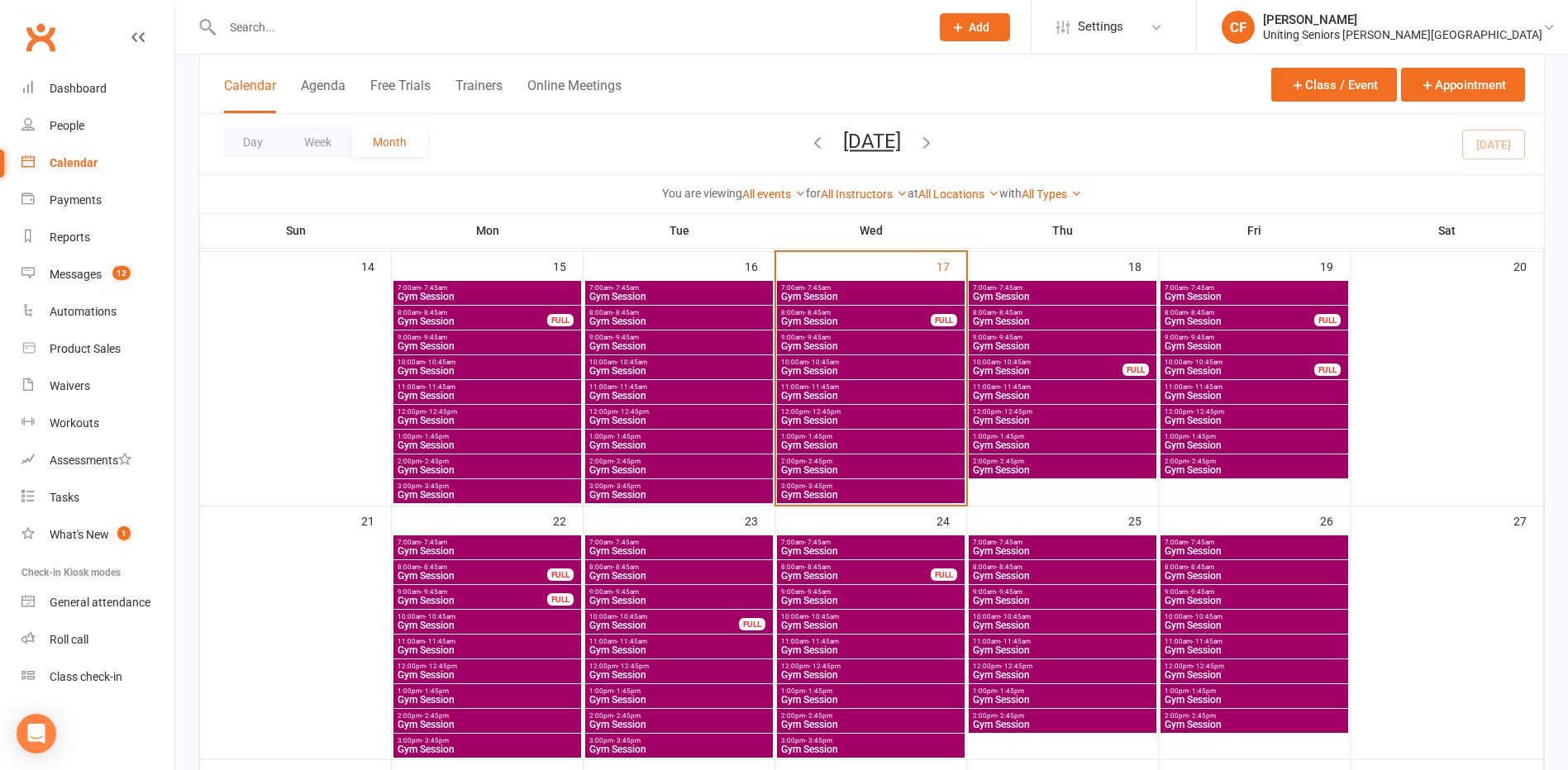
click at [814, 462] on span "2:00pm - 2:45pm" at bounding box center [870, 462] width 181 height 7
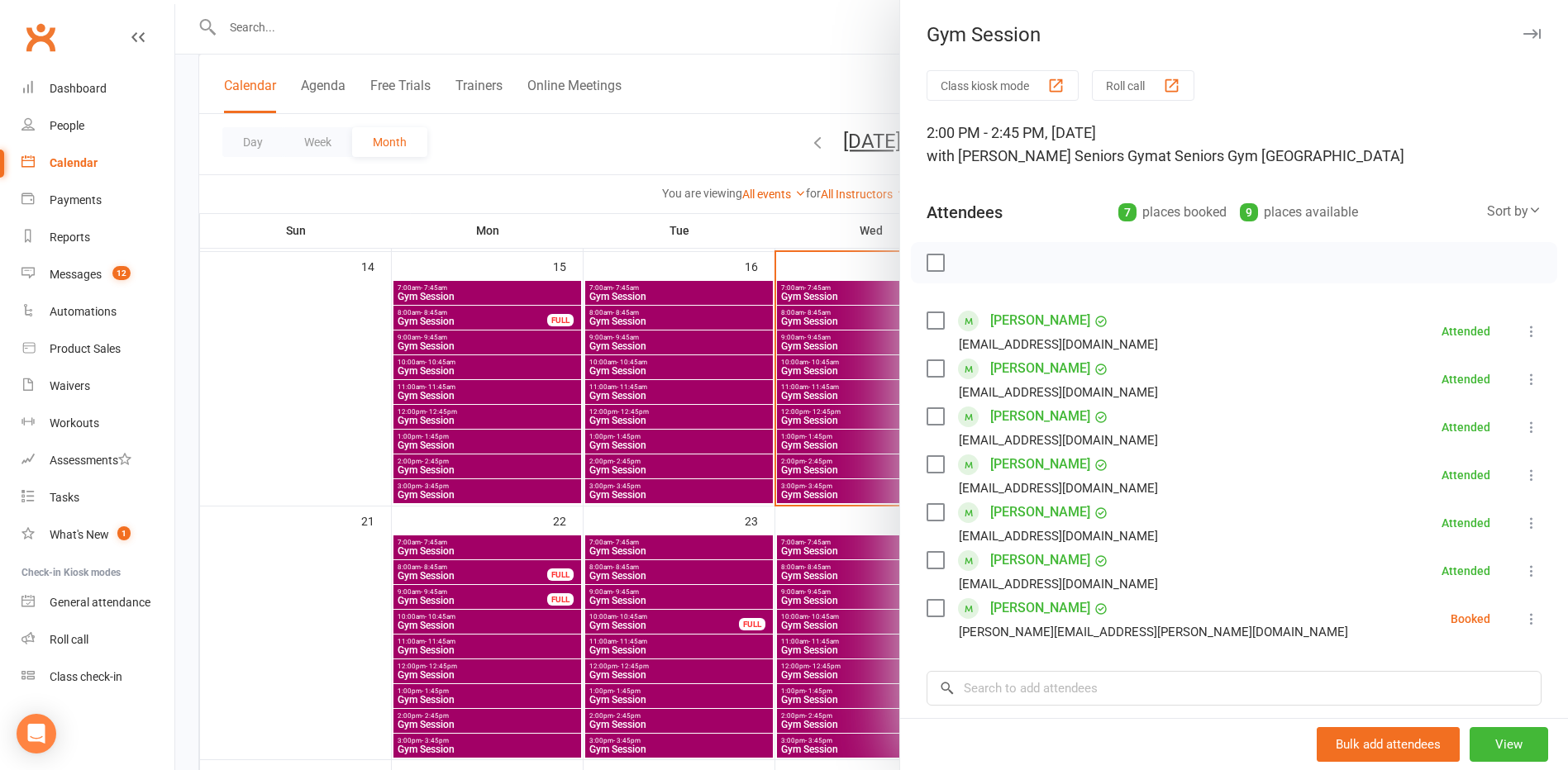
click at [755, 553] on div at bounding box center [871, 385] width 1392 height 770
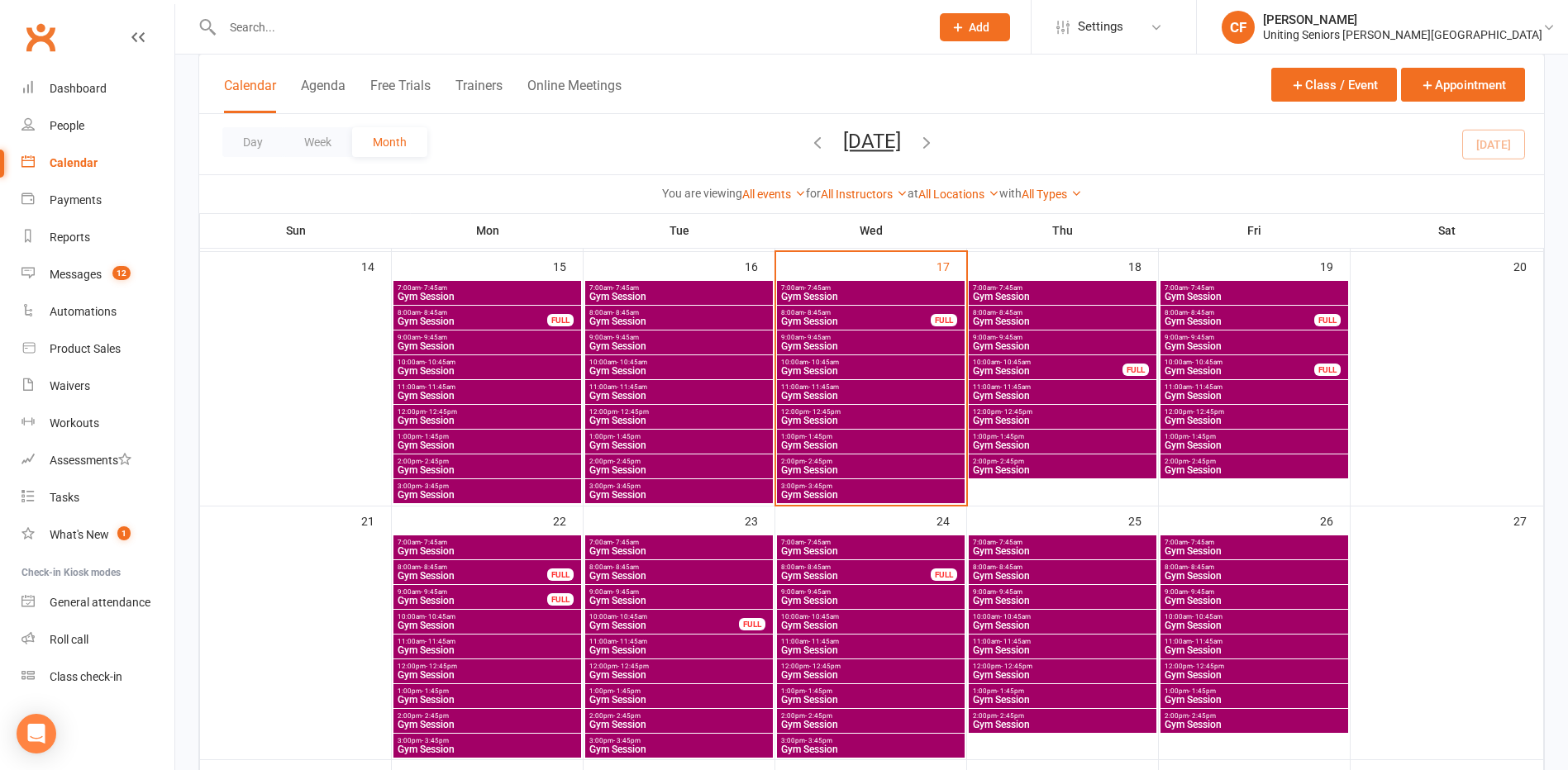
click at [814, 490] on span "Gym Session" at bounding box center [870, 495] width 181 height 10
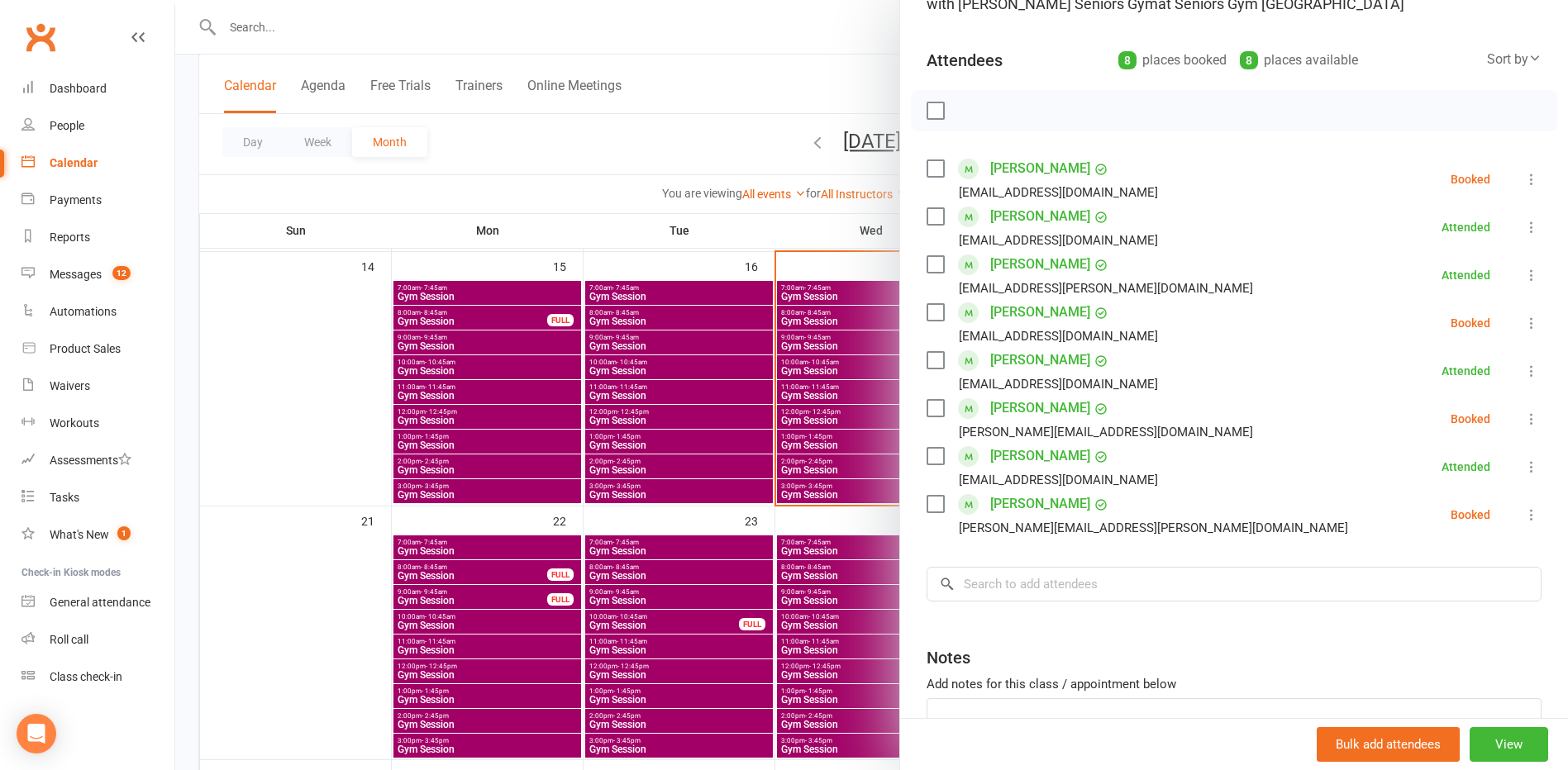
scroll to position [165, 0]
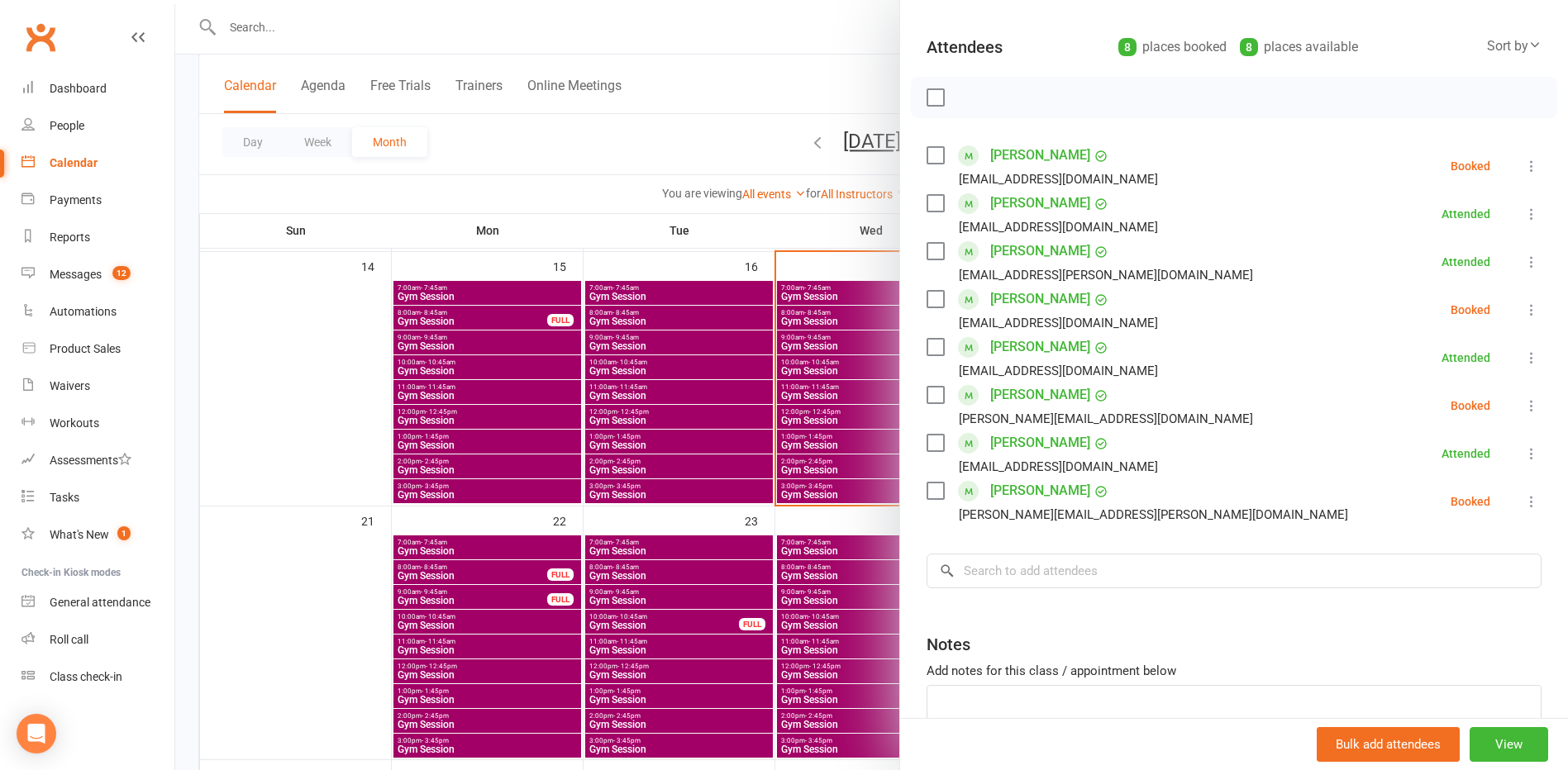
click at [614, 178] on div at bounding box center [871, 385] width 1392 height 770
